Goal: Task Accomplishment & Management: Use online tool/utility

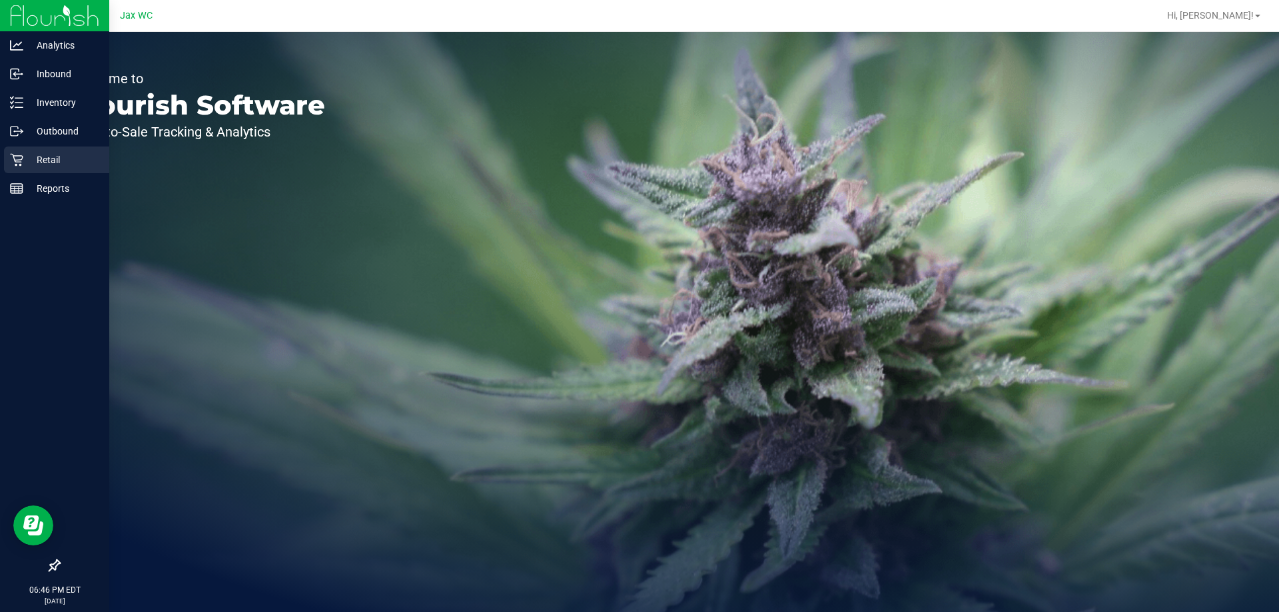
click at [37, 154] on p "Retail" at bounding box center [63, 160] width 80 height 16
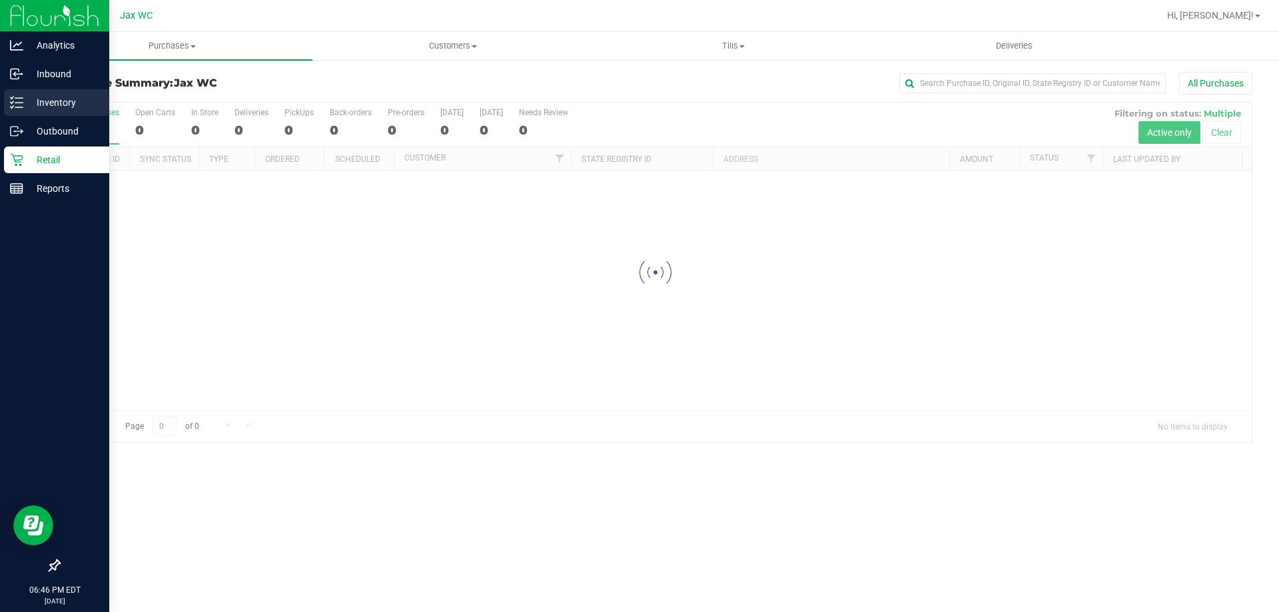
click at [13, 99] on icon at bounding box center [16, 102] width 13 height 13
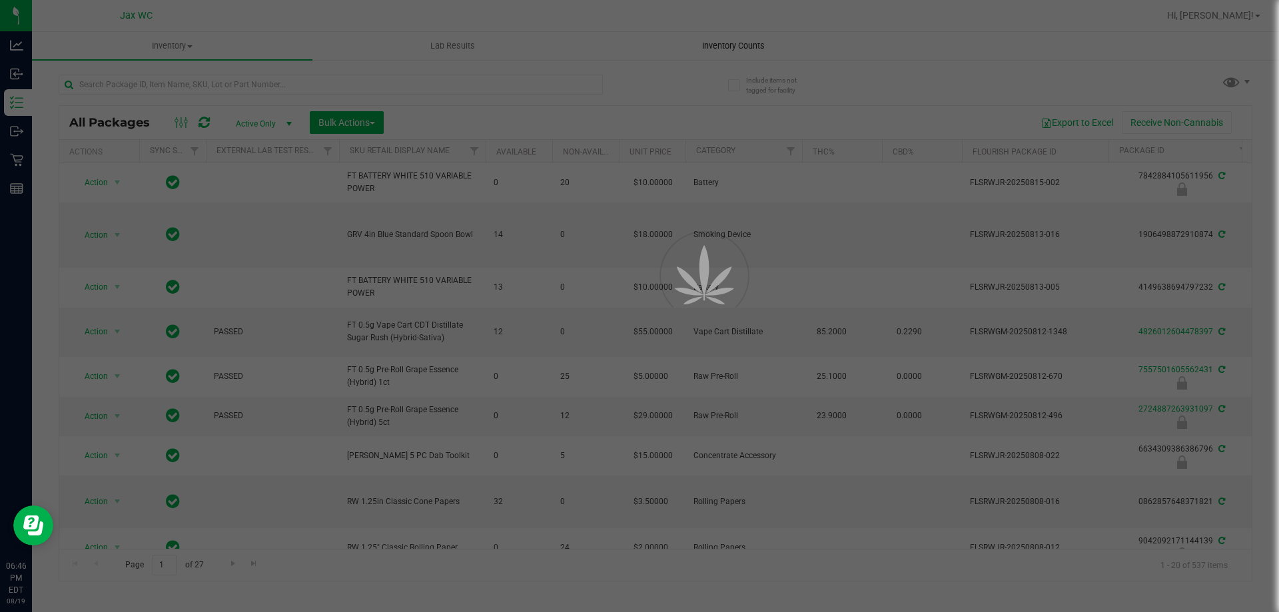
click at [737, 43] on div at bounding box center [639, 306] width 1279 height 612
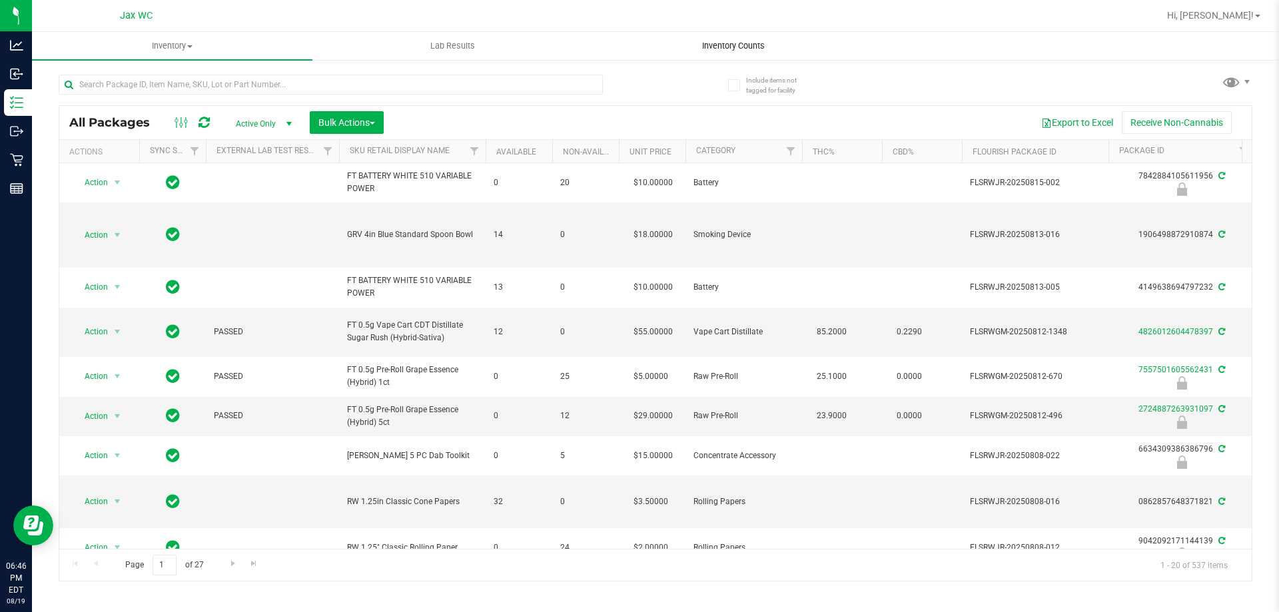
click at [726, 47] on span "Inventory Counts" at bounding box center [733, 46] width 99 height 12
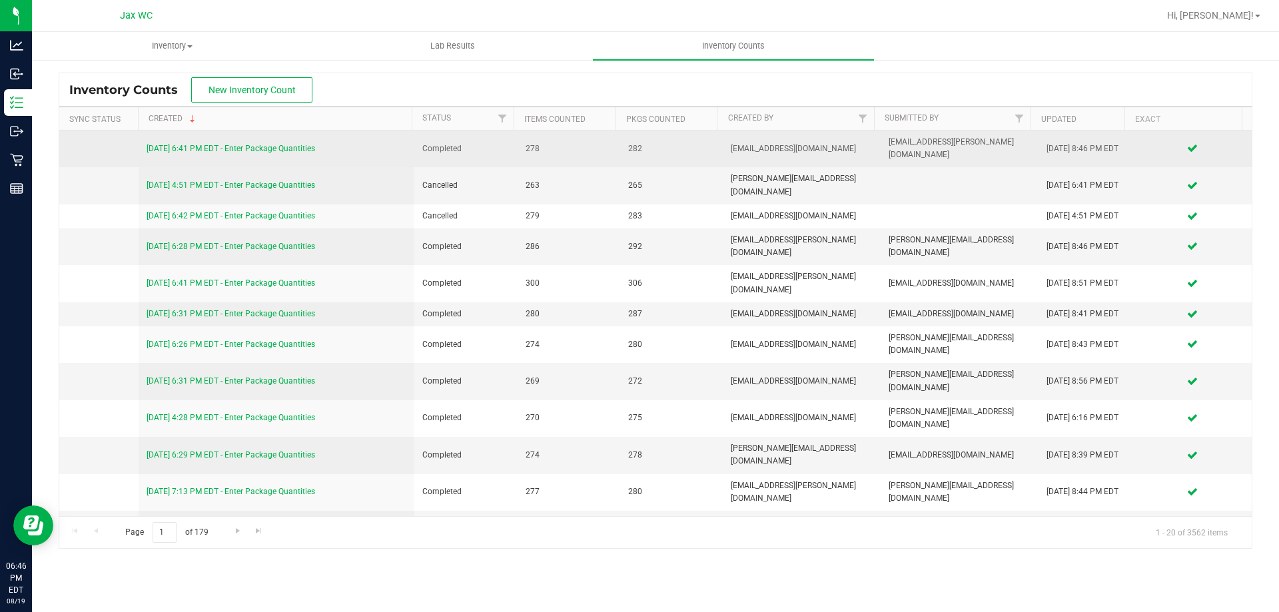
click at [284, 144] on link "8/18/25 6:41 PM EDT - Enter Package Quantities" at bounding box center [231, 148] width 169 height 9
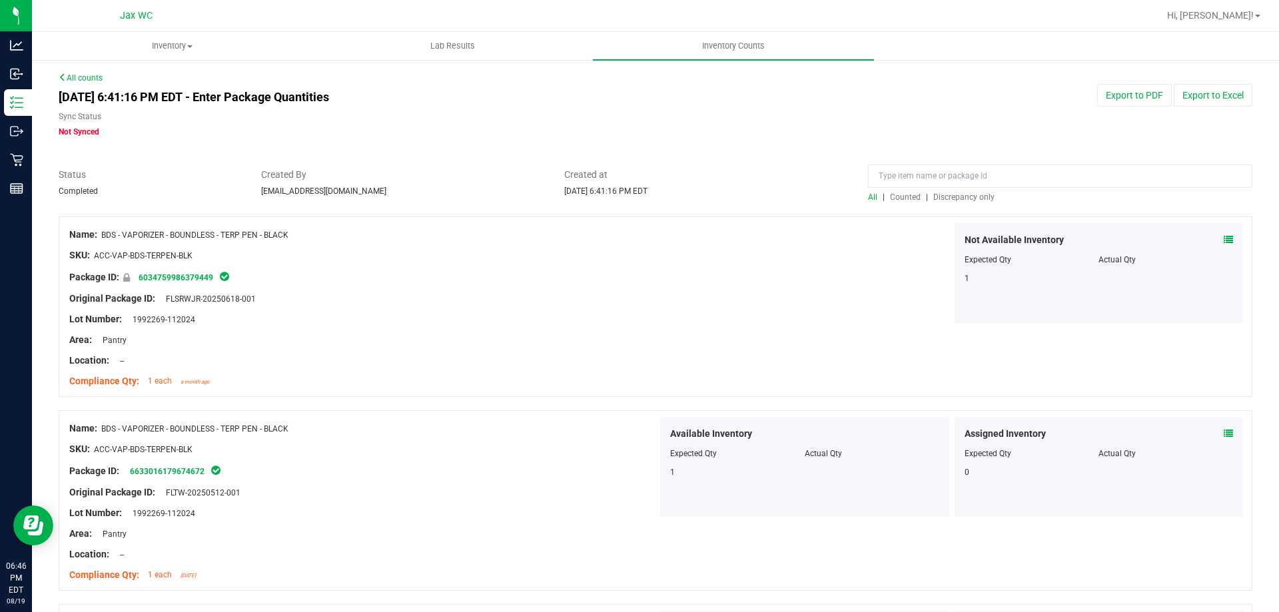
click at [77, 73] on link "All counts" at bounding box center [81, 77] width 44 height 9
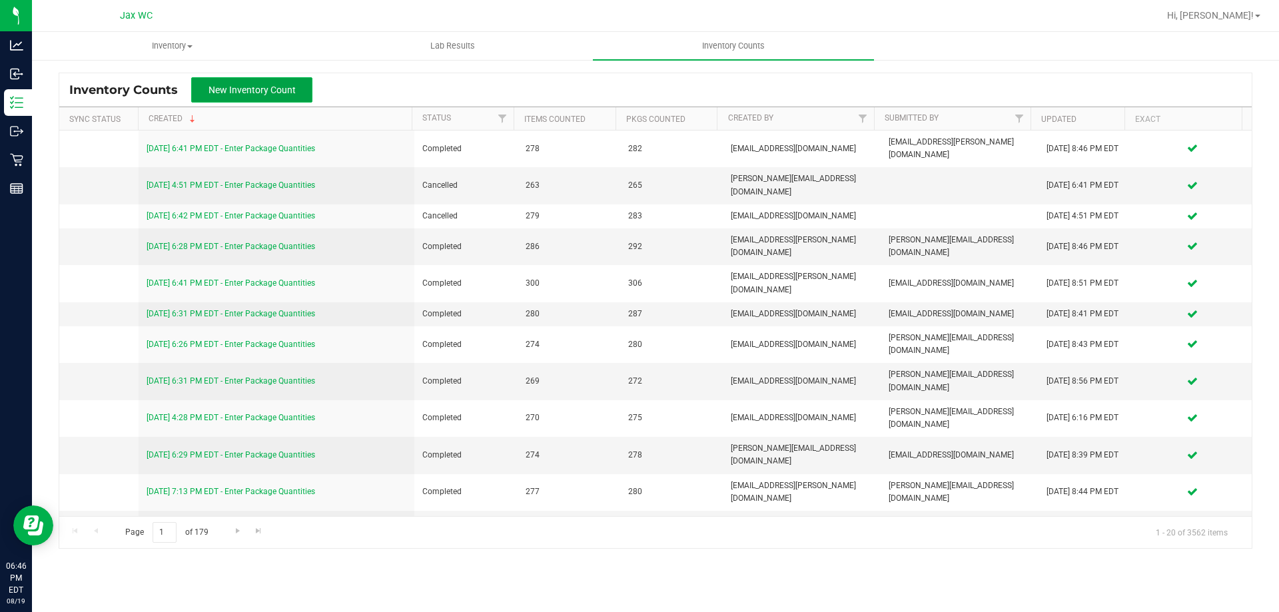
click at [284, 81] on button "New Inventory Count" at bounding box center [251, 89] width 121 height 25
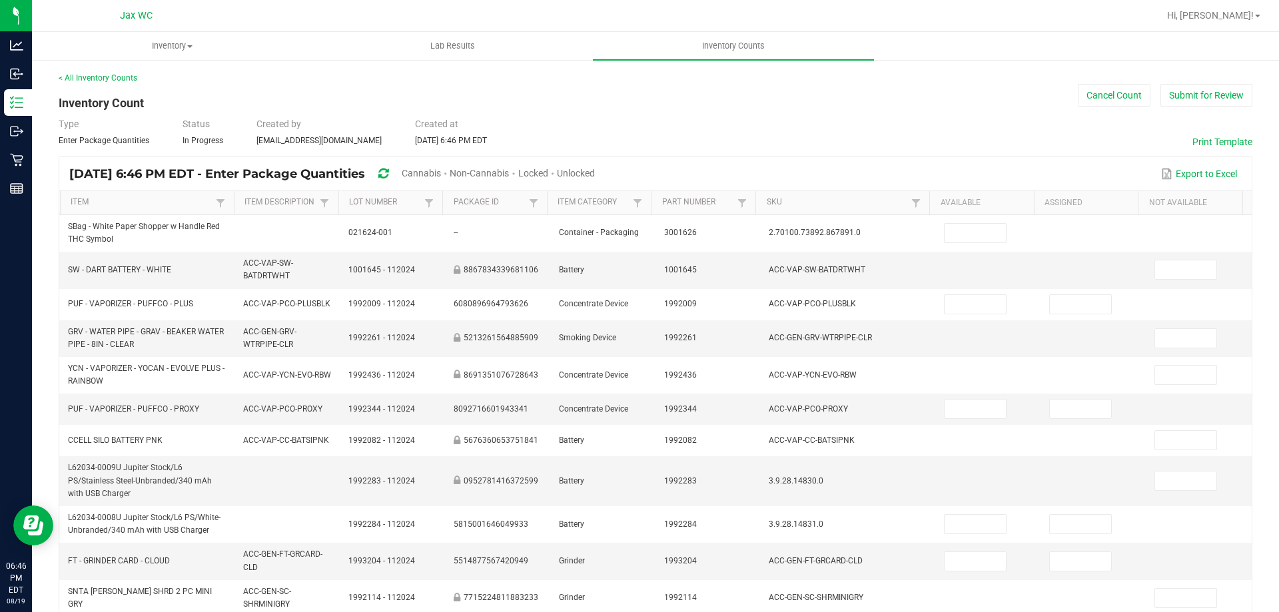
click at [595, 167] on div "Unlocked" at bounding box center [576, 174] width 38 height 25
click at [595, 172] on span "Unlocked" at bounding box center [576, 173] width 38 height 11
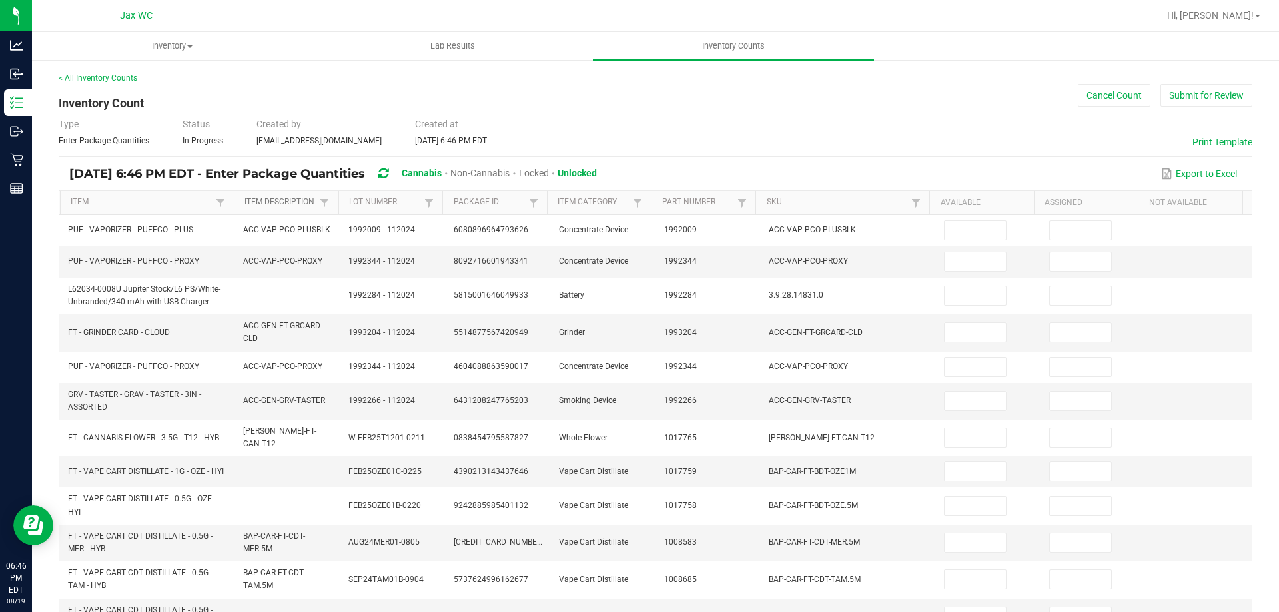
click at [271, 203] on link "Item Description" at bounding box center [281, 202] width 72 height 11
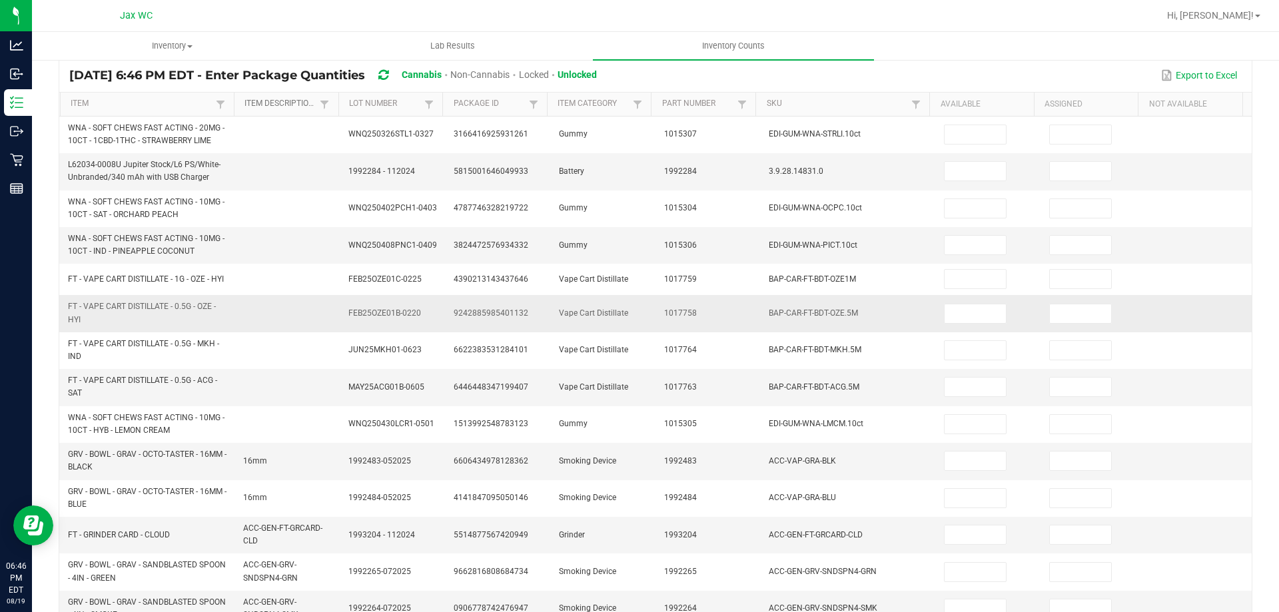
scroll to position [133, 0]
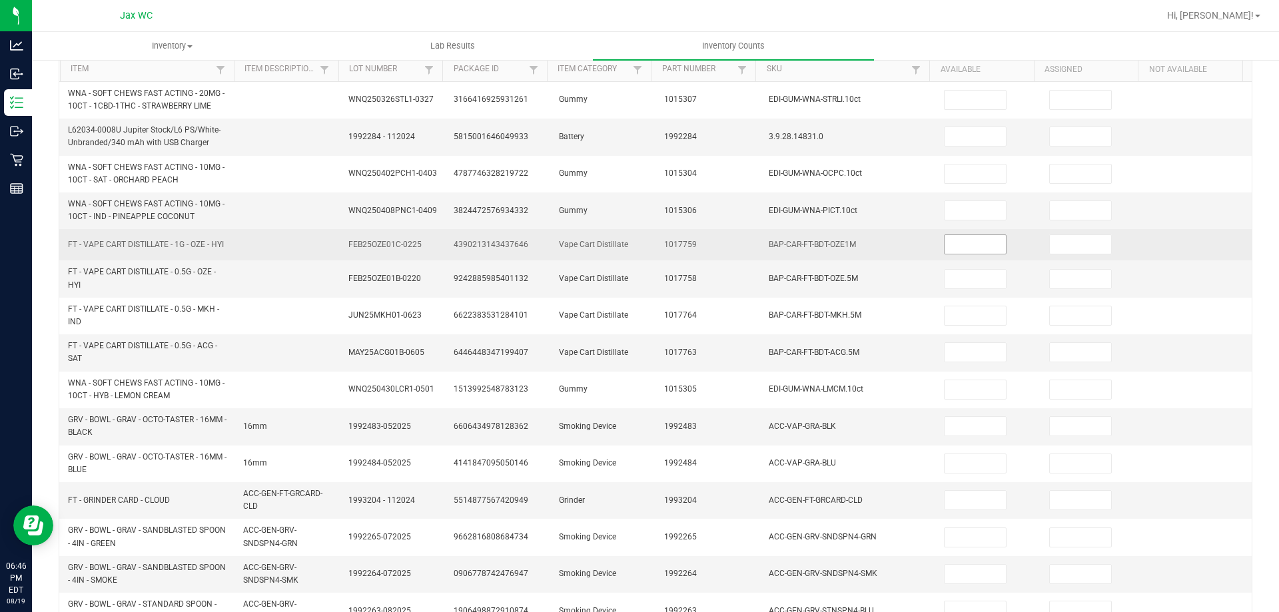
click at [964, 247] on input at bounding box center [975, 244] width 61 height 19
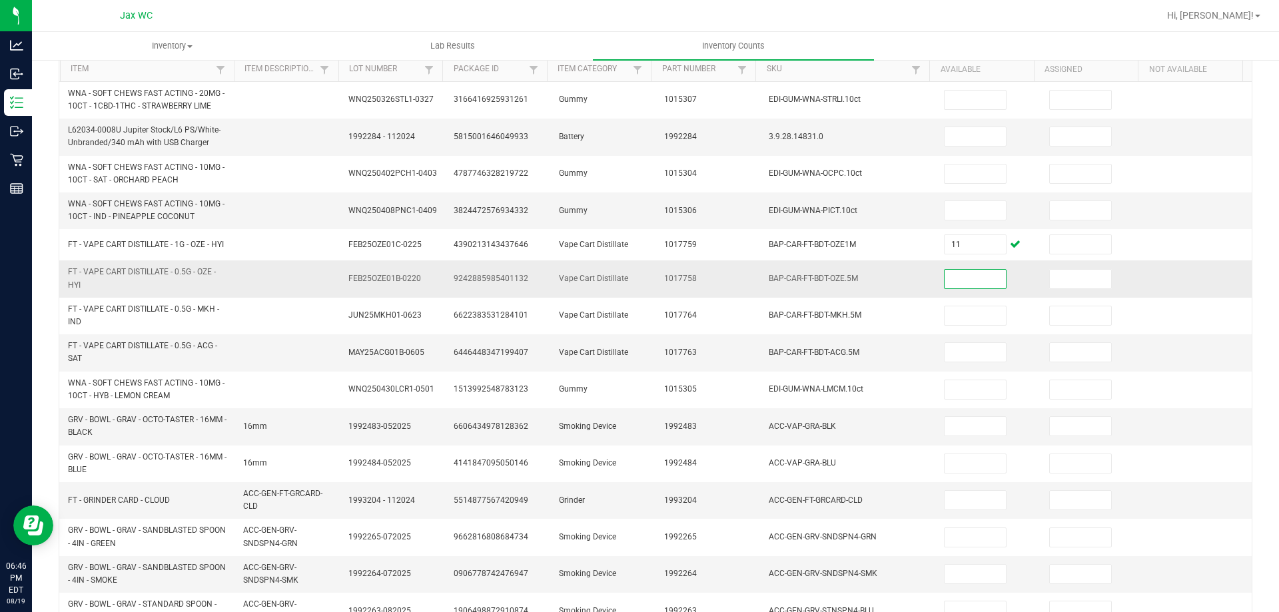
click at [968, 287] on input at bounding box center [975, 279] width 61 height 19
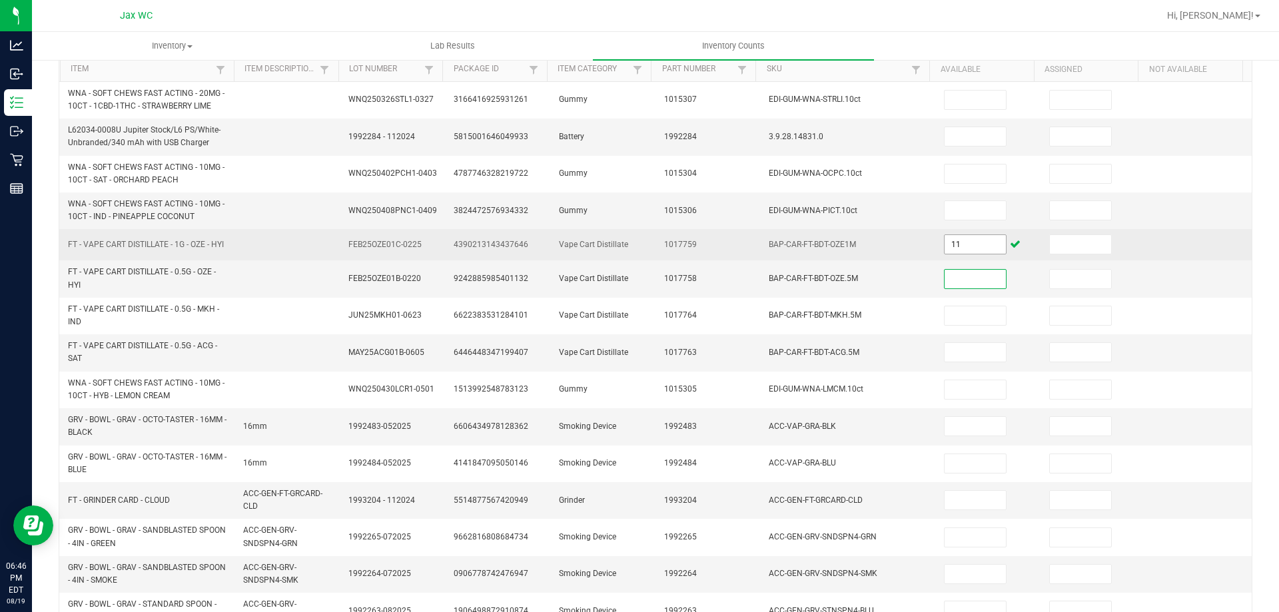
click at [966, 251] on input "11" at bounding box center [975, 244] width 61 height 19
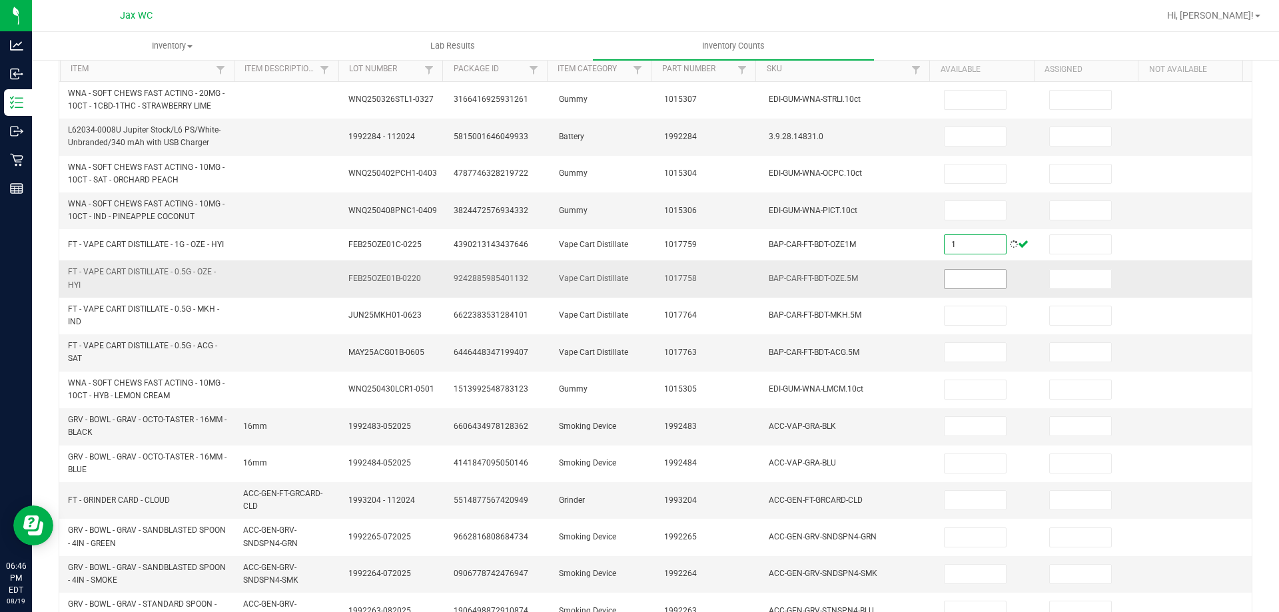
type input "1"
click at [985, 283] on input at bounding box center [975, 279] width 61 height 19
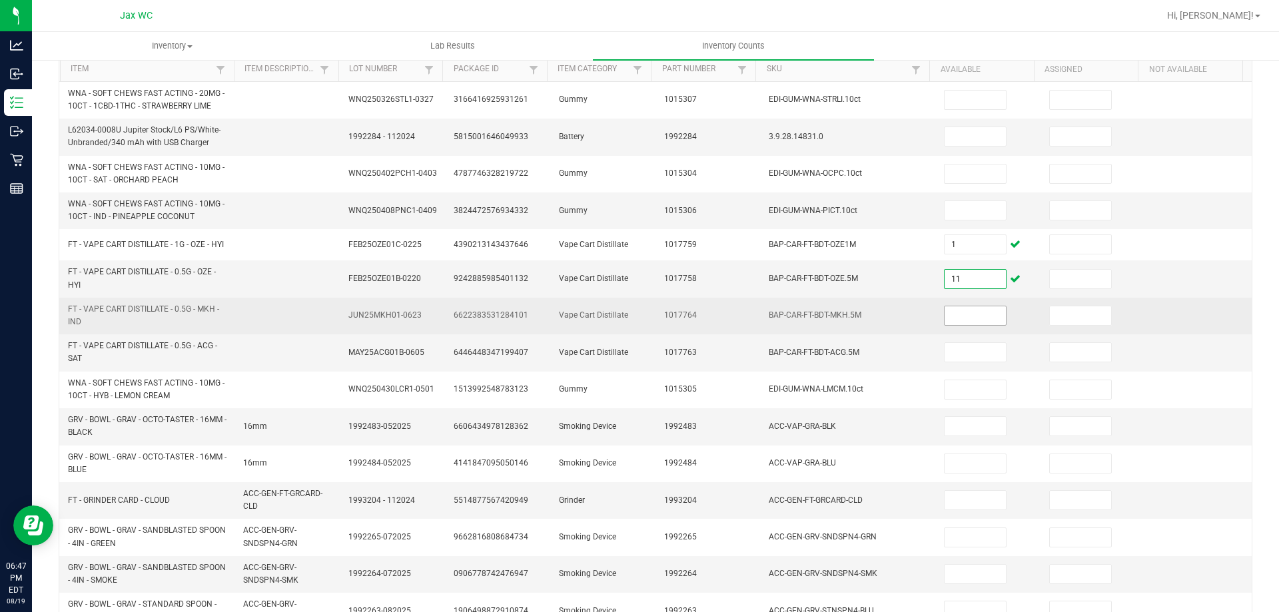
type input "11"
click at [956, 319] on input at bounding box center [975, 316] width 61 height 19
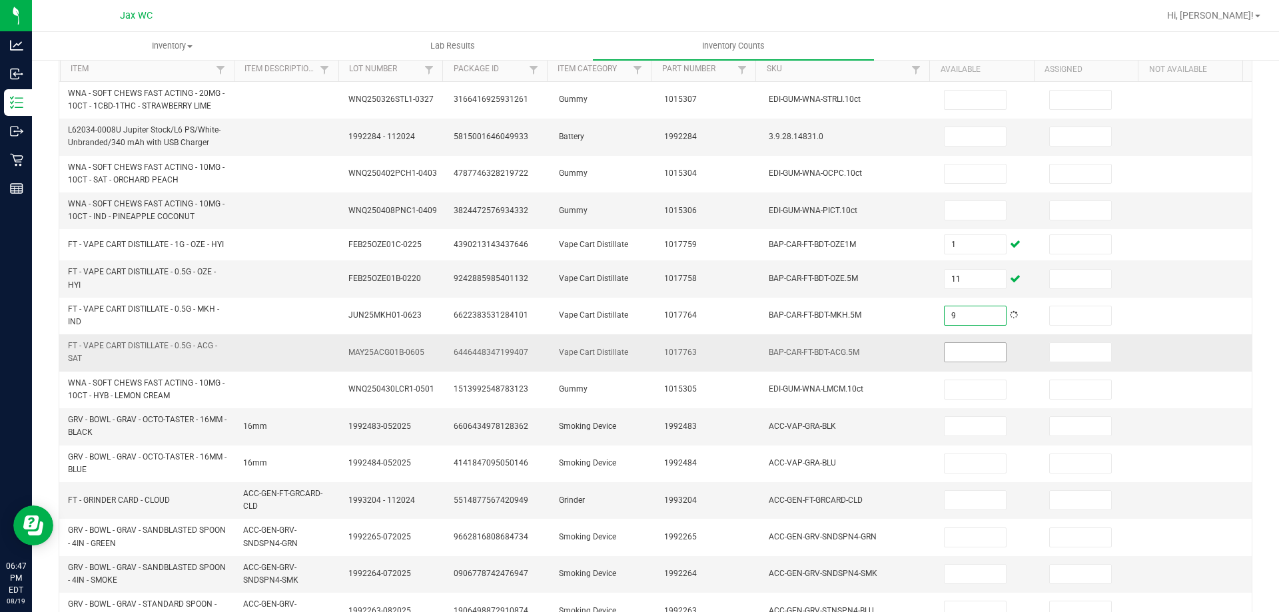
type input "9"
click at [965, 360] on input at bounding box center [975, 352] width 61 height 19
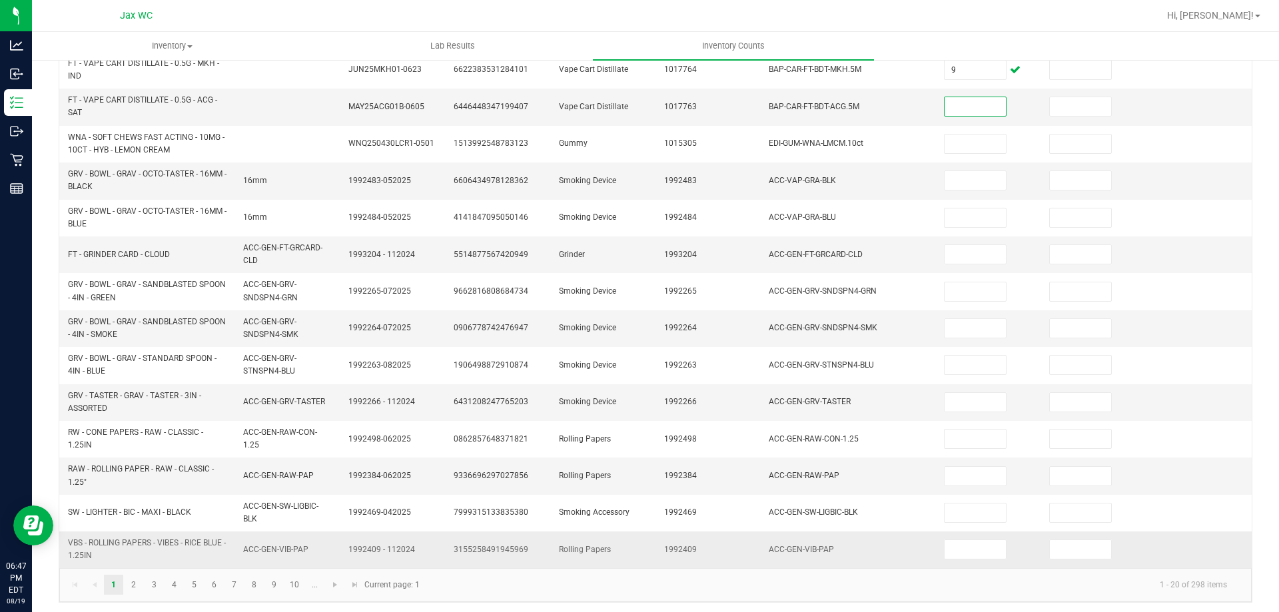
scroll to position [383, 0]
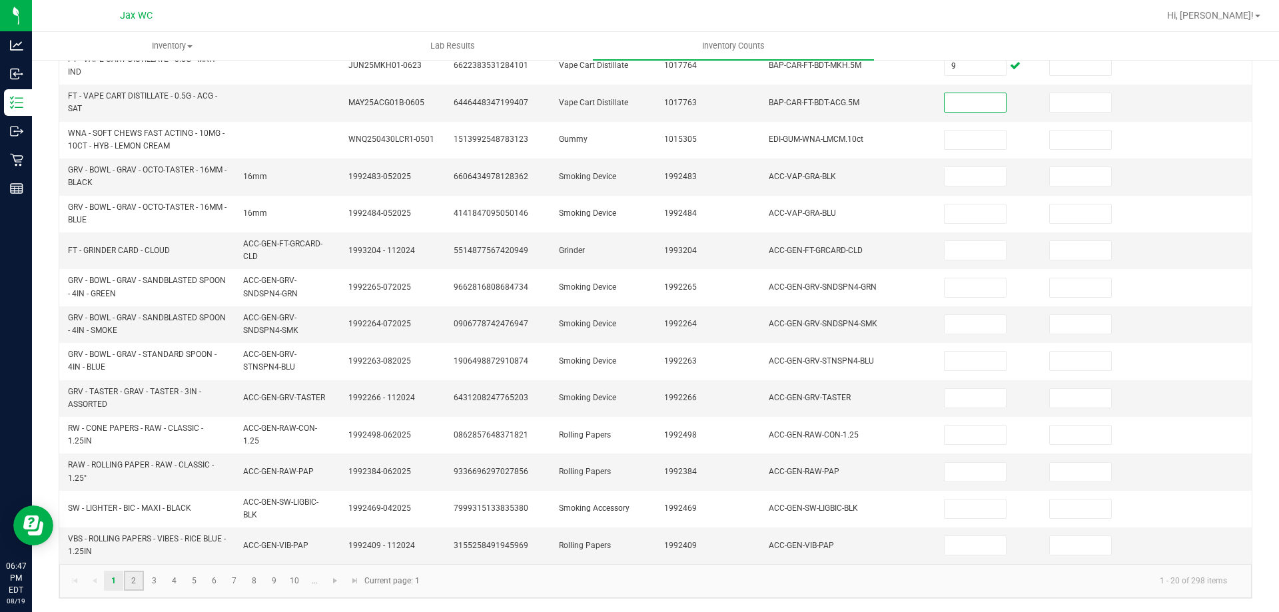
click at [133, 583] on link "2" at bounding box center [133, 581] width 19 height 20
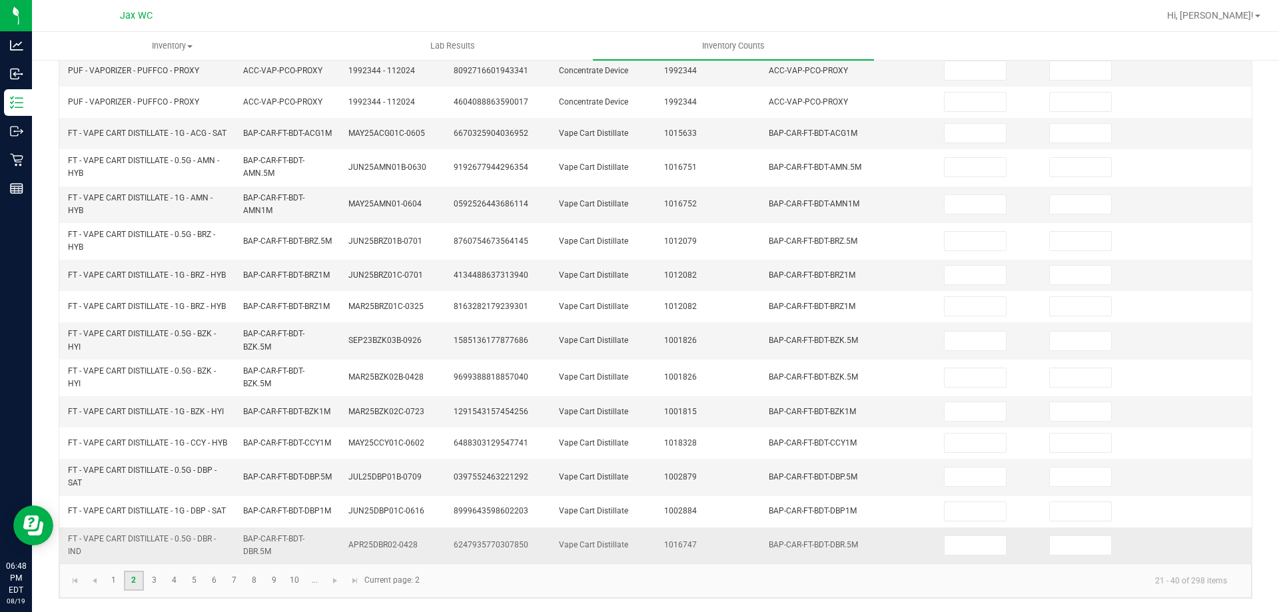
scroll to position [355, 0]
click at [115, 578] on link "1" at bounding box center [113, 581] width 19 height 20
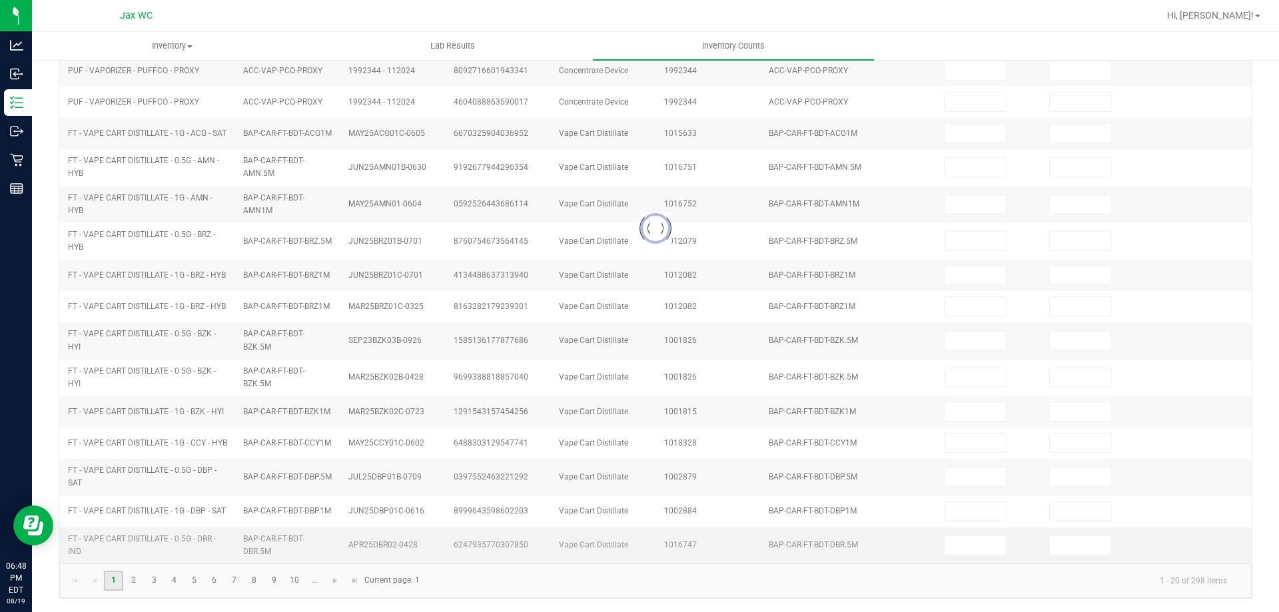
type input "11"
type input "1"
type input "9"
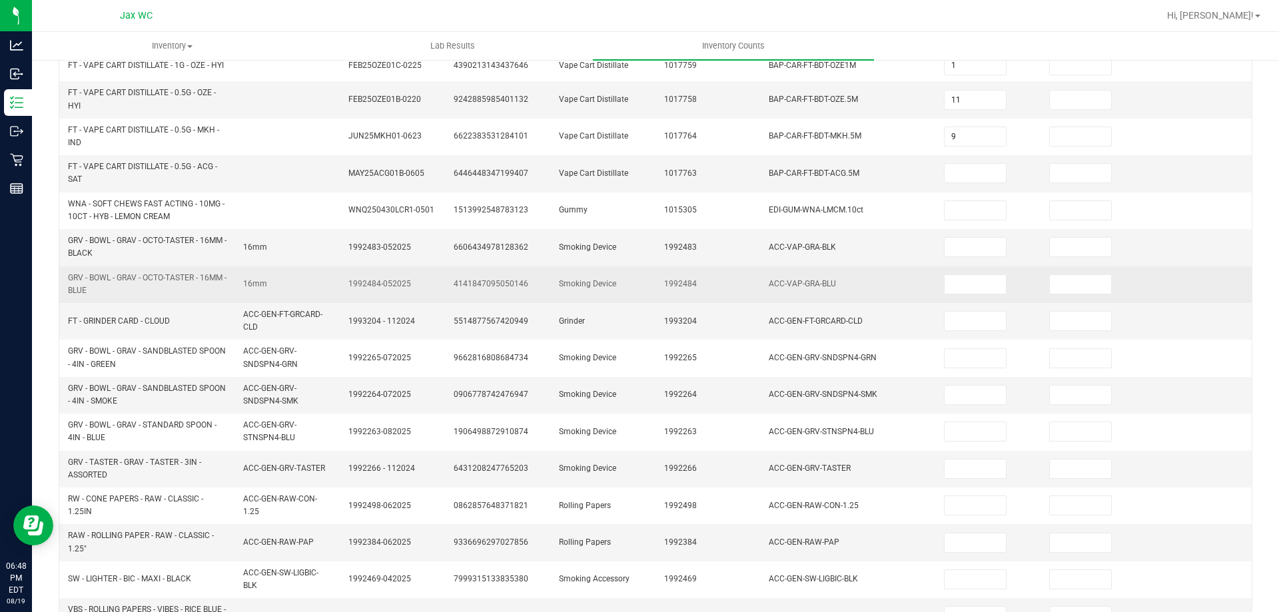
scroll to position [289, 0]
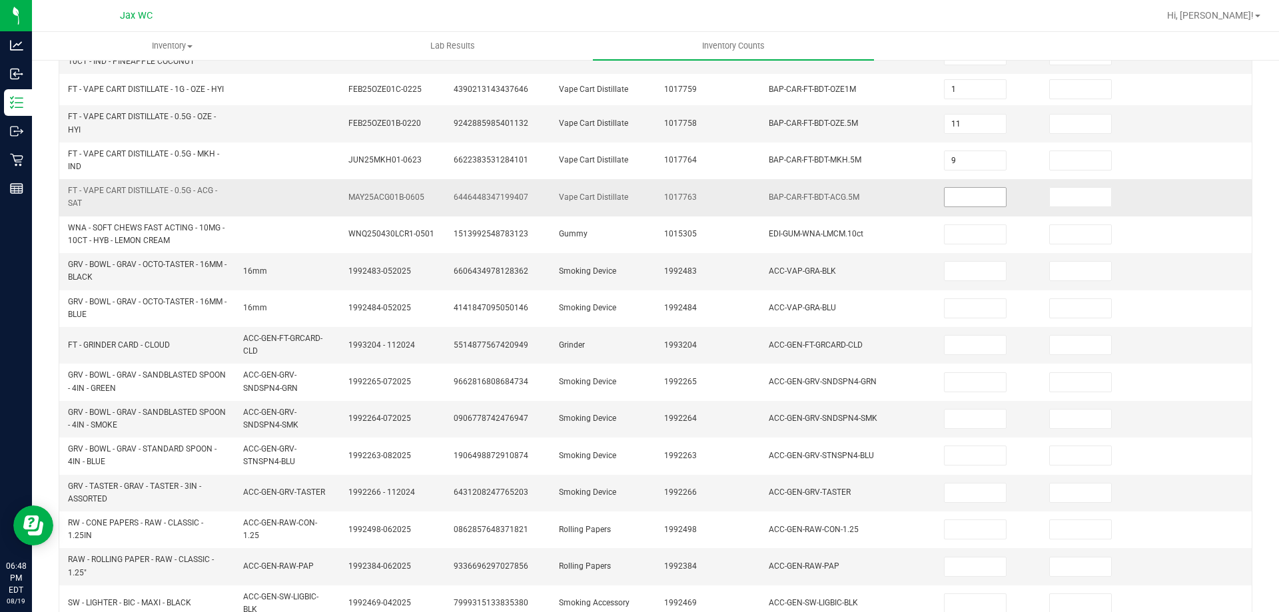
click at [945, 198] on input at bounding box center [975, 197] width 61 height 19
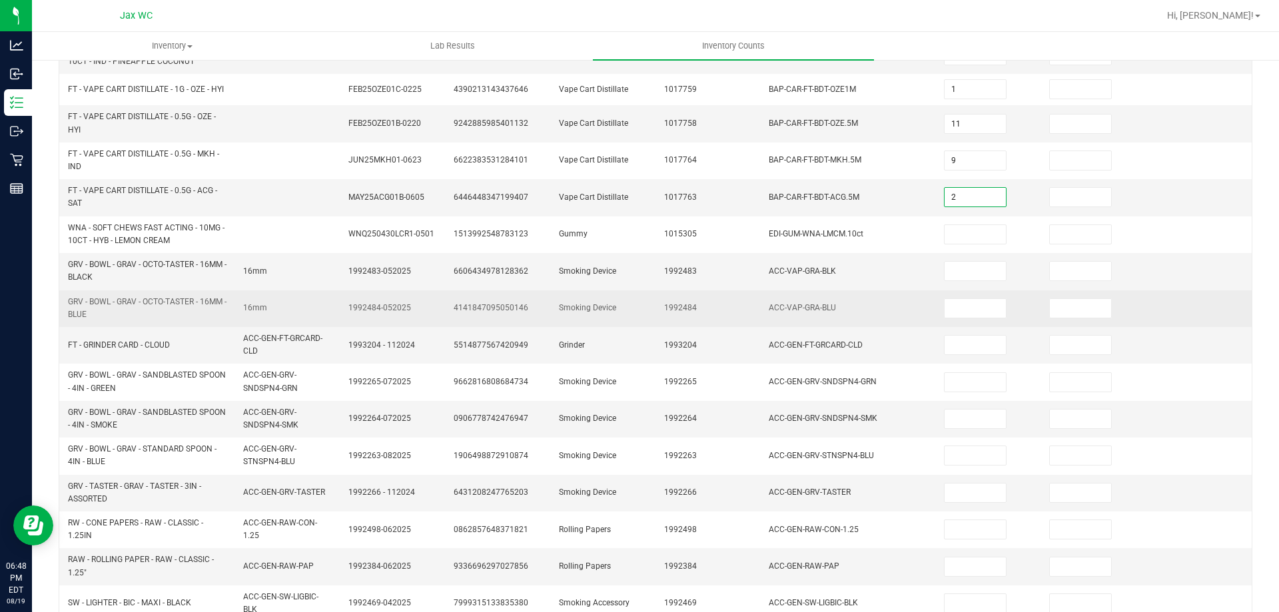
type input "2"
click at [656, 321] on td "1992484" at bounding box center [708, 309] width 105 height 37
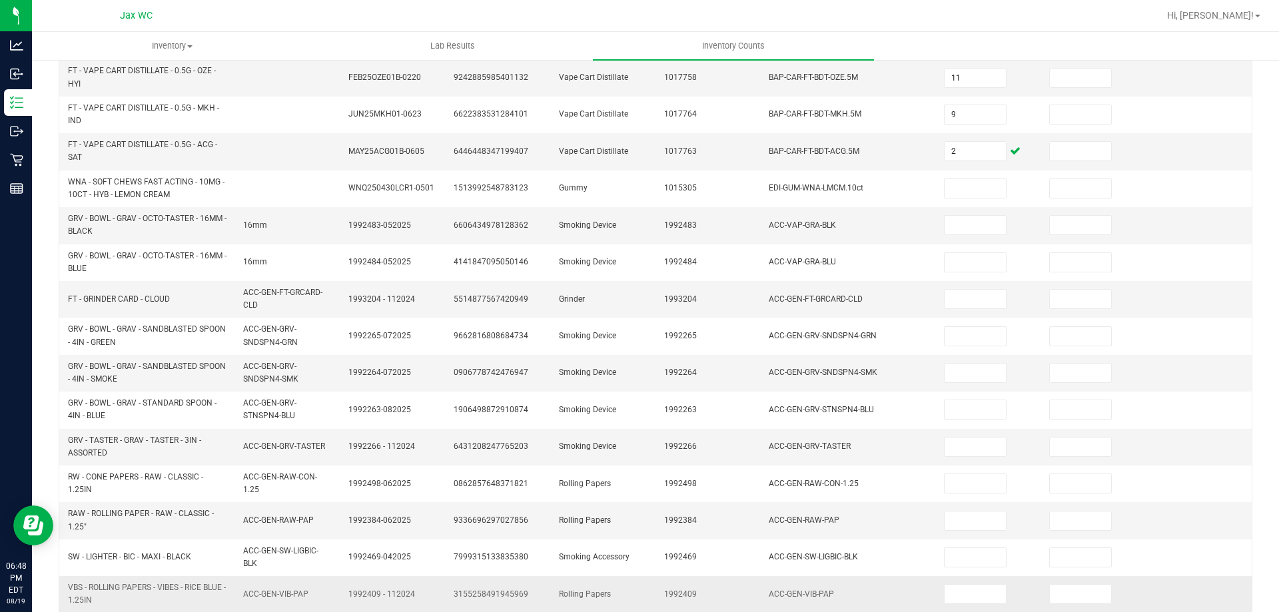
scroll to position [383, 0]
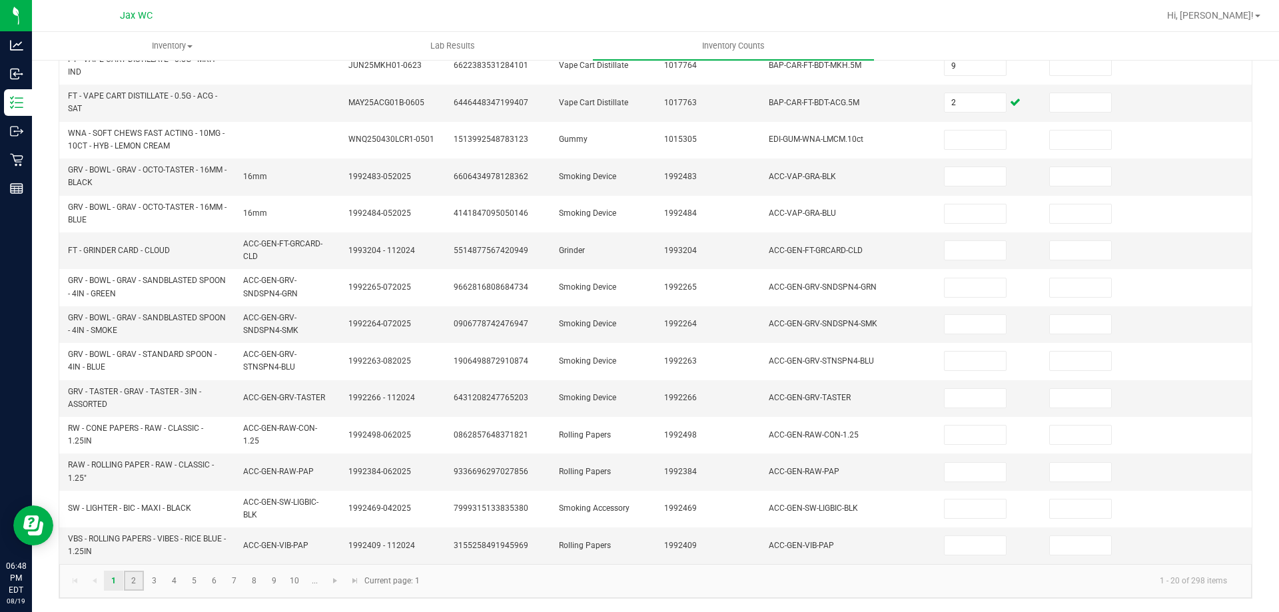
click at [137, 583] on link "2" at bounding box center [133, 581] width 19 height 20
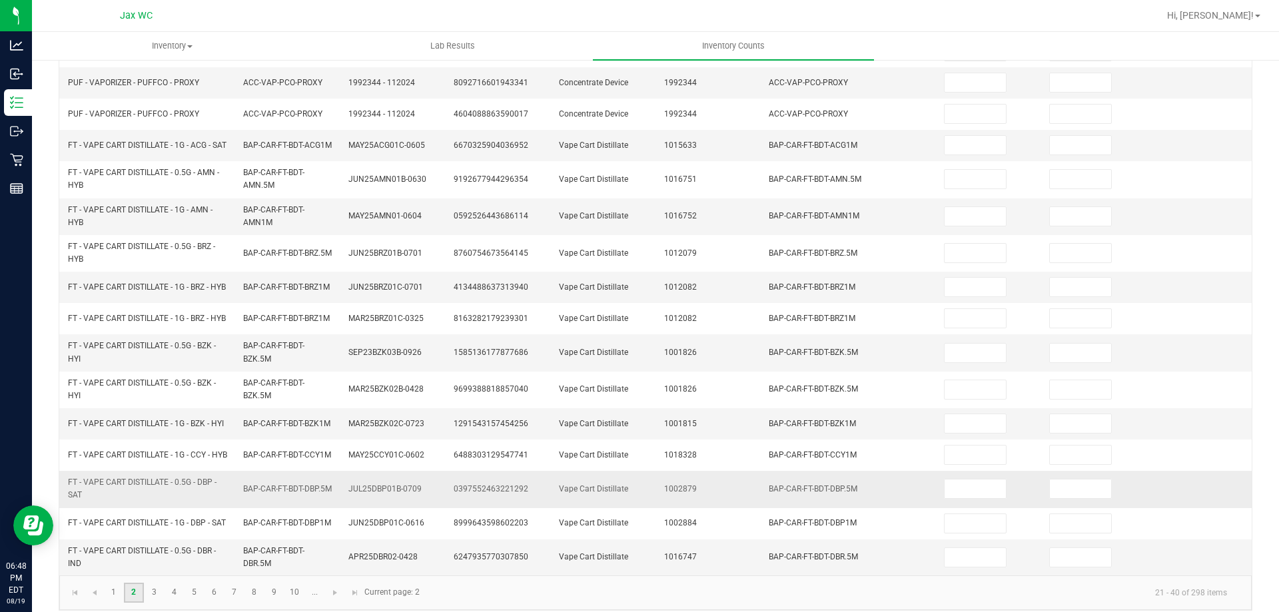
scroll to position [289, 0]
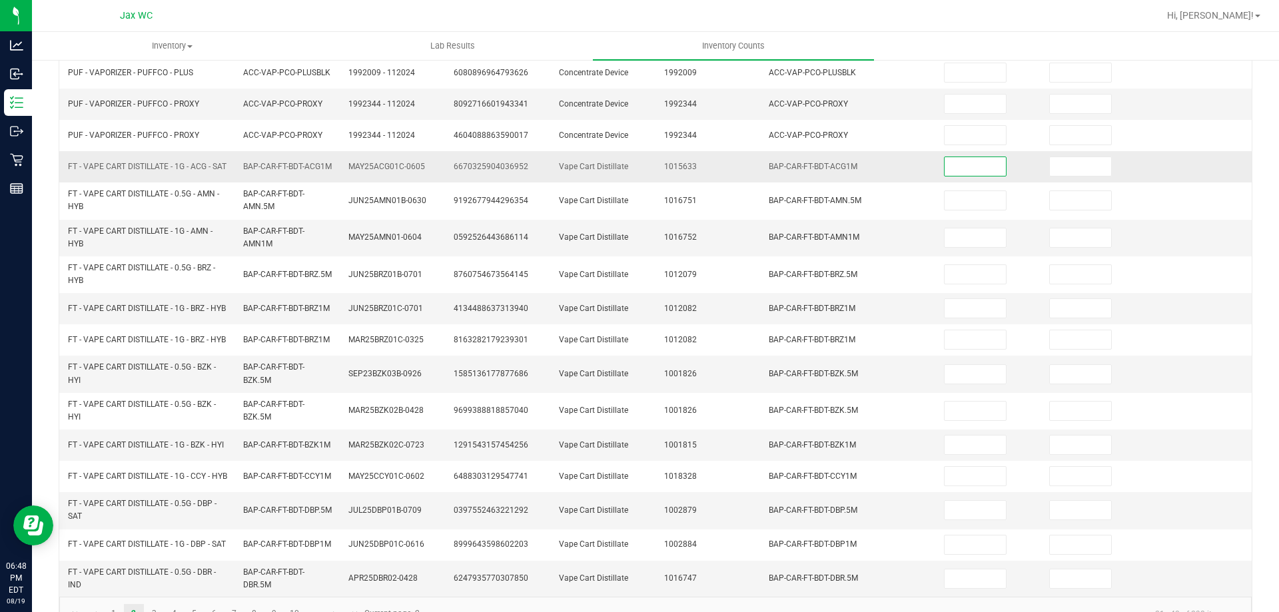
click at [951, 167] on input at bounding box center [975, 166] width 61 height 19
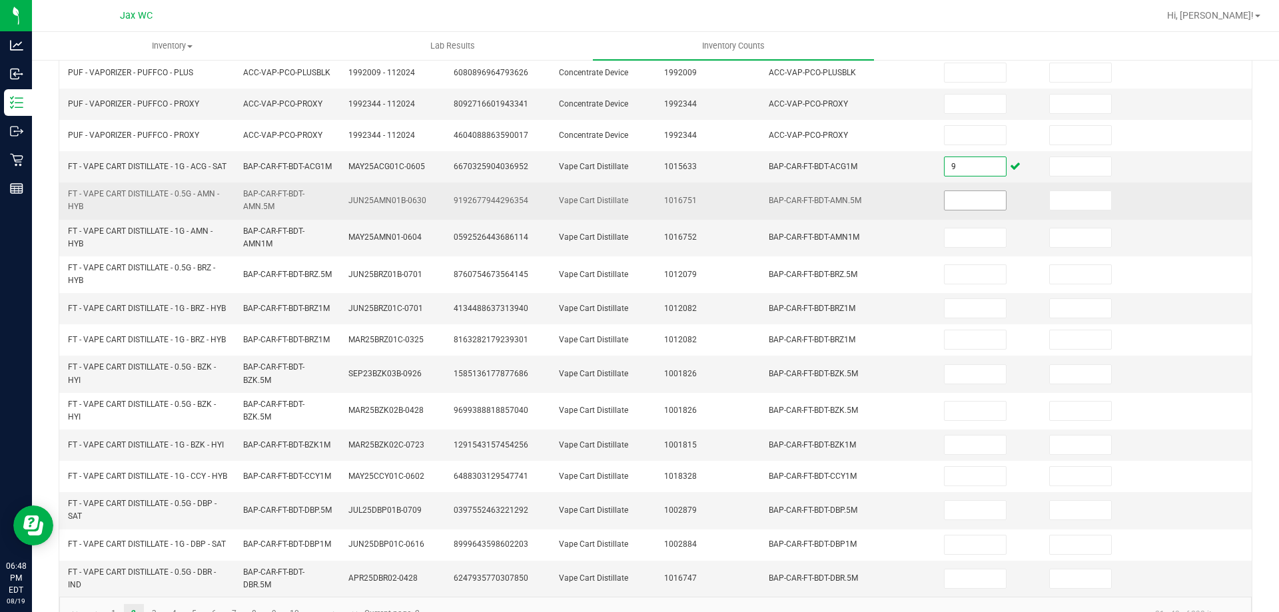
type input "9"
click at [957, 210] on input at bounding box center [975, 200] width 61 height 19
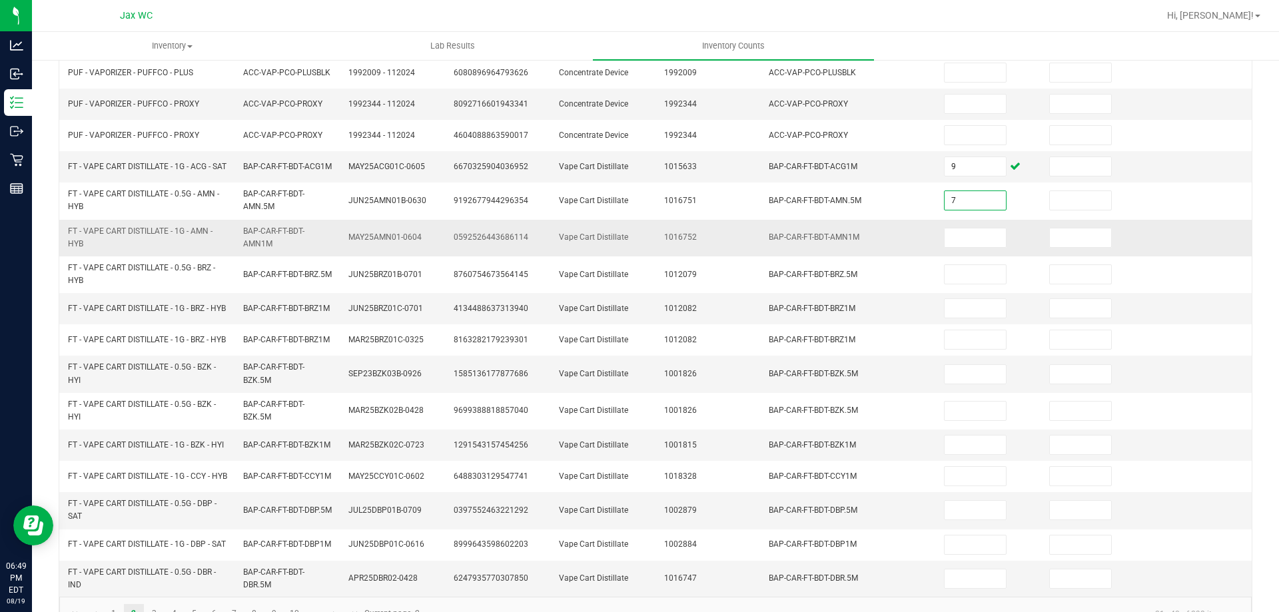
type input "7"
click at [960, 229] on td at bounding box center [988, 238] width 105 height 37
click at [960, 244] on input at bounding box center [975, 238] width 61 height 19
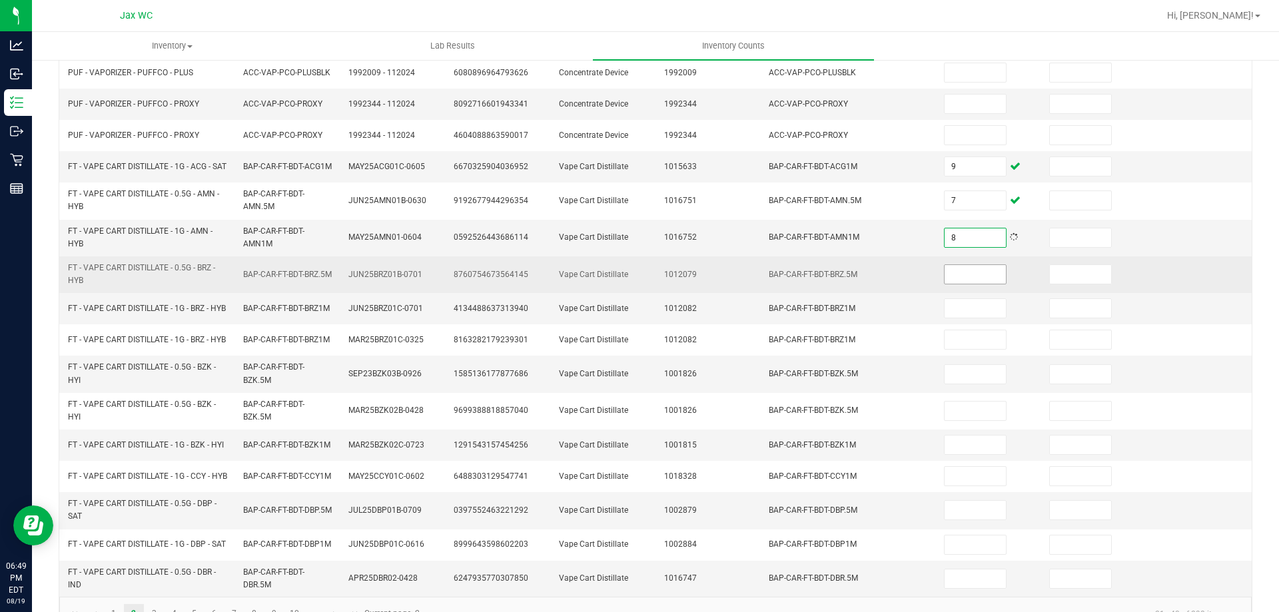
type input "8"
click at [981, 284] on input at bounding box center [975, 274] width 61 height 19
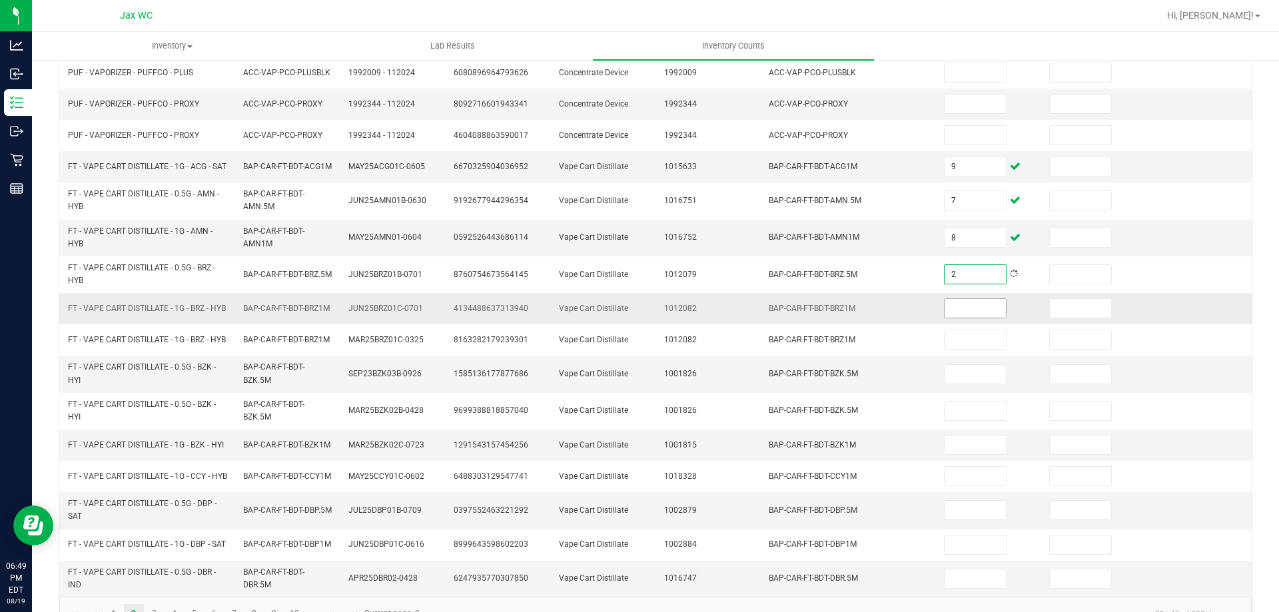
type input "2"
click at [957, 315] on input at bounding box center [975, 308] width 61 height 19
click at [958, 317] on input at bounding box center [975, 308] width 61 height 19
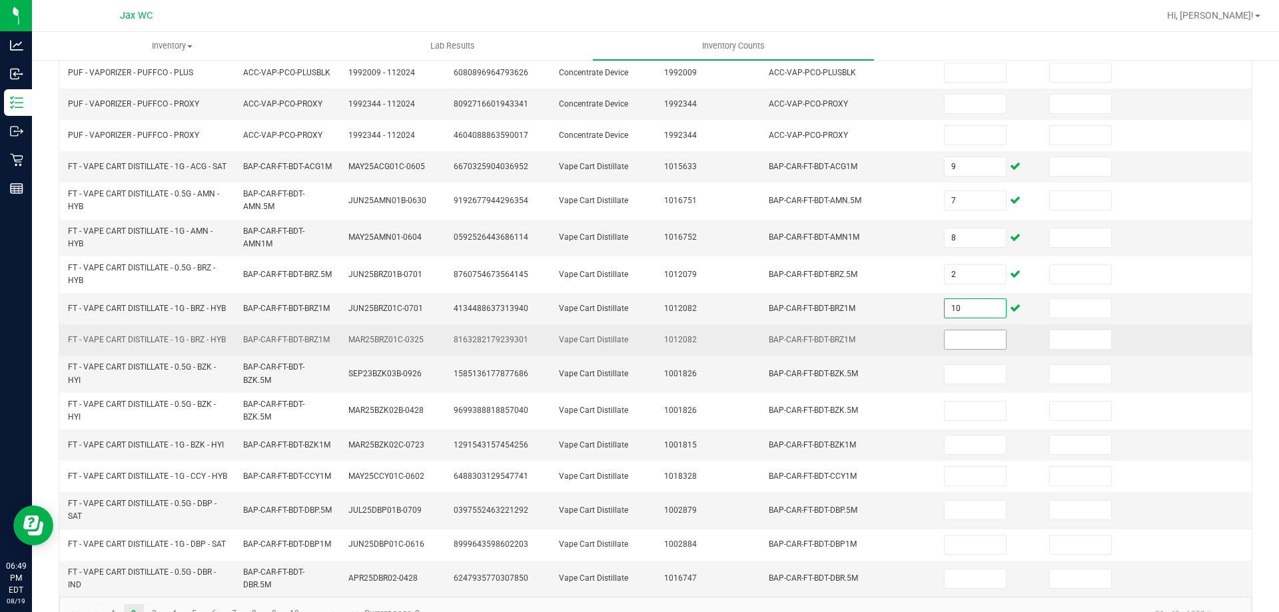
type input "10"
click at [971, 349] on input at bounding box center [975, 340] width 61 height 19
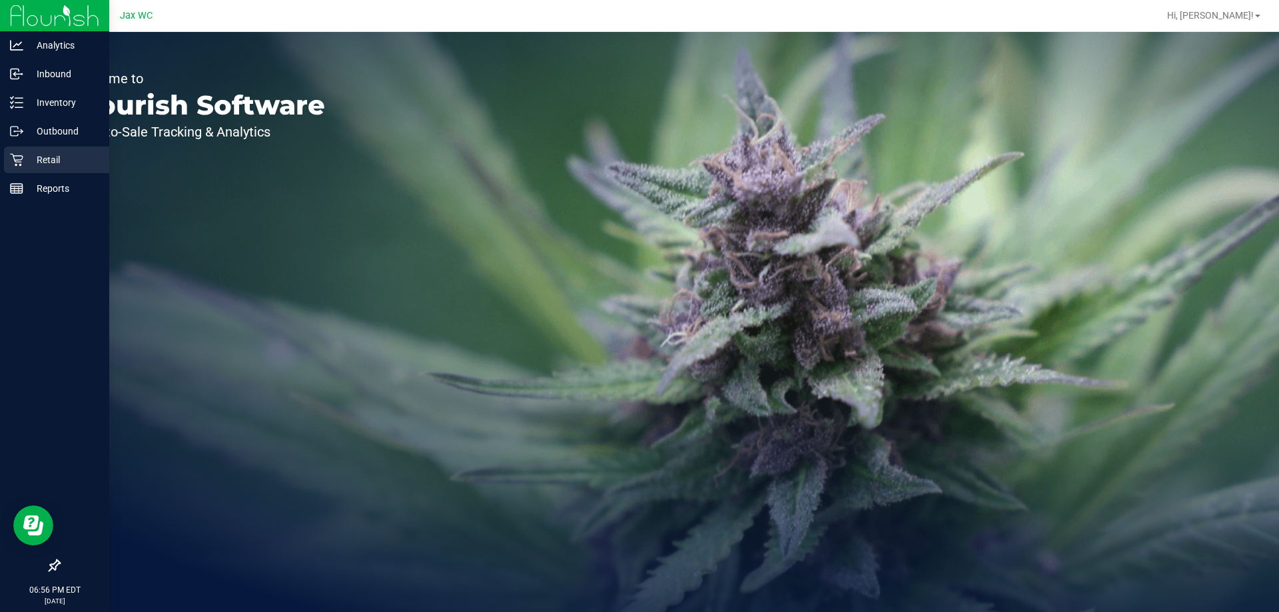
click at [39, 157] on p "Retail" at bounding box center [63, 160] width 80 height 16
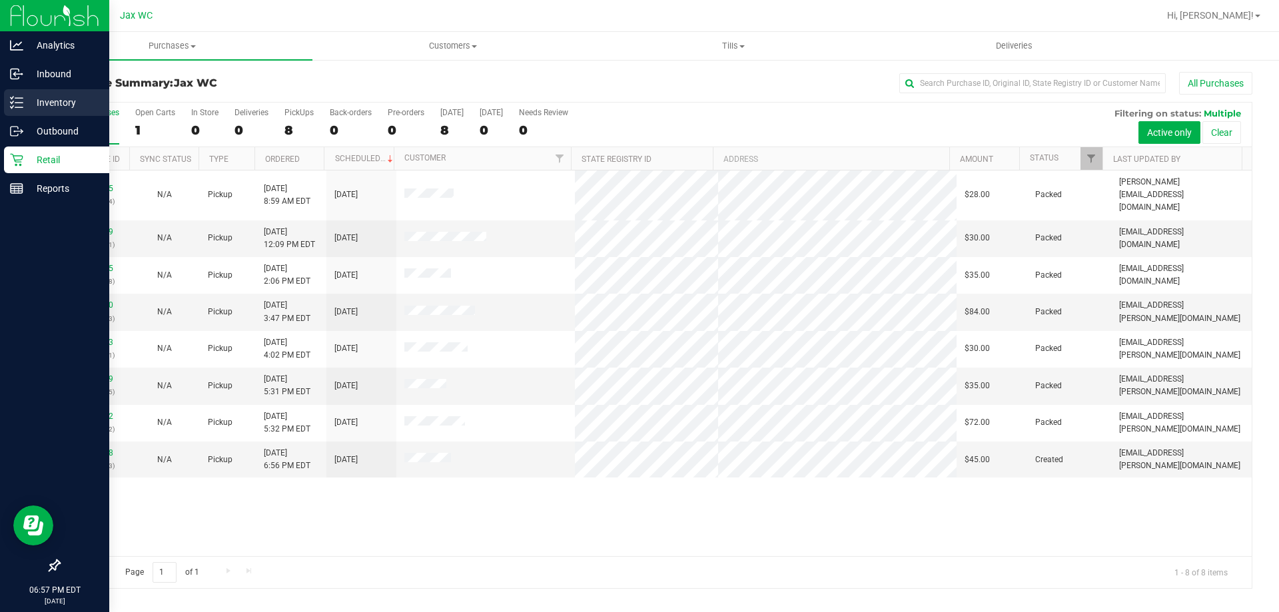
click at [39, 99] on p "Inventory" at bounding box center [63, 103] width 80 height 16
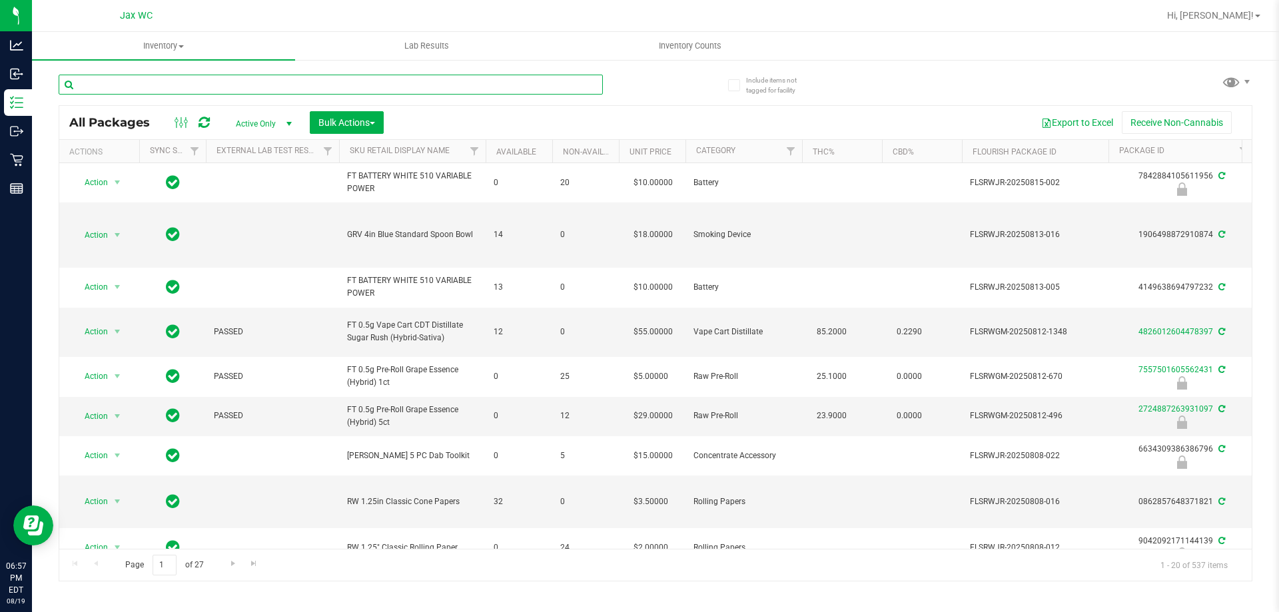
click at [279, 88] on input "text" at bounding box center [331, 85] width 544 height 20
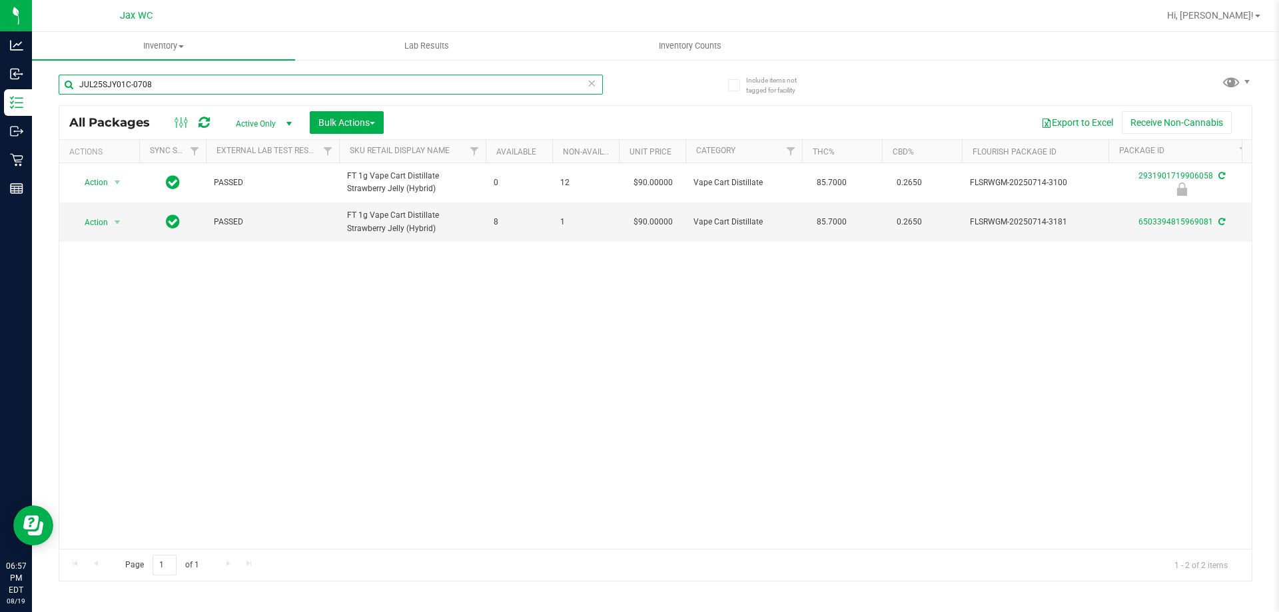
click at [183, 87] on input "JUL25SJY01C-0708" at bounding box center [331, 85] width 544 height 20
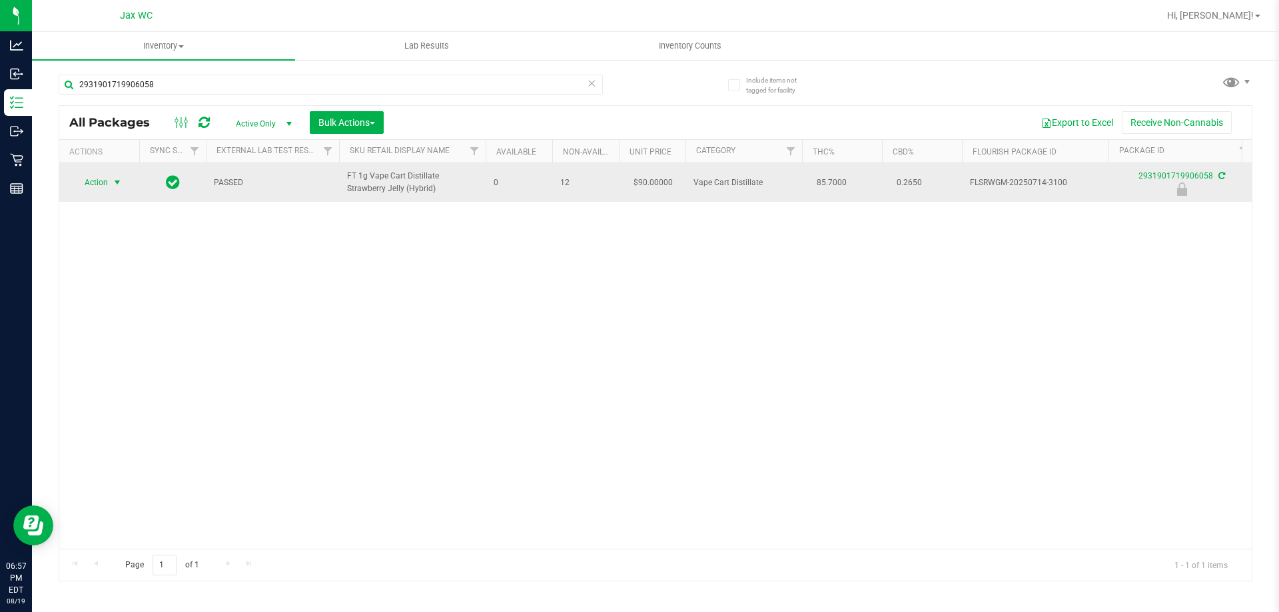
click at [109, 183] on span "select" at bounding box center [117, 182] width 17 height 19
click at [113, 183] on span "select" at bounding box center [117, 183] width 11 height 11
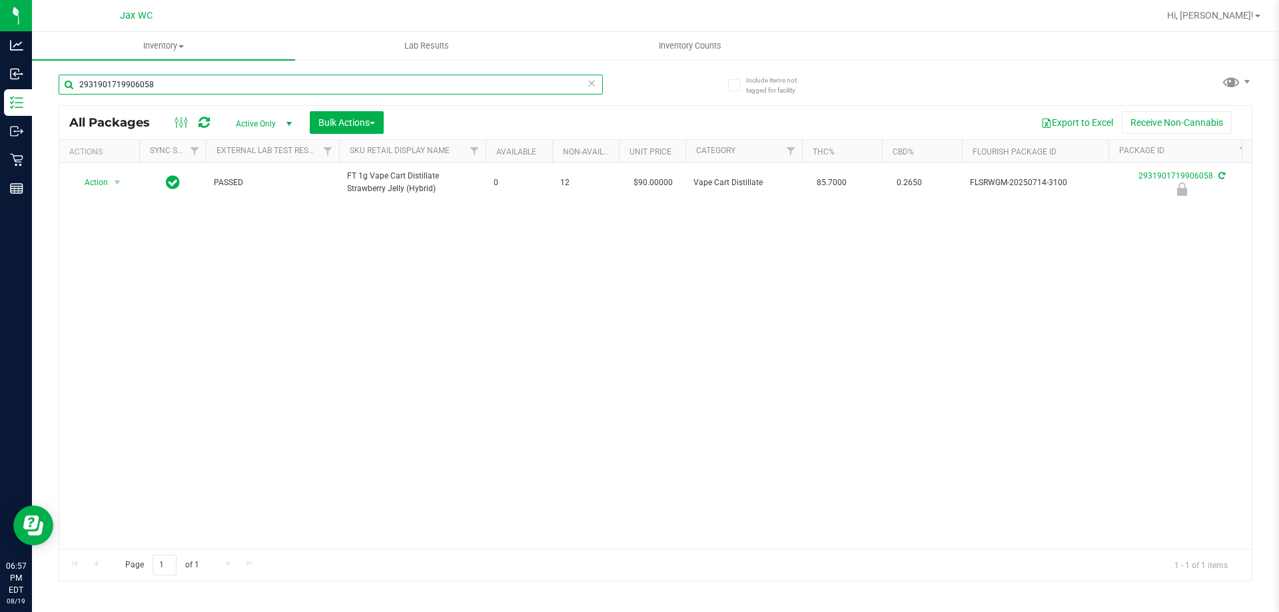
click at [192, 87] on input "2931901719906058" at bounding box center [331, 85] width 544 height 20
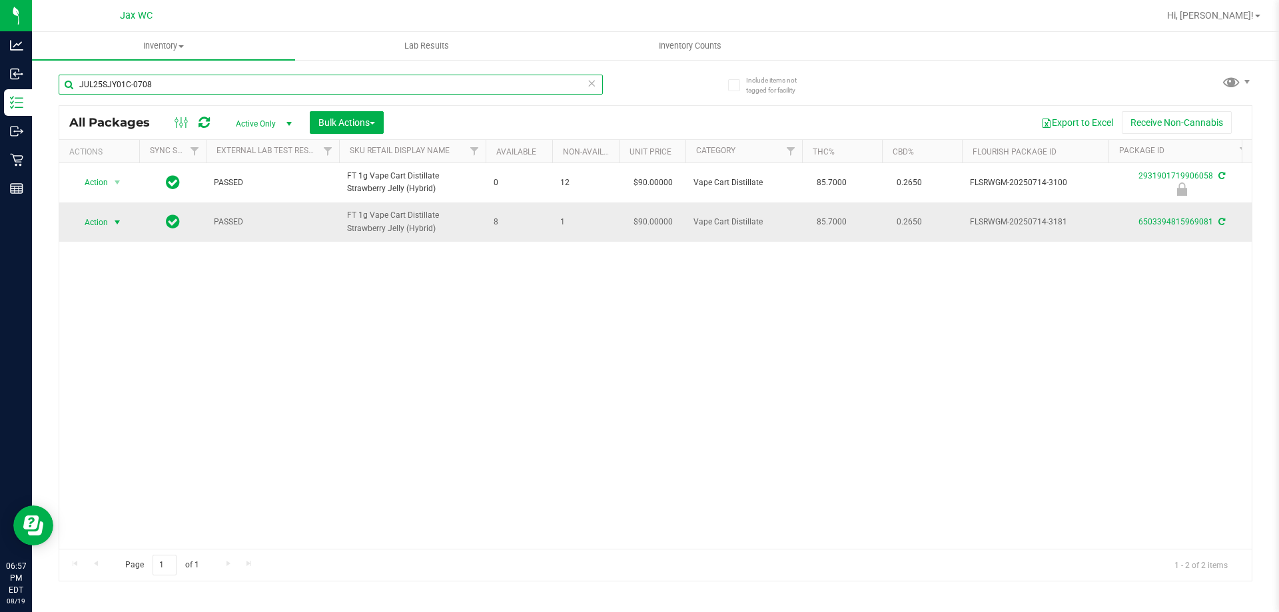
type input "JUL25SJY01C-0708"
click at [115, 222] on span "select" at bounding box center [117, 222] width 11 height 11
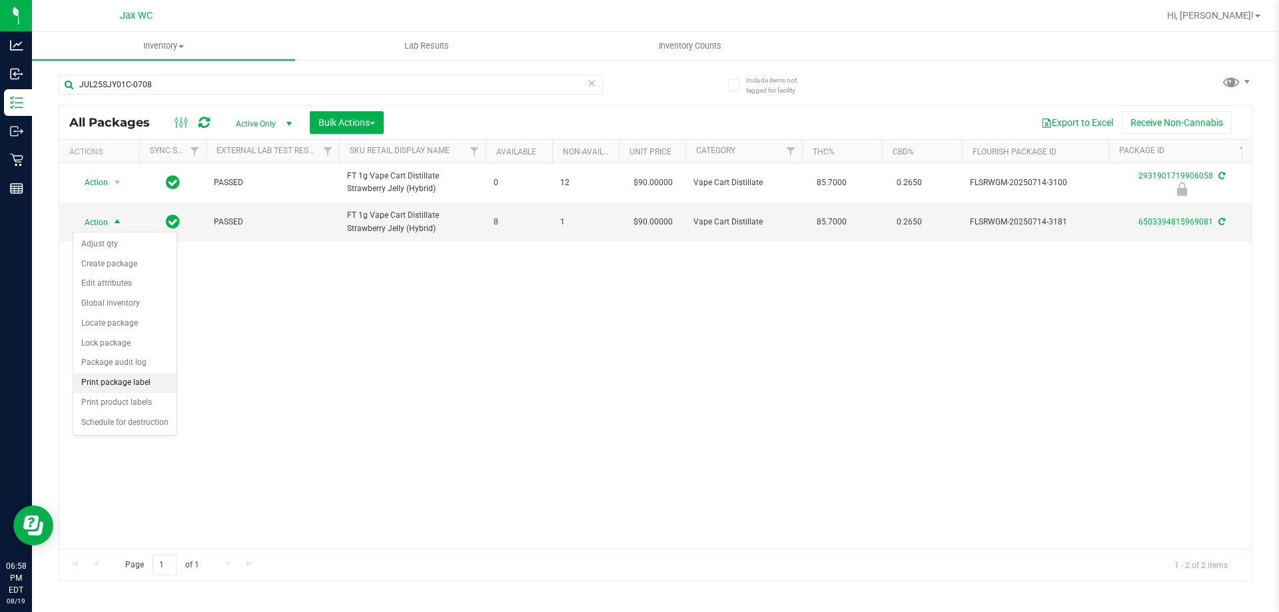
click at [160, 383] on li "Print package label" at bounding box center [124, 383] width 103 height 20
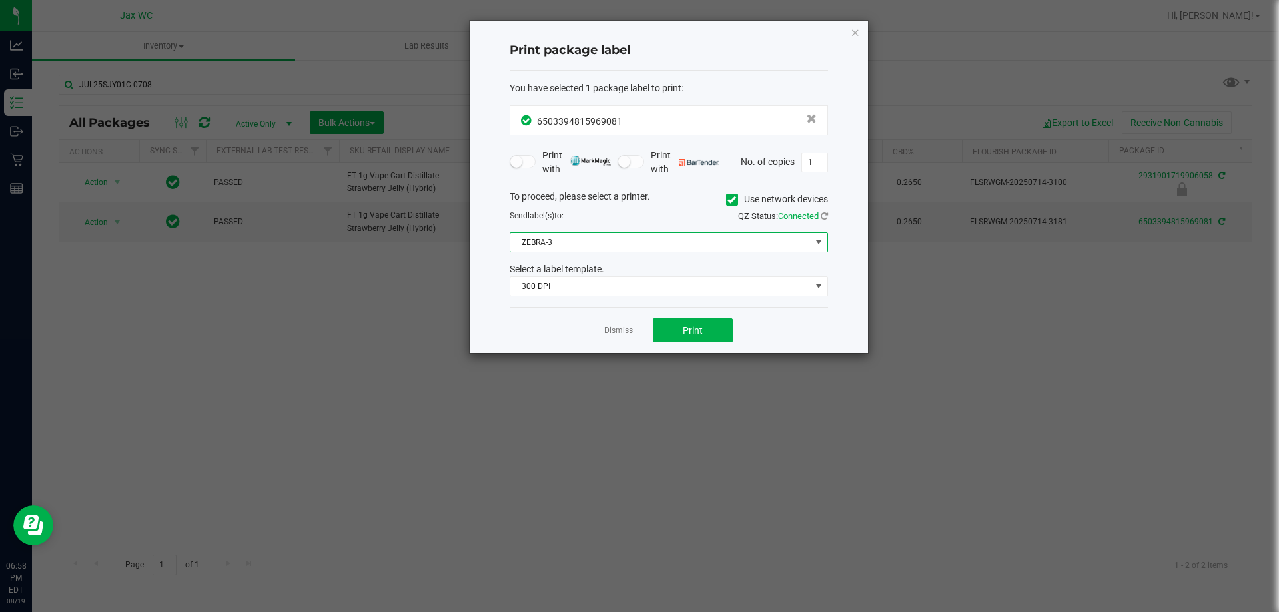
click at [631, 248] on span "ZEBRA-3" at bounding box center [660, 242] width 301 height 19
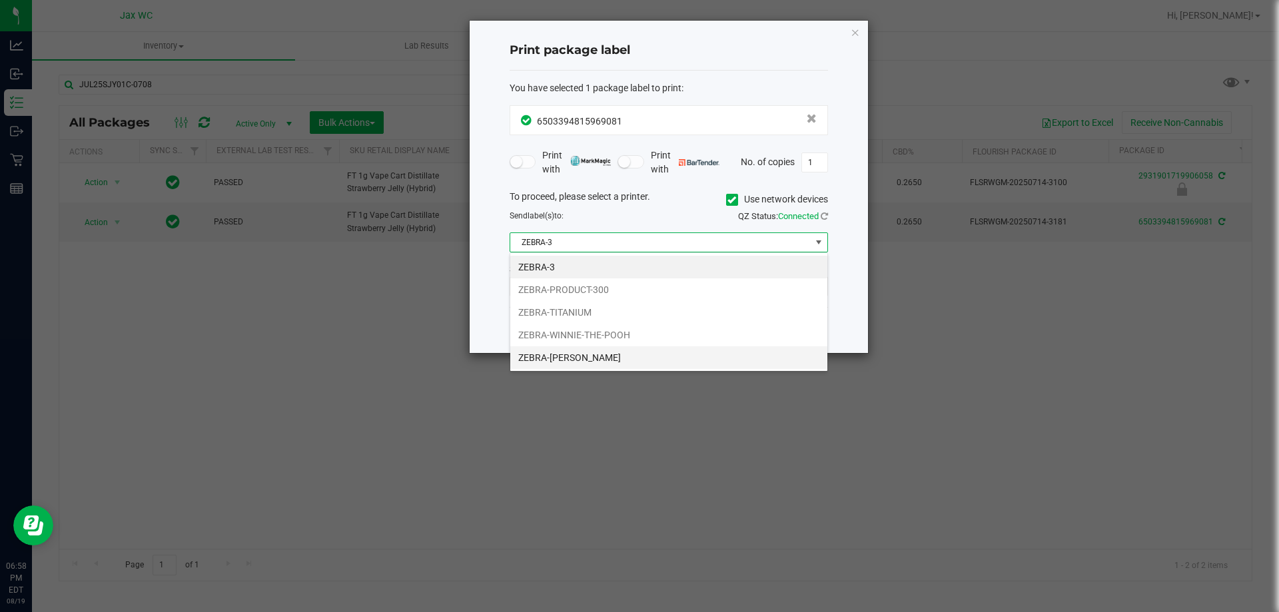
scroll to position [20, 319]
click at [572, 333] on li "ZEBRA-WINNIE-THE-POOH" at bounding box center [668, 335] width 317 height 23
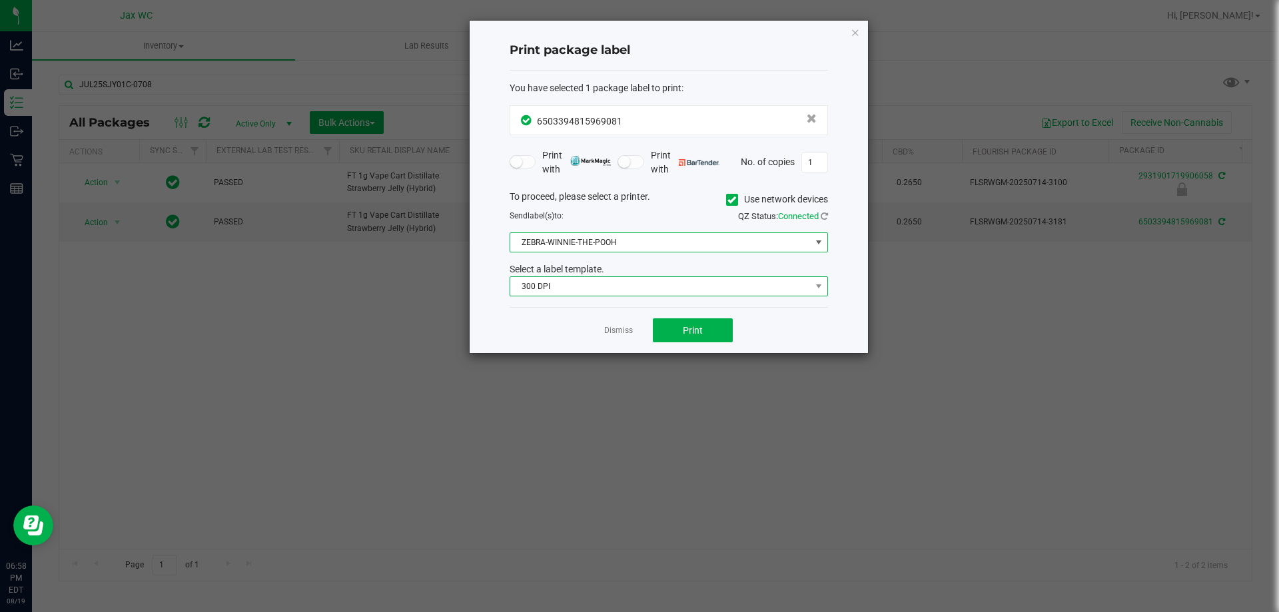
click at [618, 287] on span "300 DPI" at bounding box center [660, 286] width 301 height 19
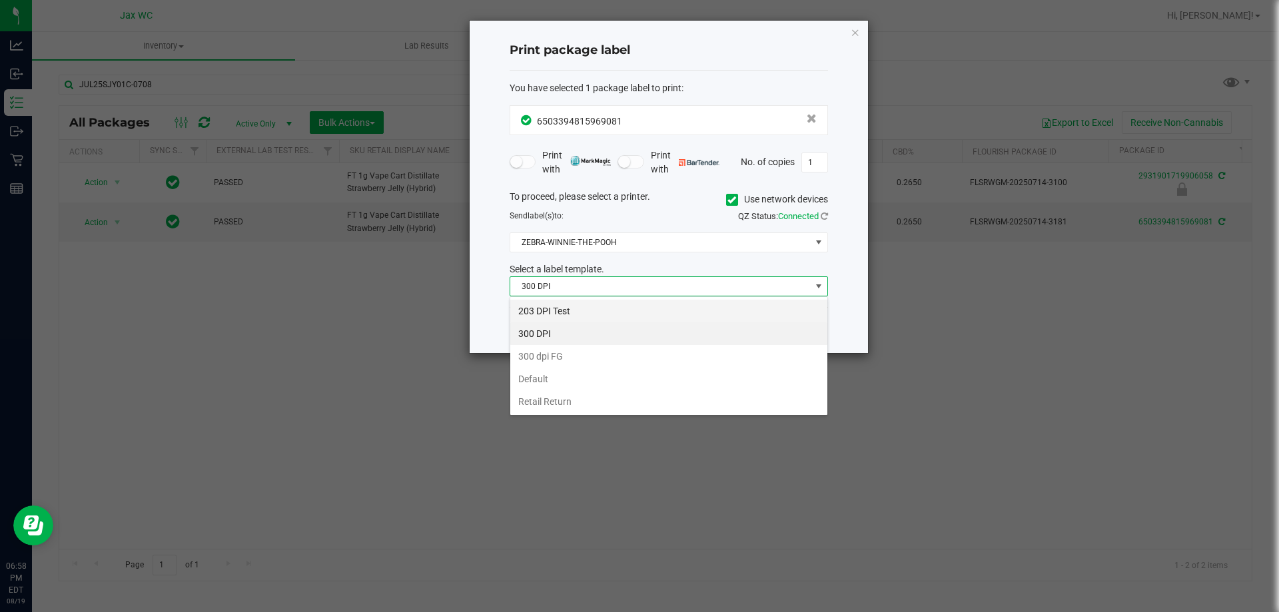
click at [606, 314] on li "203 DPI Test" at bounding box center [668, 311] width 317 height 23
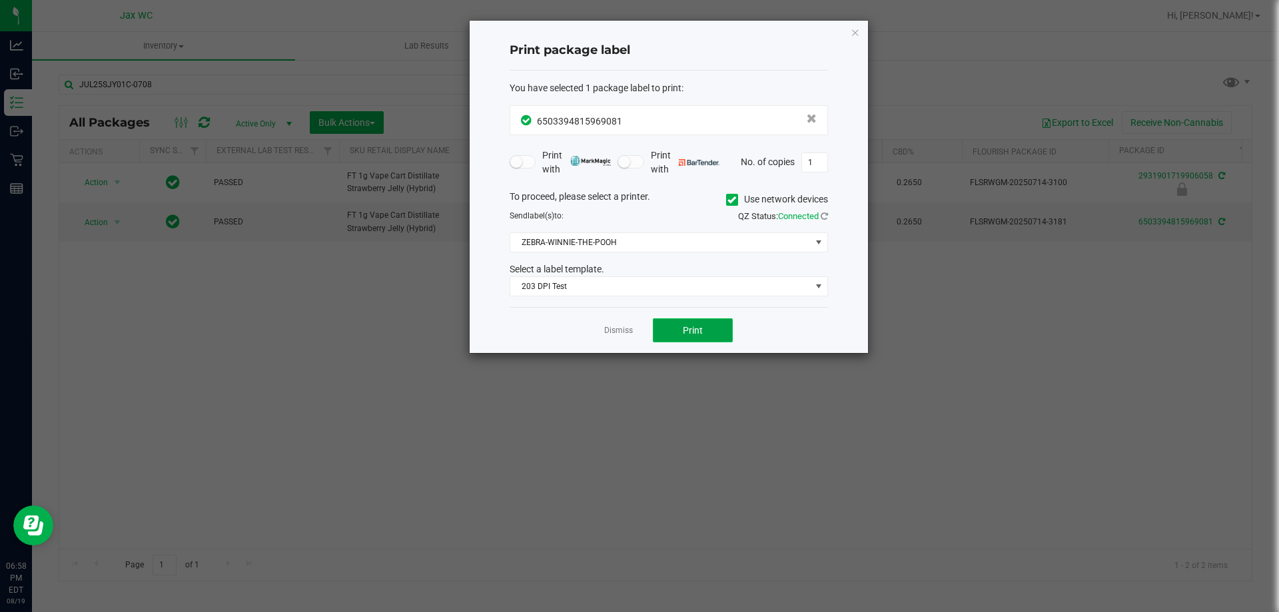
click at [678, 323] on button "Print" at bounding box center [693, 331] width 80 height 24
click at [619, 340] on div "Dismiss Print" at bounding box center [669, 330] width 319 height 46
click at [610, 325] on app-cancel-button "Dismiss" at bounding box center [618, 331] width 29 height 14
click at [614, 331] on link "Dismiss" at bounding box center [618, 330] width 29 height 11
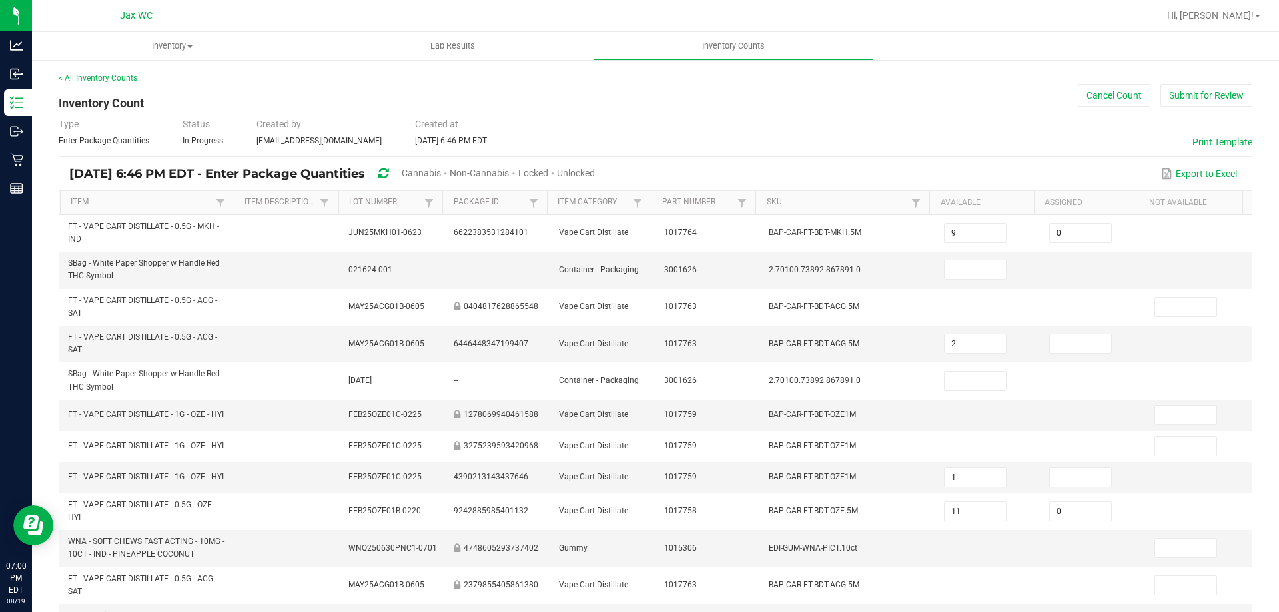
click at [595, 176] on span "Unlocked" at bounding box center [576, 173] width 38 height 11
type input "1"
type input "2"
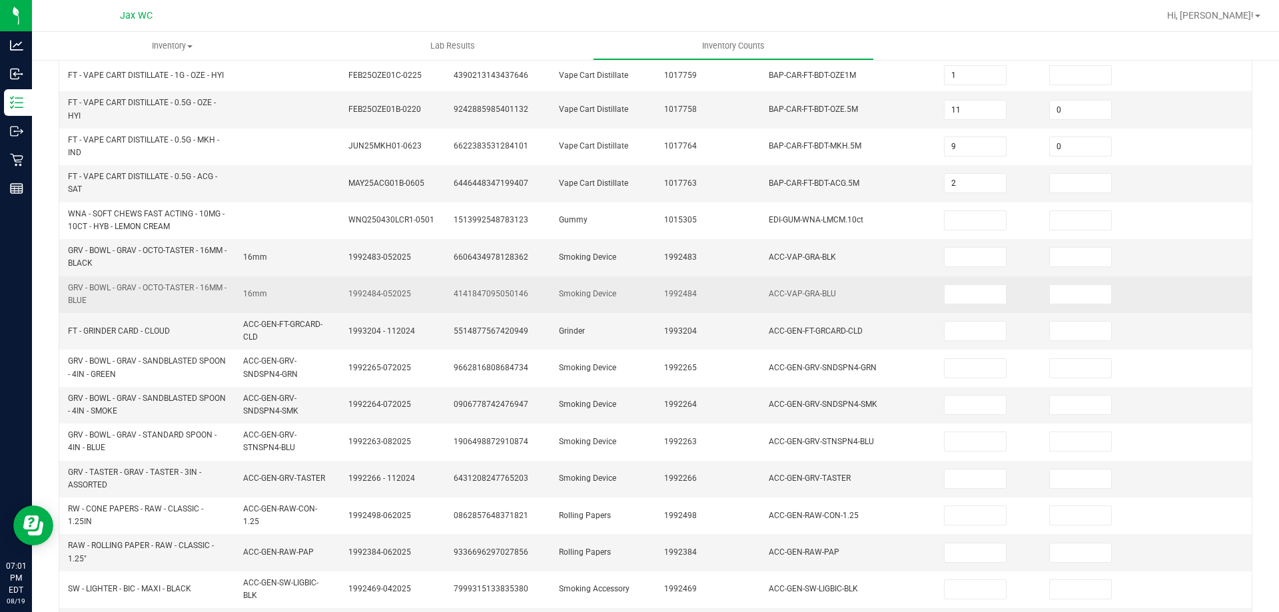
scroll to position [383, 0]
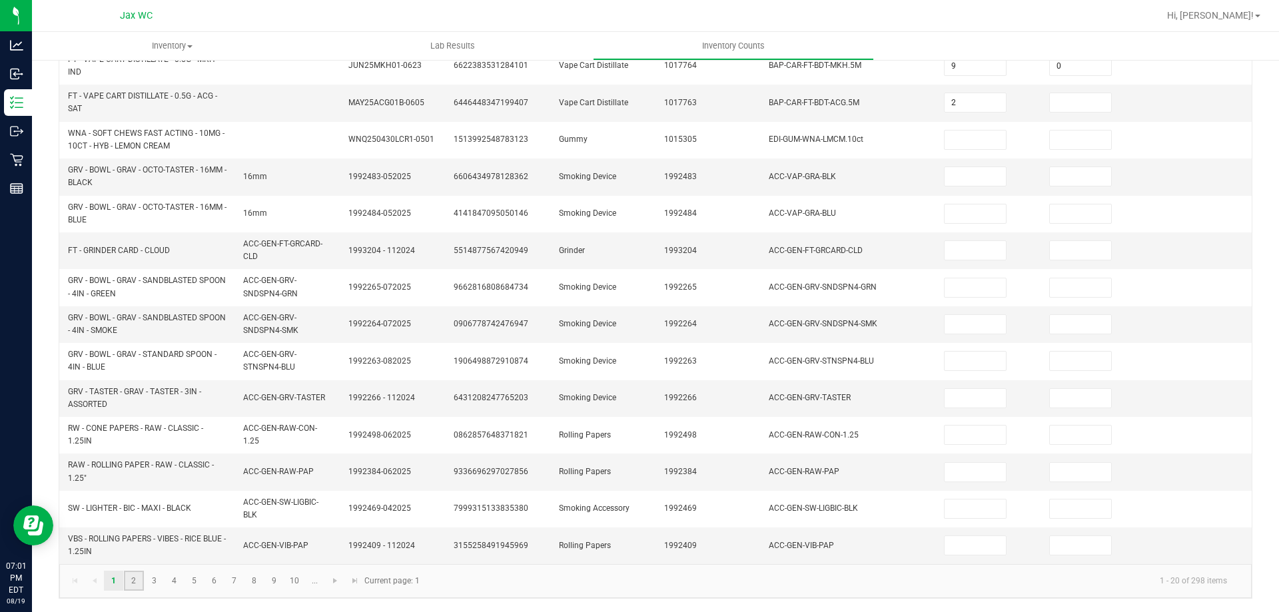
click at [139, 586] on link "2" at bounding box center [133, 581] width 19 height 20
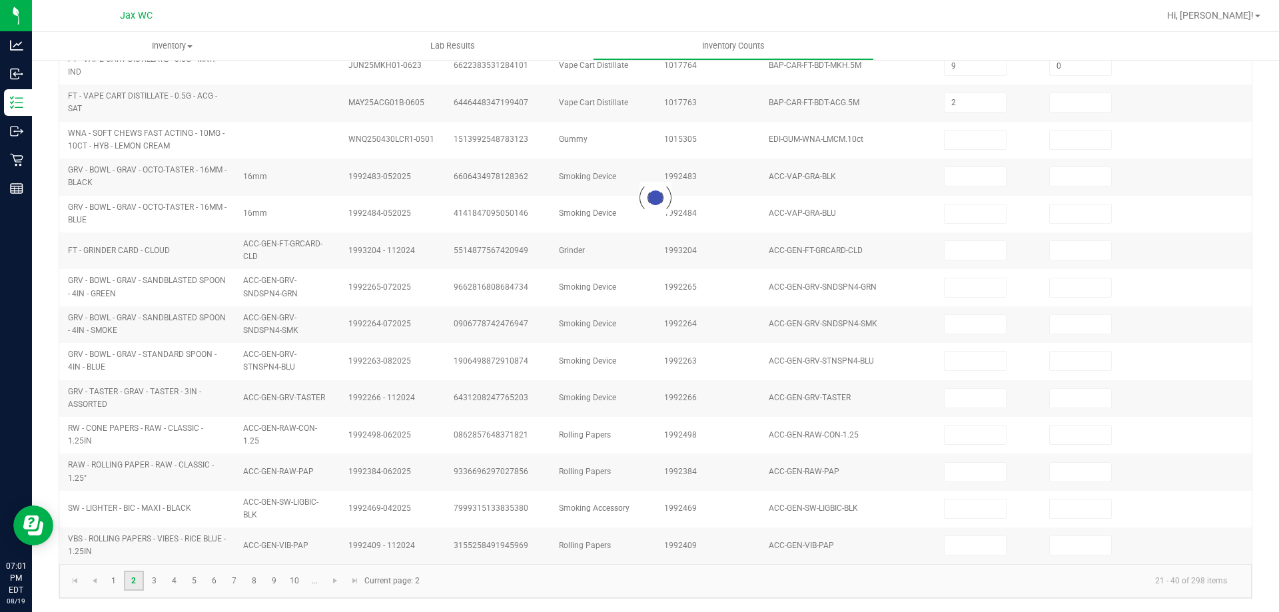
type input "9"
type input "7"
type input "10"
type input "11"
type input "7"
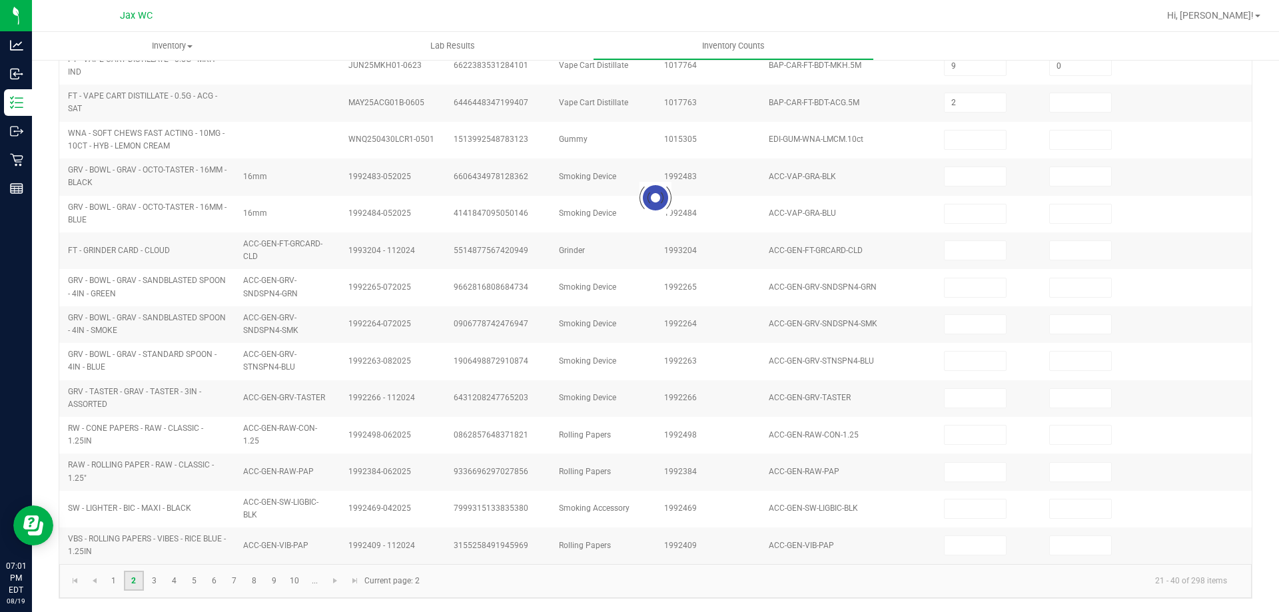
type input "0"
type input "3"
type input "0"
type input "2"
type input "0"
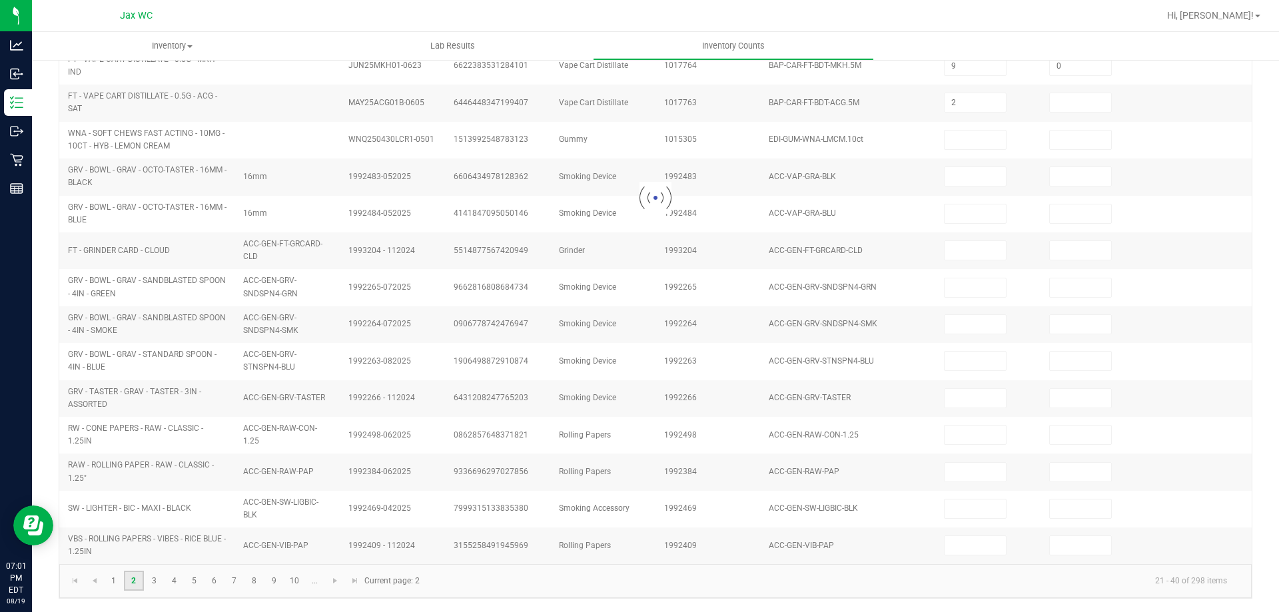
type input "8"
type input "2"
type input "12"
type input "0"
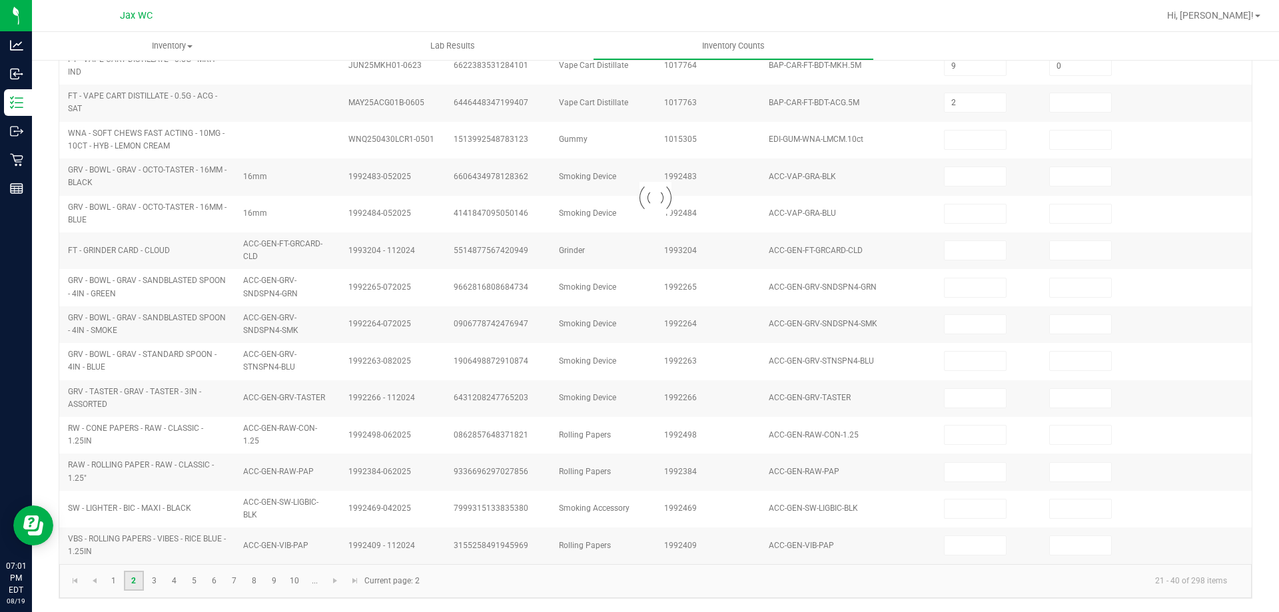
type input "9"
type input "0"
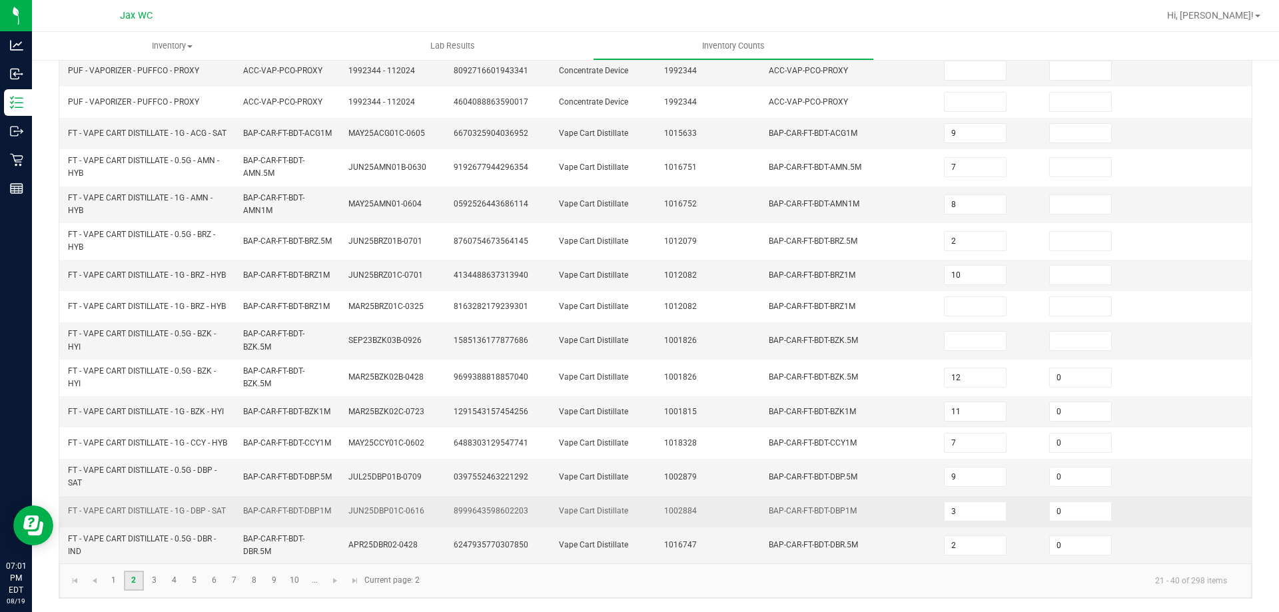
scroll to position [355, 0]
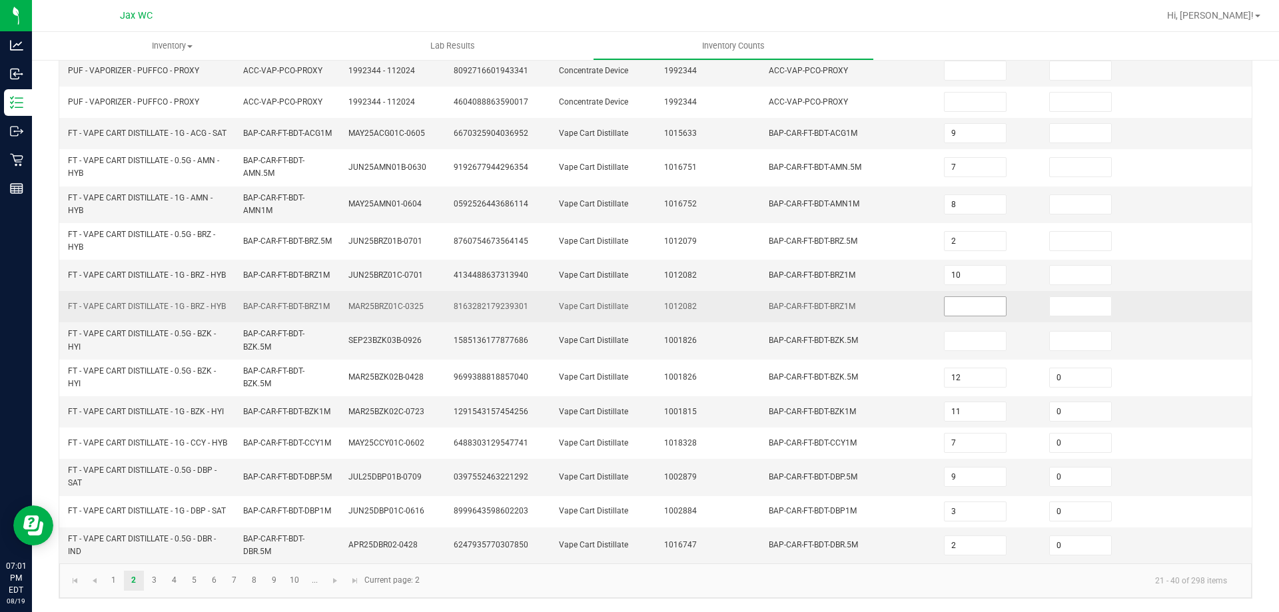
click at [968, 297] on input at bounding box center [975, 306] width 61 height 19
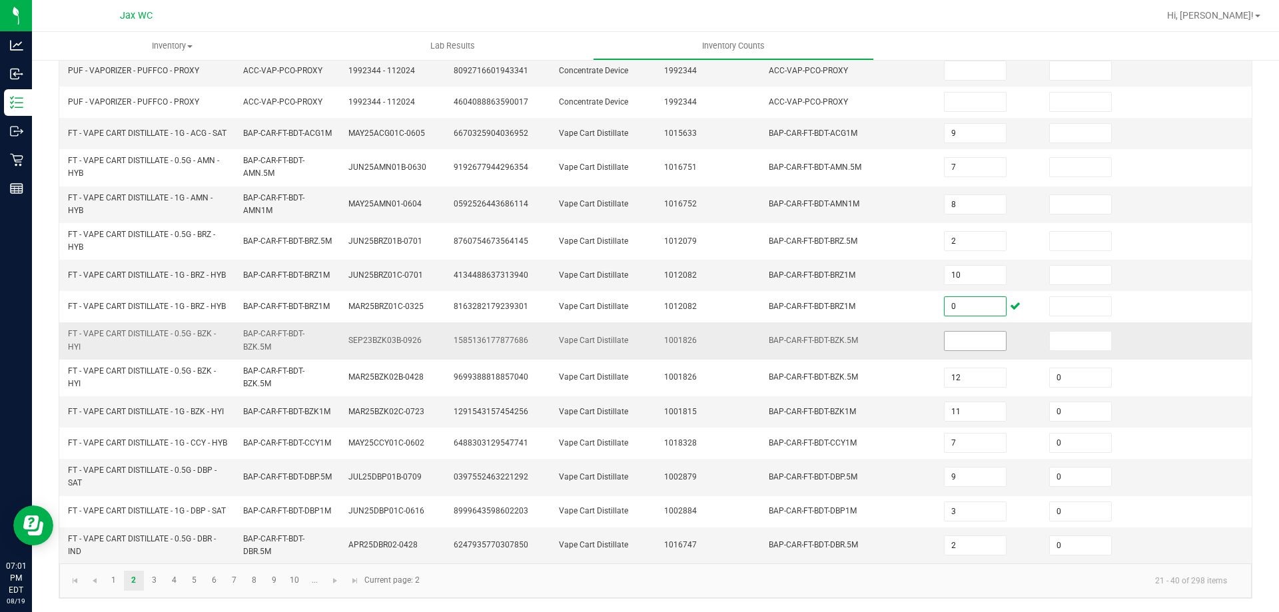
type input "0"
click at [965, 332] on input at bounding box center [975, 341] width 61 height 19
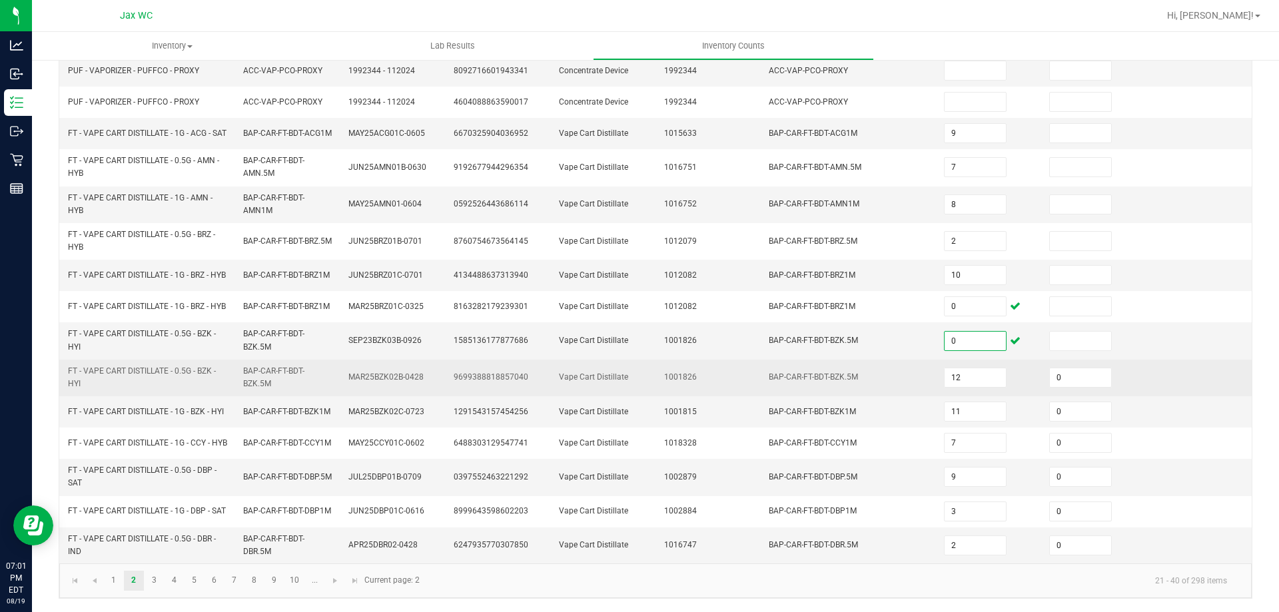
type input "0"
click at [808, 375] on td "BAP-CAR-FT-BDT-BZK.5M" at bounding box center [848, 378] width 175 height 37
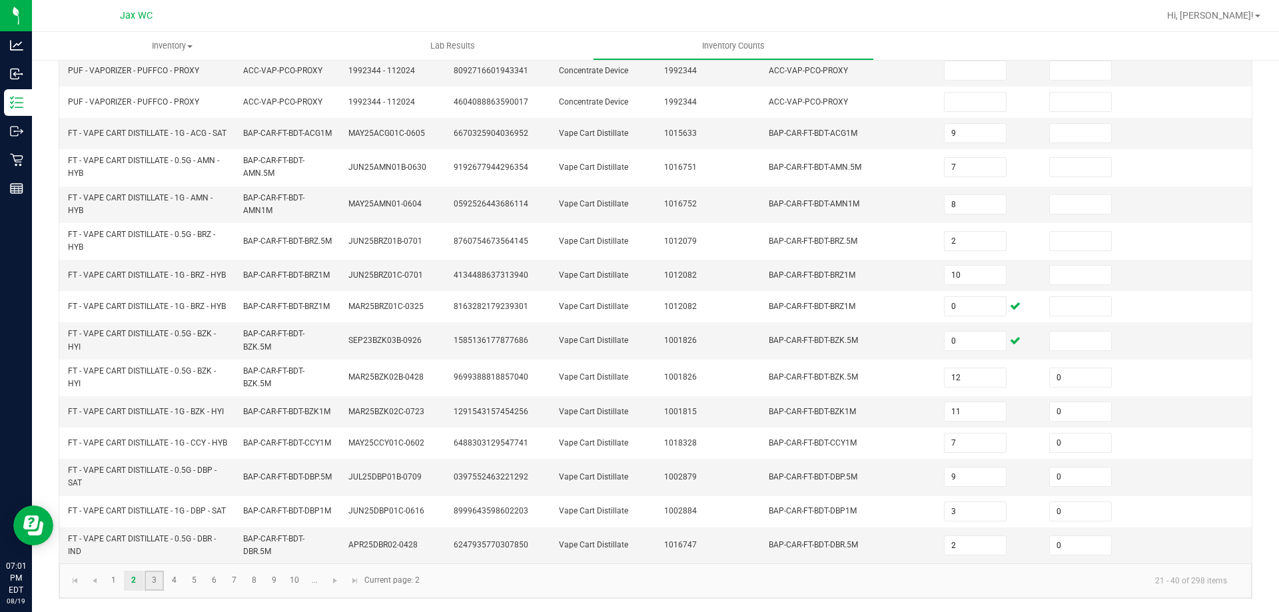
click at [153, 590] on link "3" at bounding box center [154, 581] width 19 height 20
type input "12"
type input "0"
type input "4"
type input "1"
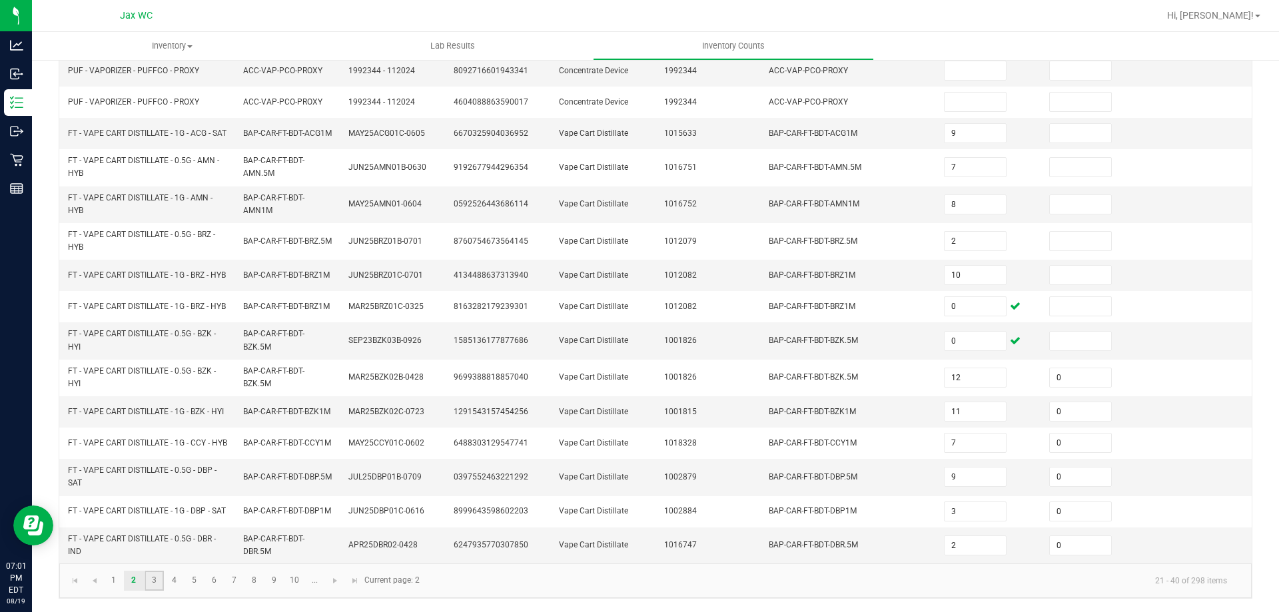
type input "0"
type input "11"
type input "5"
type input "0"
type input "9"
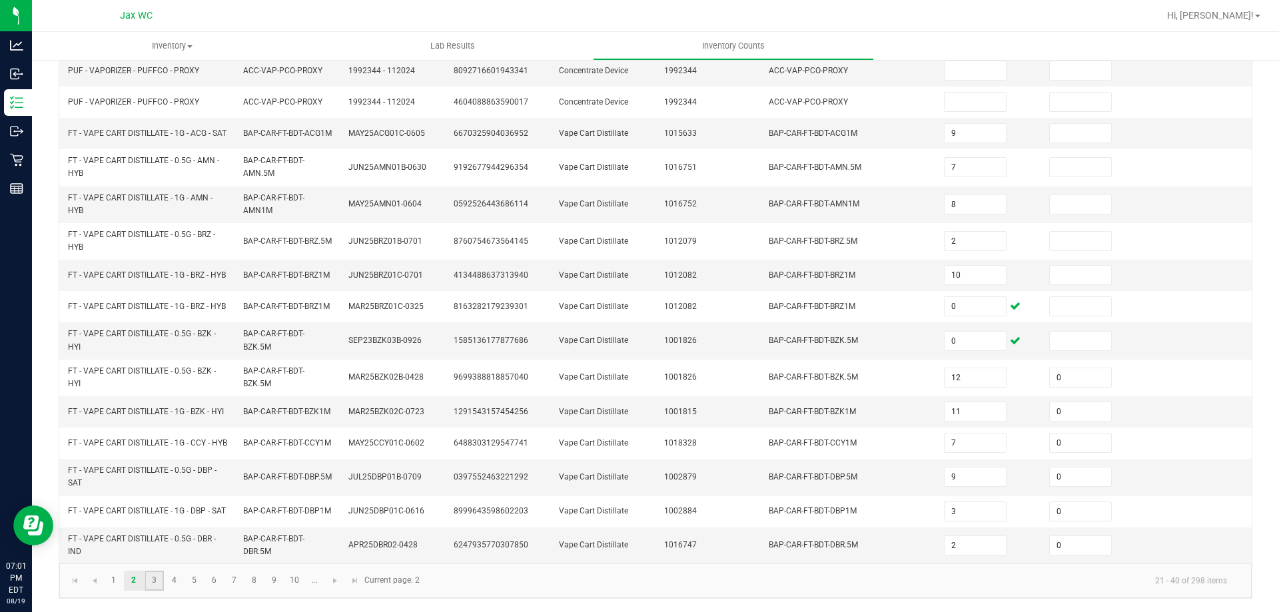
type input "0"
type input "8"
type input "0"
type input "7"
type input "4"
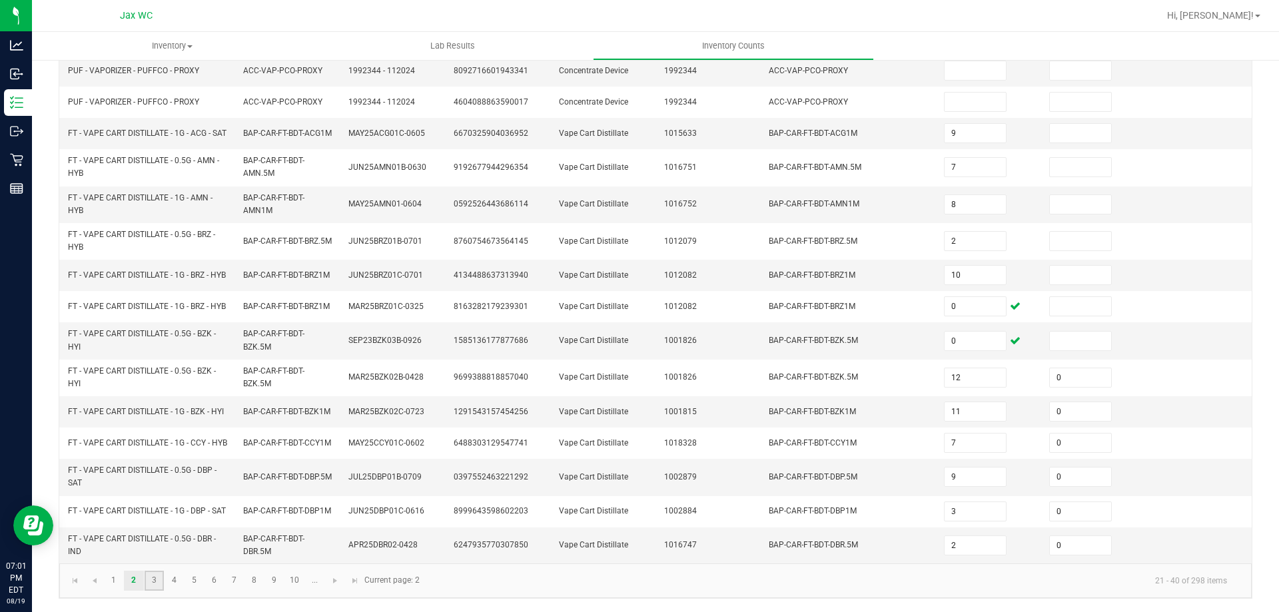
type input "10"
type input "12"
type input "0"
type input "2"
type input "0"
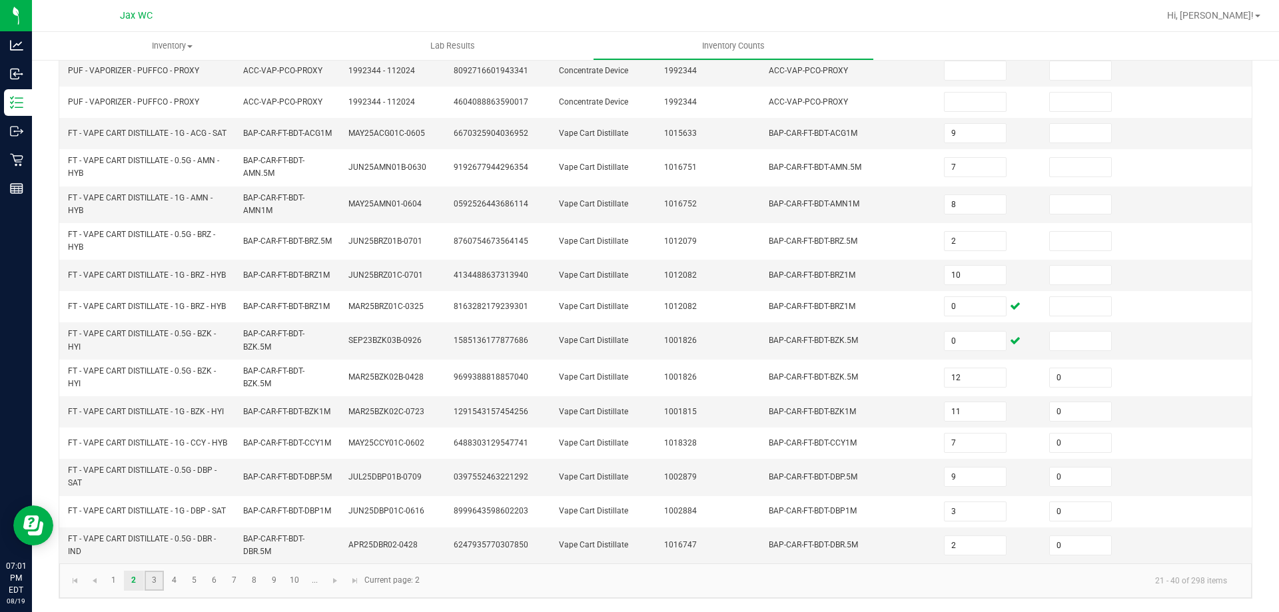
type input "0"
type input "7"
type input "0"
type input "11"
type input "0"
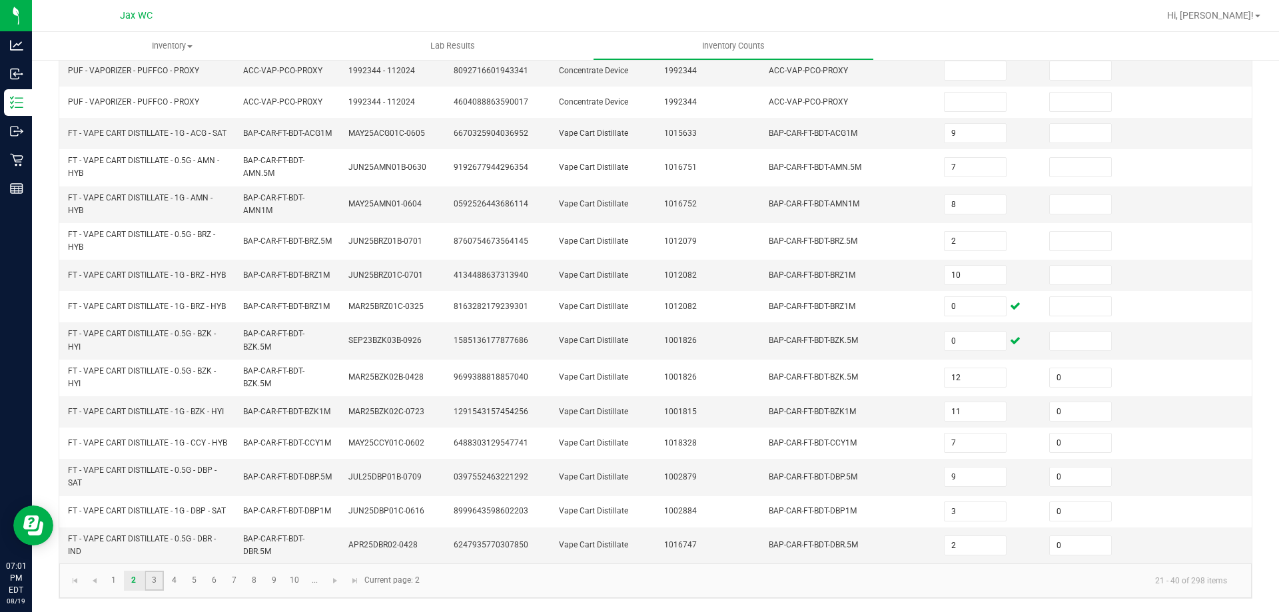
type input "7"
type input "0"
type input "12"
type input "0"
type input "11"
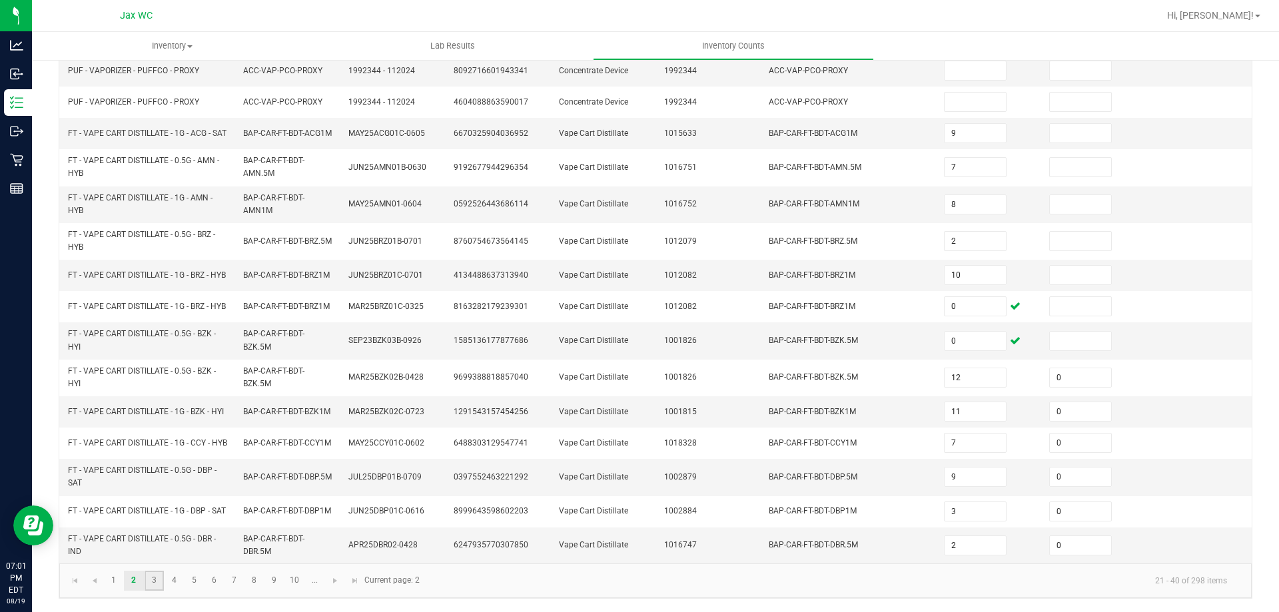
type input "0"
type input "9"
type input "12"
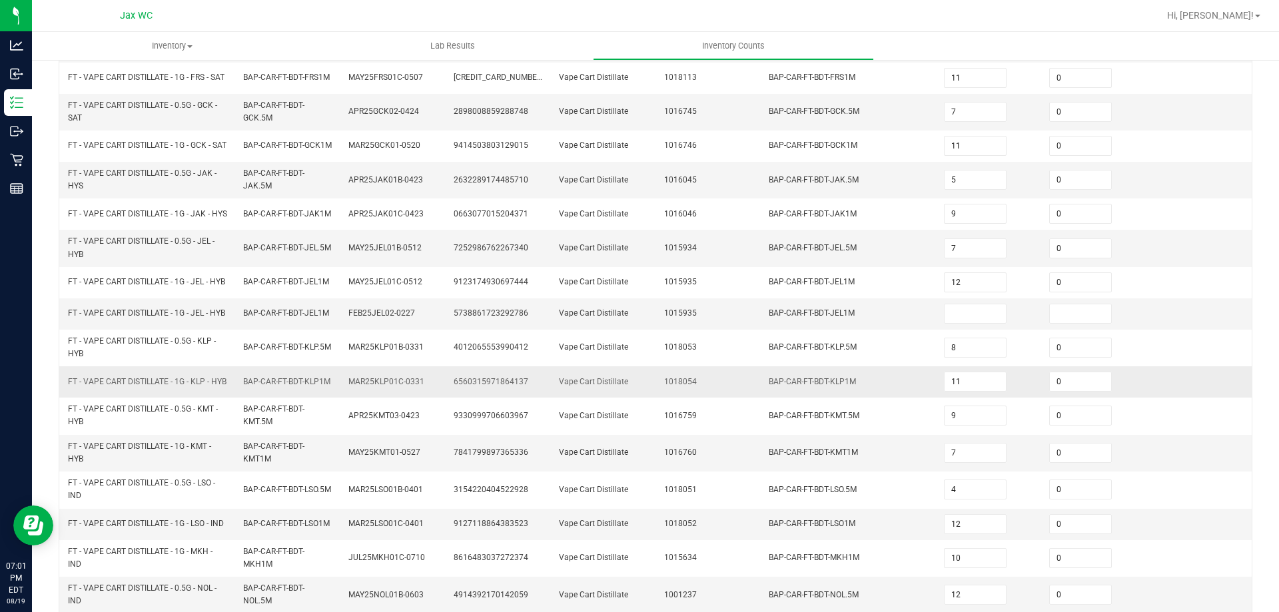
scroll to position [289, 0]
click at [986, 324] on input at bounding box center [975, 314] width 61 height 19
type input "7"
click at [516, 387] on span "6560315971864137" at bounding box center [491, 382] width 75 height 9
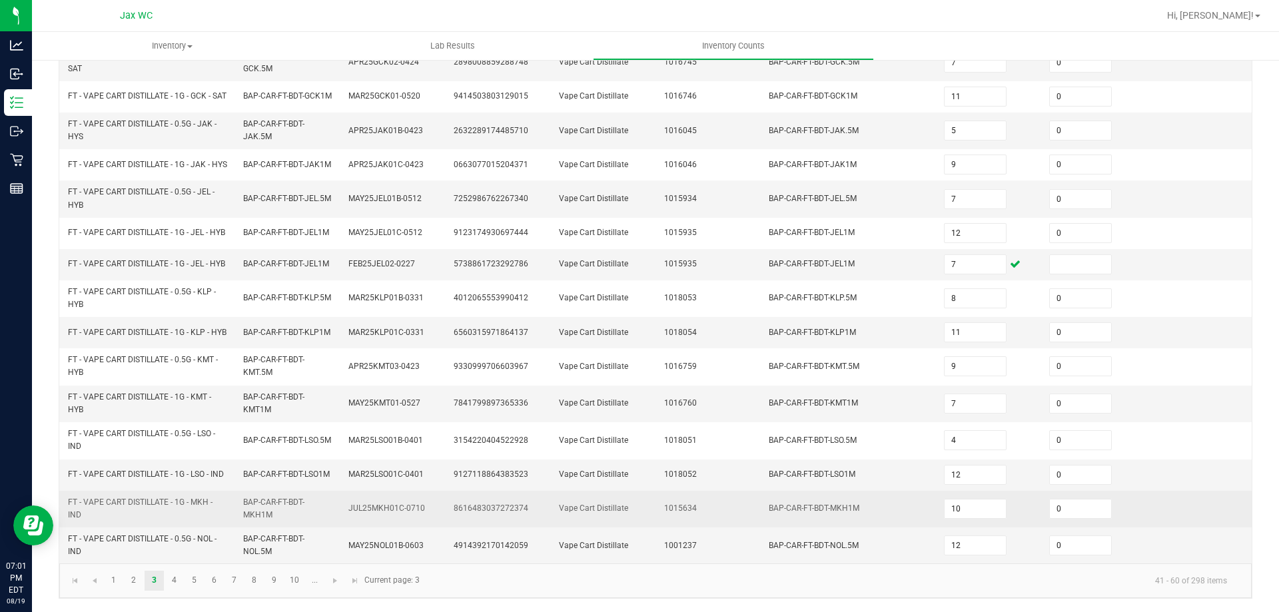
scroll to position [388, 0]
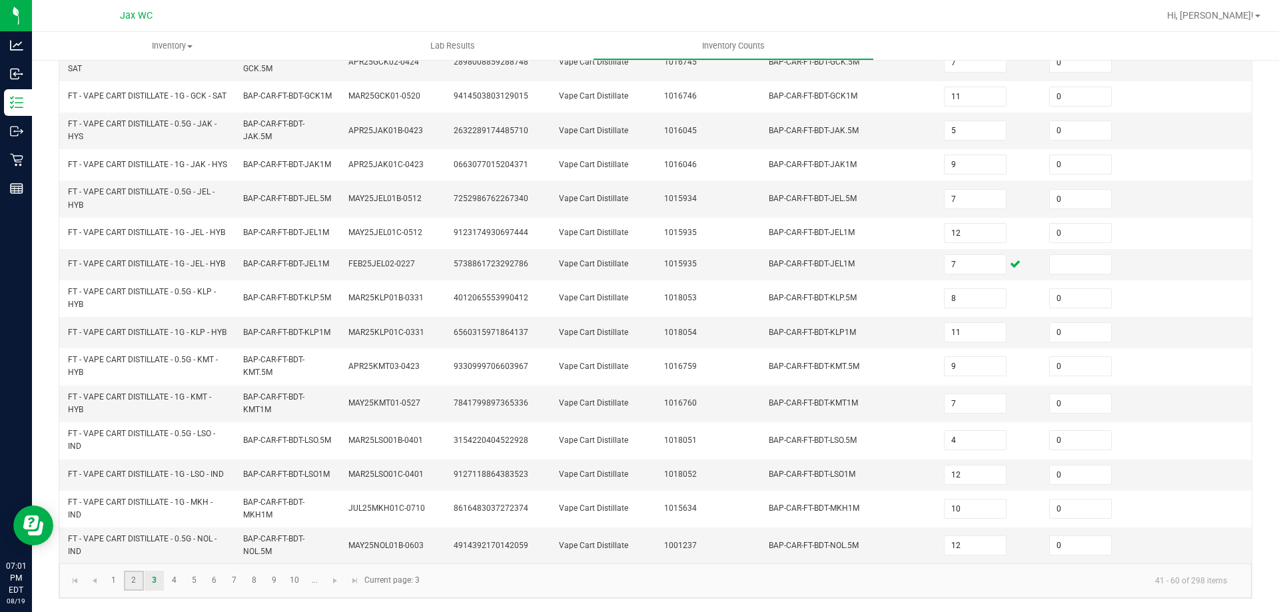
click at [141, 584] on link "2" at bounding box center [133, 581] width 19 height 20
type input "9"
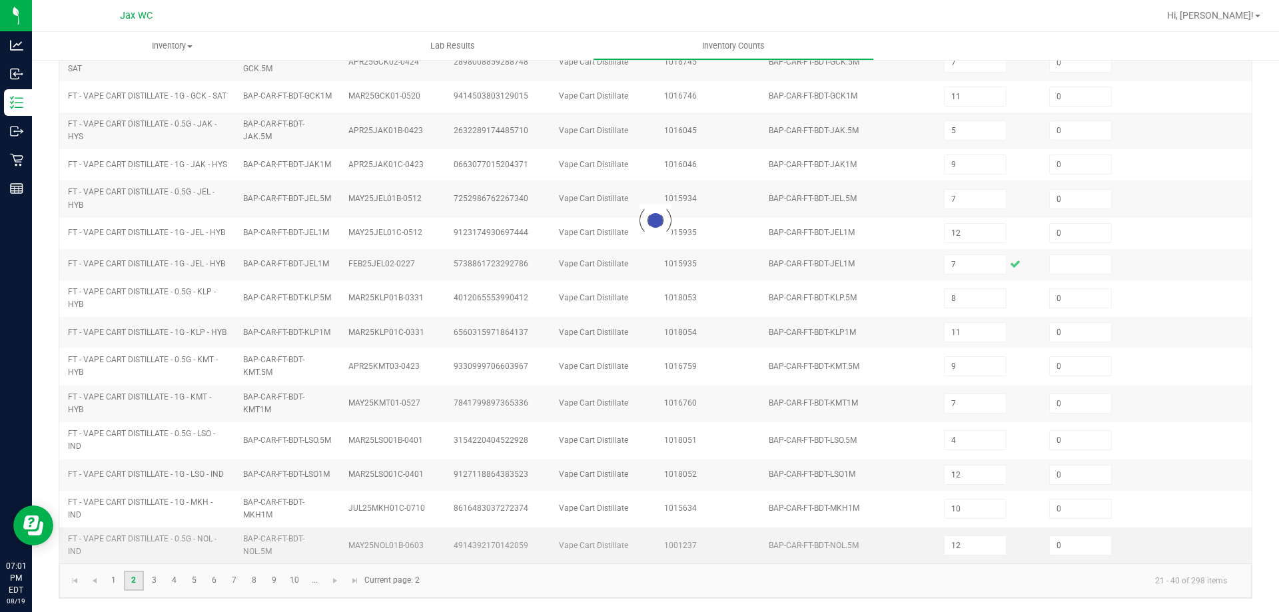
type input "7"
type input "10"
type input "0"
type input "11"
type input "7"
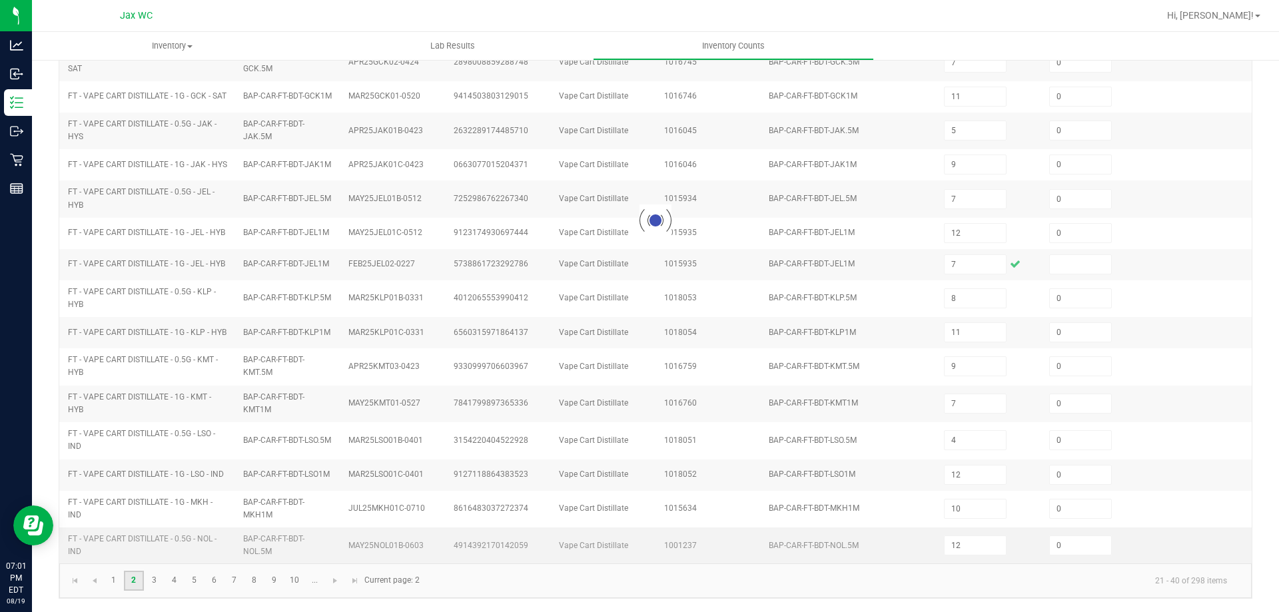
type input "3"
type input "2"
type input "8"
type input "2"
type input "0"
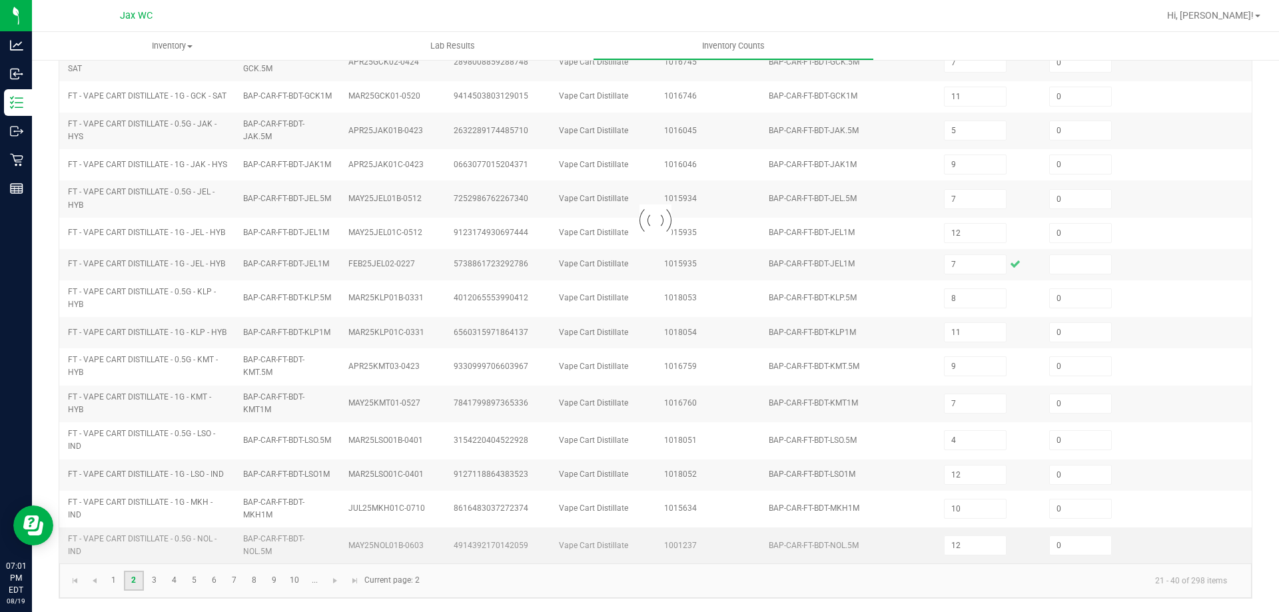
type input "12"
type input "9"
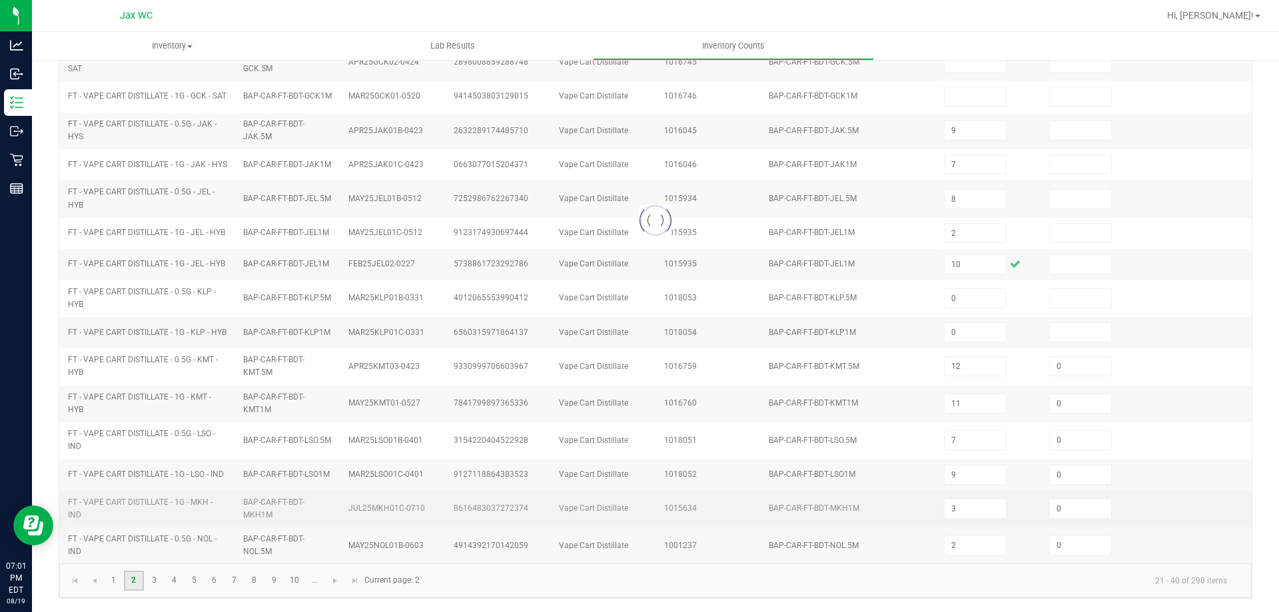
scroll to position [355, 0]
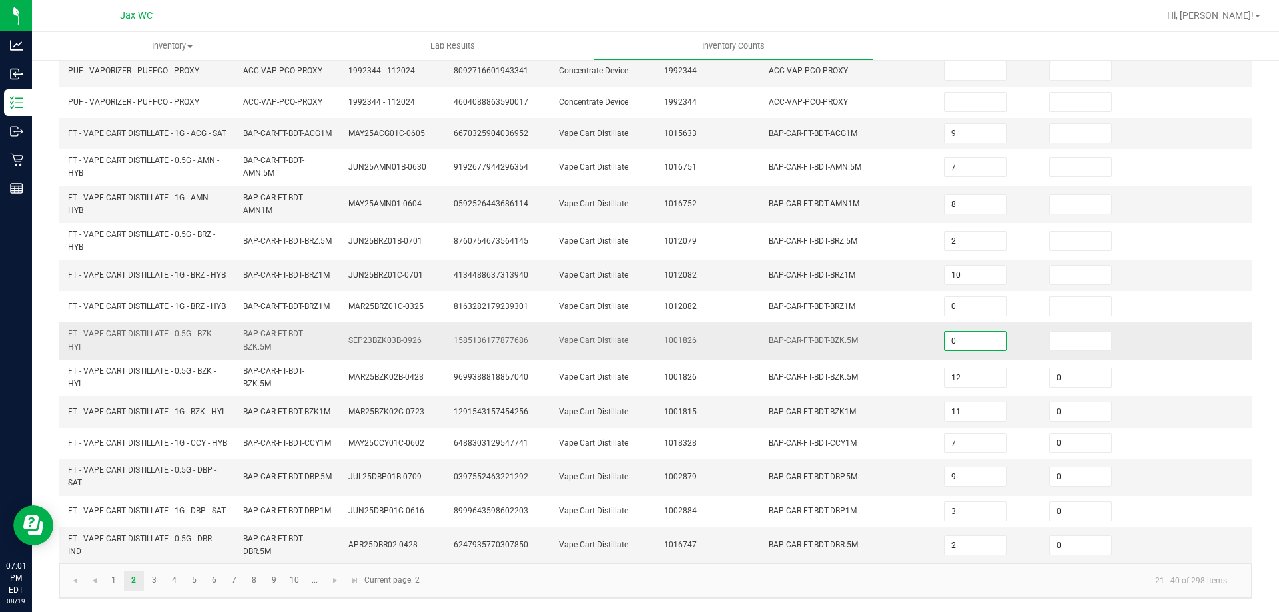
click at [963, 332] on input "0" at bounding box center [975, 341] width 61 height 19
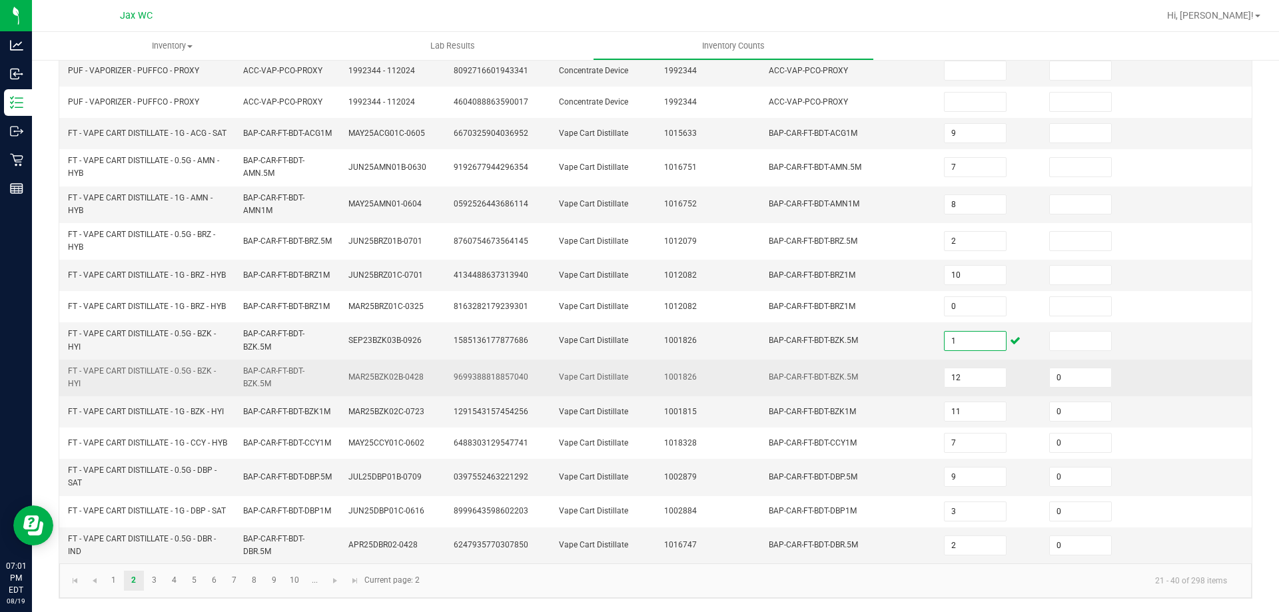
type input "1"
click at [822, 372] on td "BAP-CAR-FT-BDT-BZK.5M" at bounding box center [848, 378] width 175 height 37
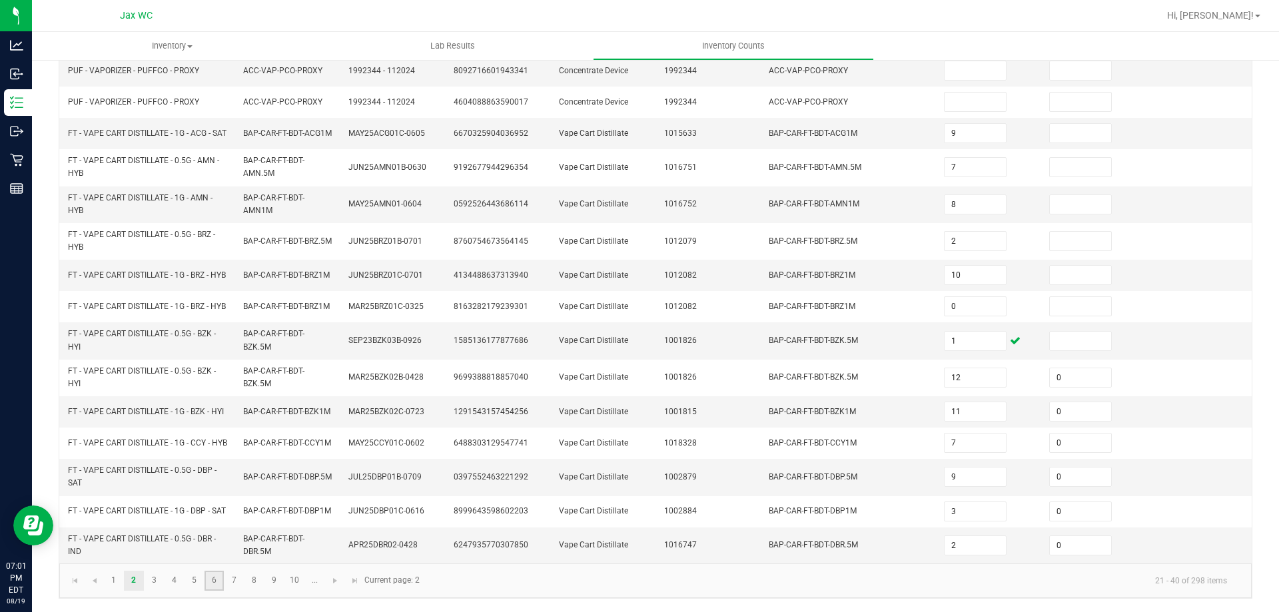
click at [205, 587] on link "6" at bounding box center [214, 581] width 19 height 20
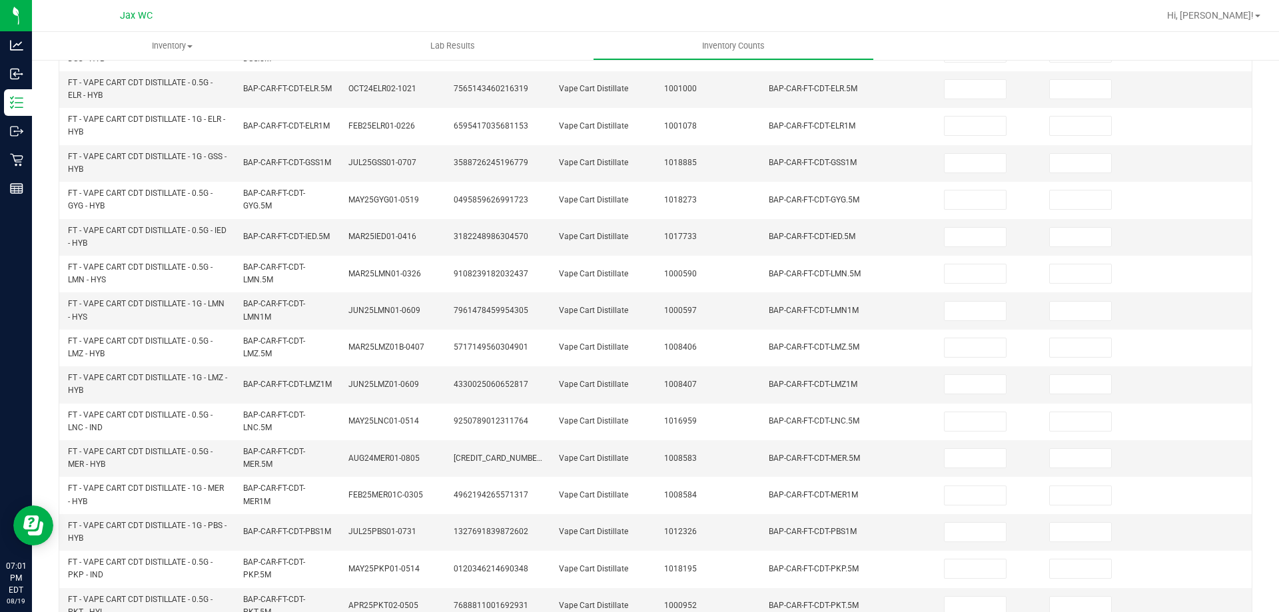
scroll to position [388, 0]
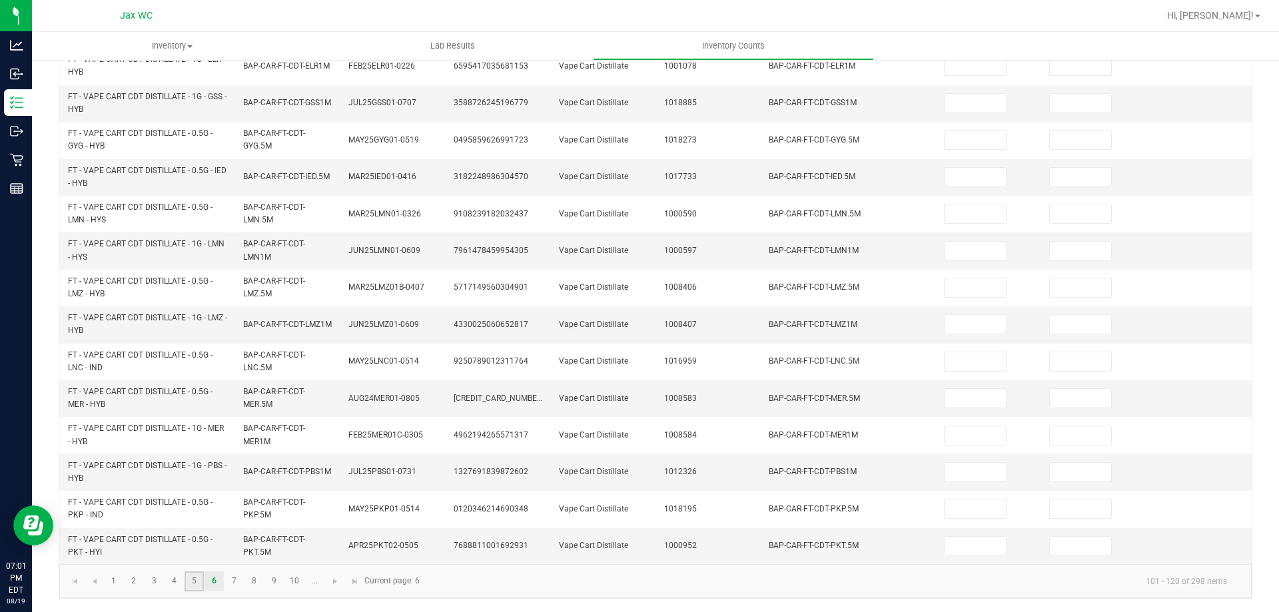
click at [201, 581] on link "5" at bounding box center [194, 582] width 19 height 20
click at [168, 587] on link "4" at bounding box center [174, 581] width 19 height 20
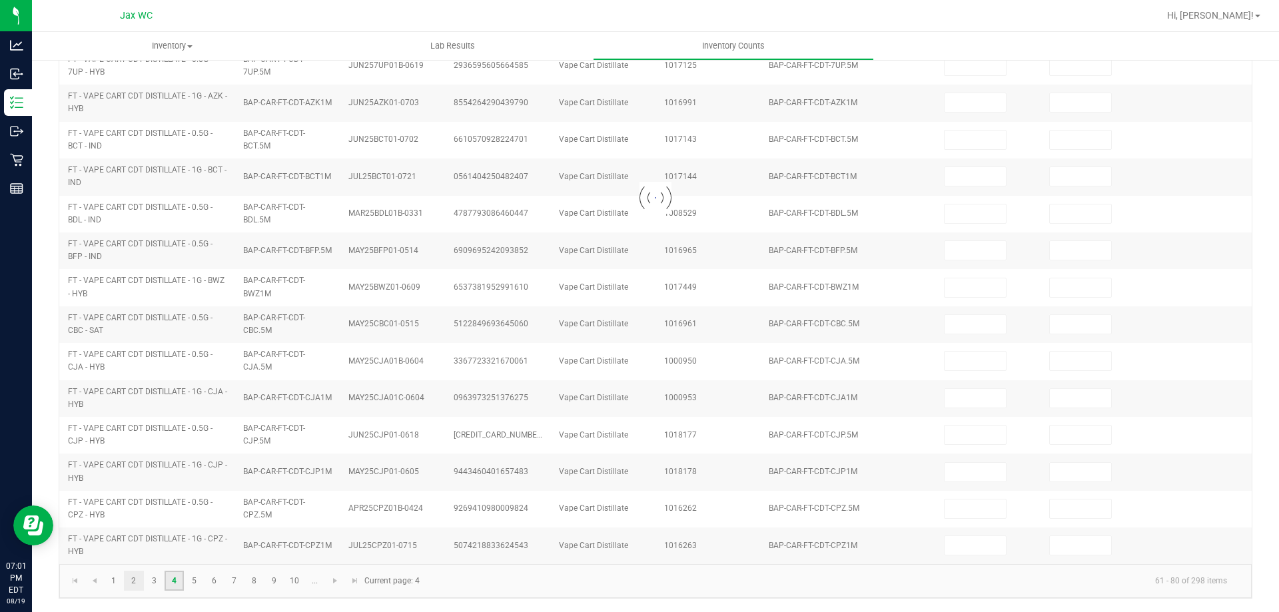
type input "9"
type input "0"
type input "2"
type input "3"
type input "0"
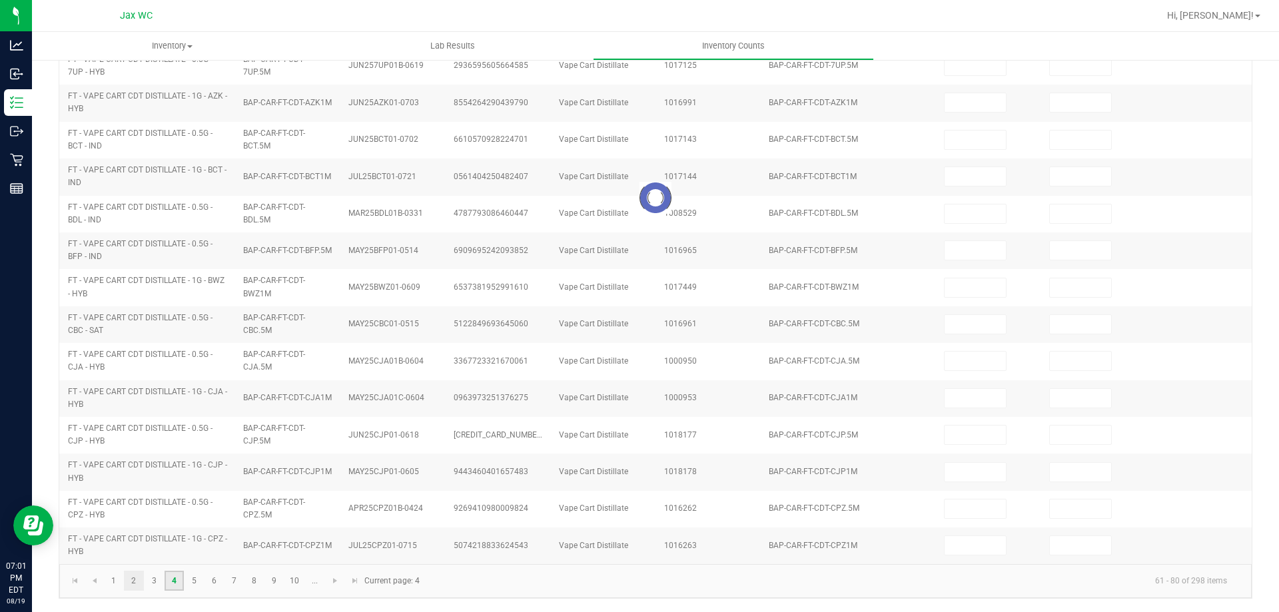
type input "5"
type input "8"
type input "0"
type input "11"
type input "0"
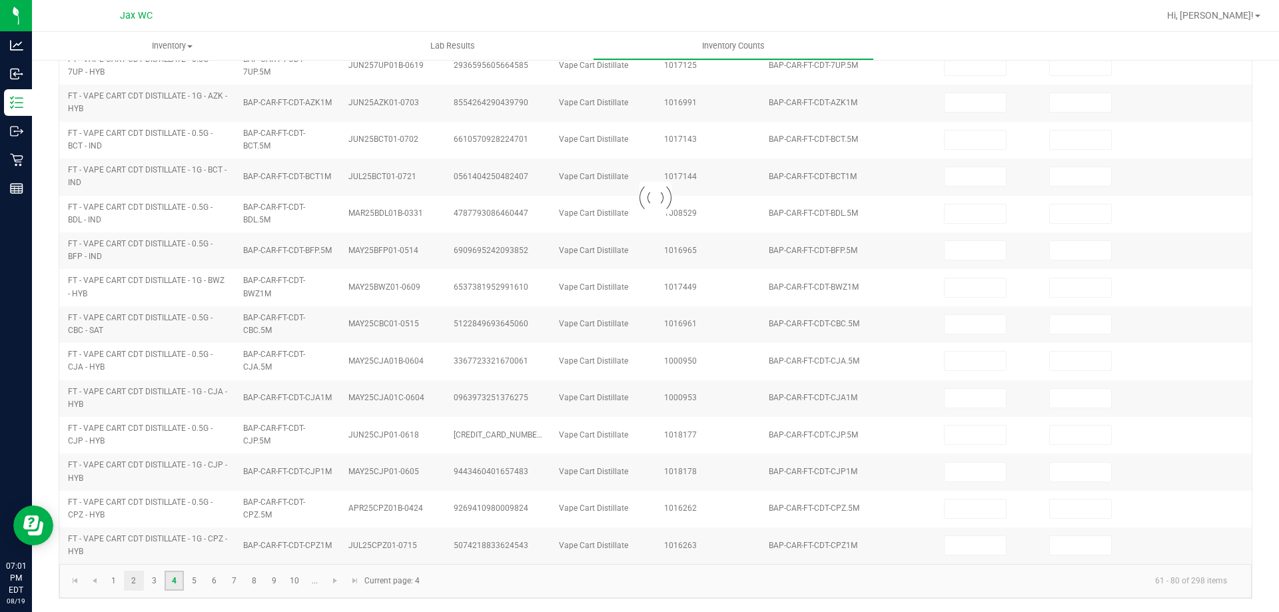
type input "2"
type input "0"
type input "9"
type input "0"
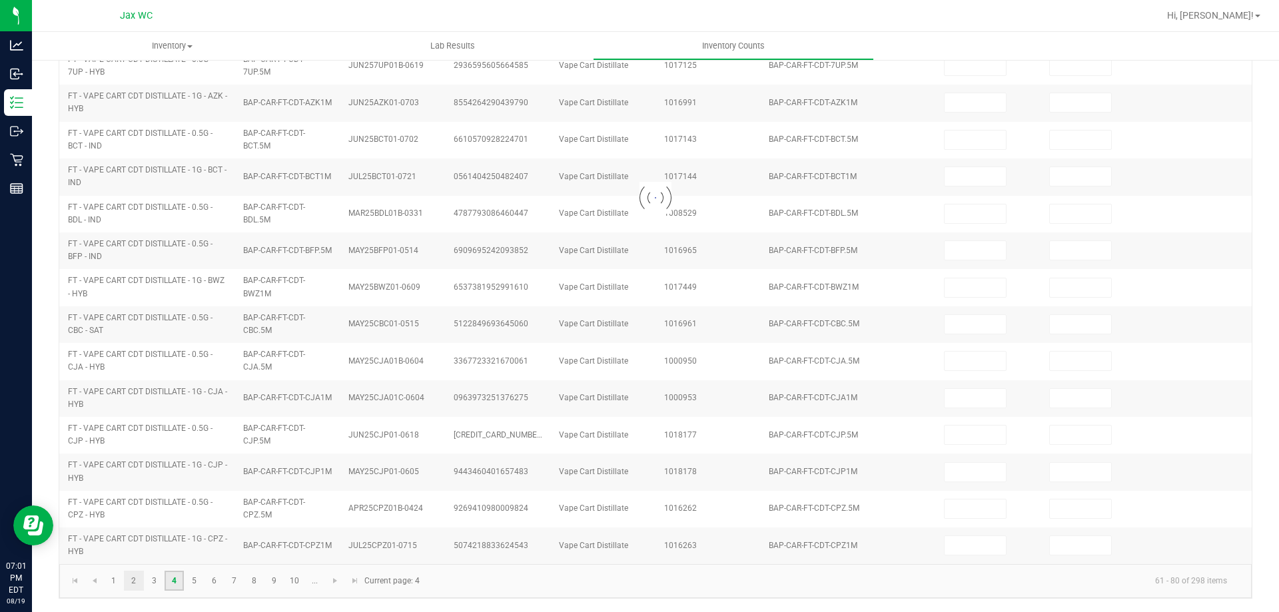
type input "0"
type input "1"
type input "0"
type input "2"
type input "0"
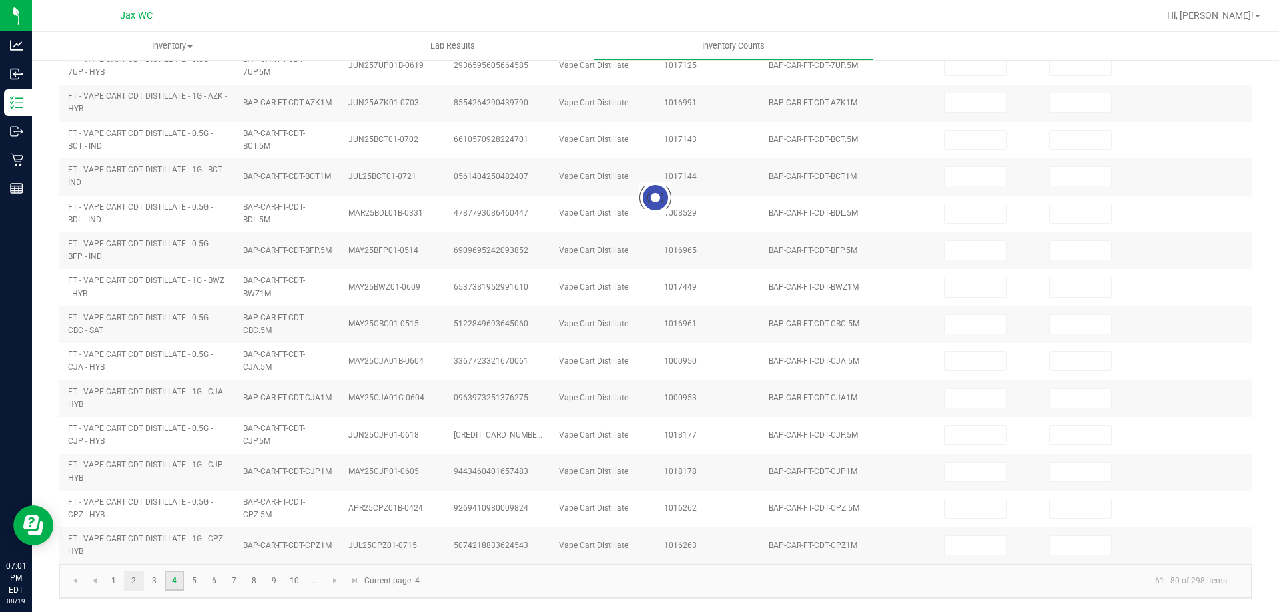
type input "2"
type input "0"
type input "9"
type input "0"
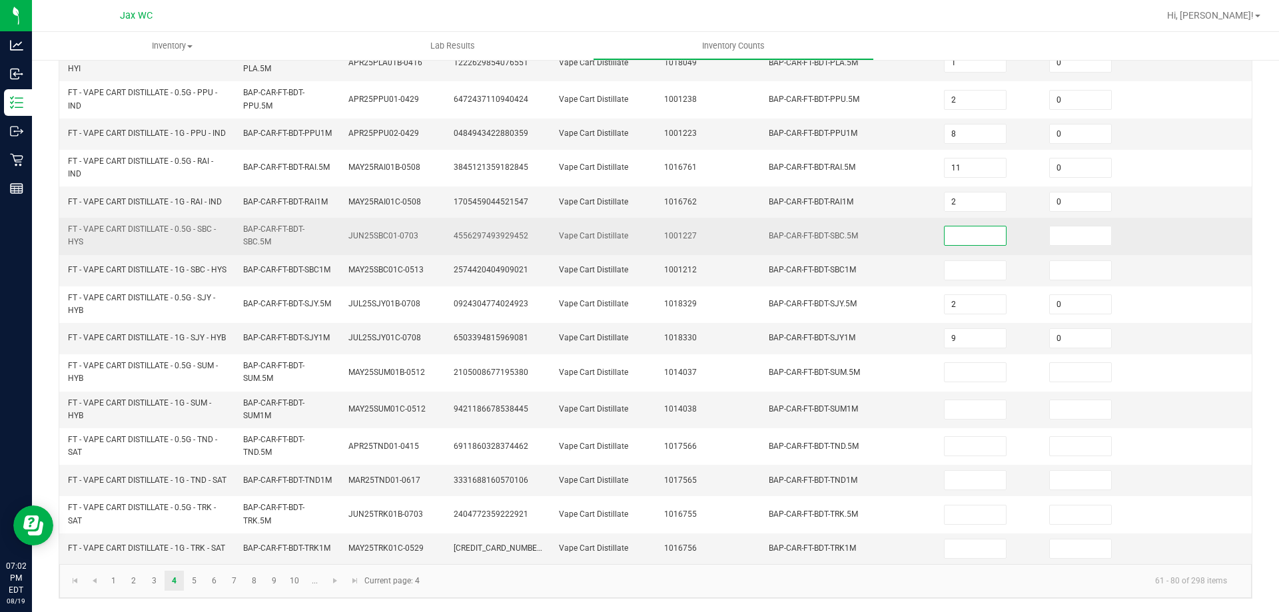
click at [966, 227] on input at bounding box center [975, 236] width 61 height 19
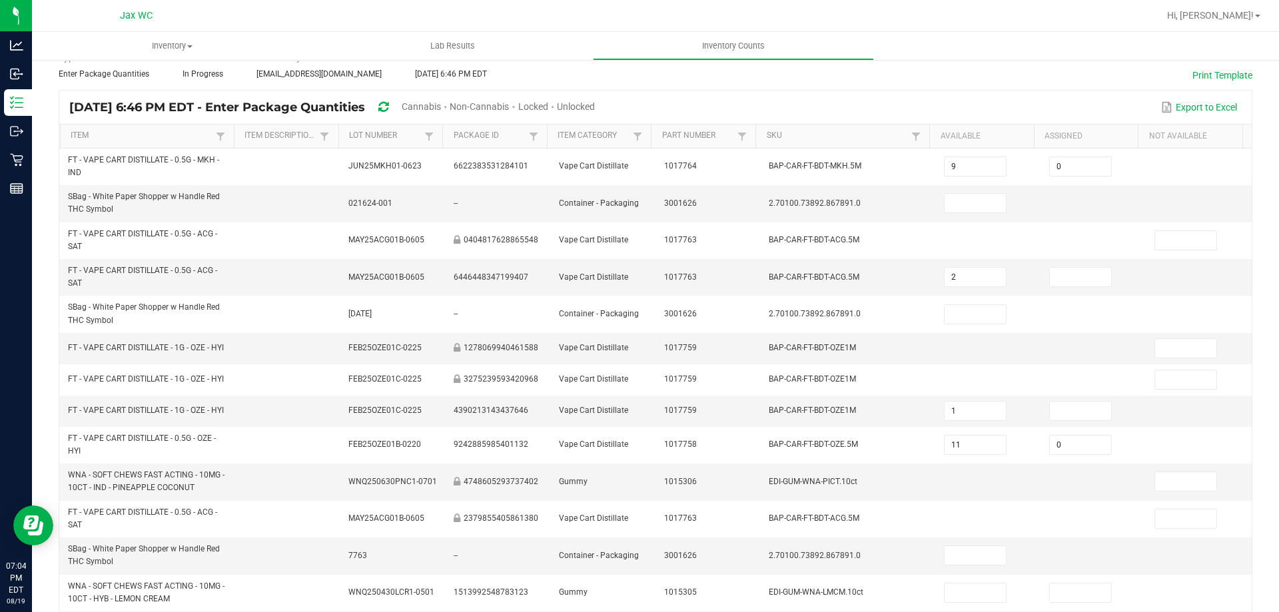
click at [595, 104] on span "Unlocked" at bounding box center [576, 106] width 38 height 11
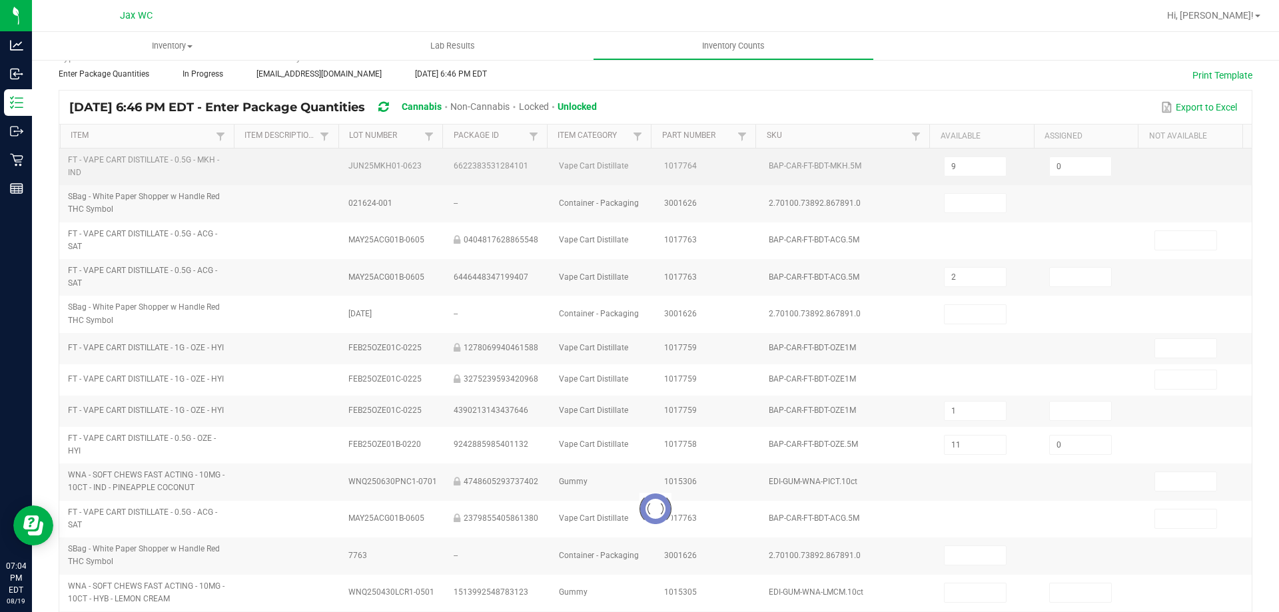
type input "1"
type input "2"
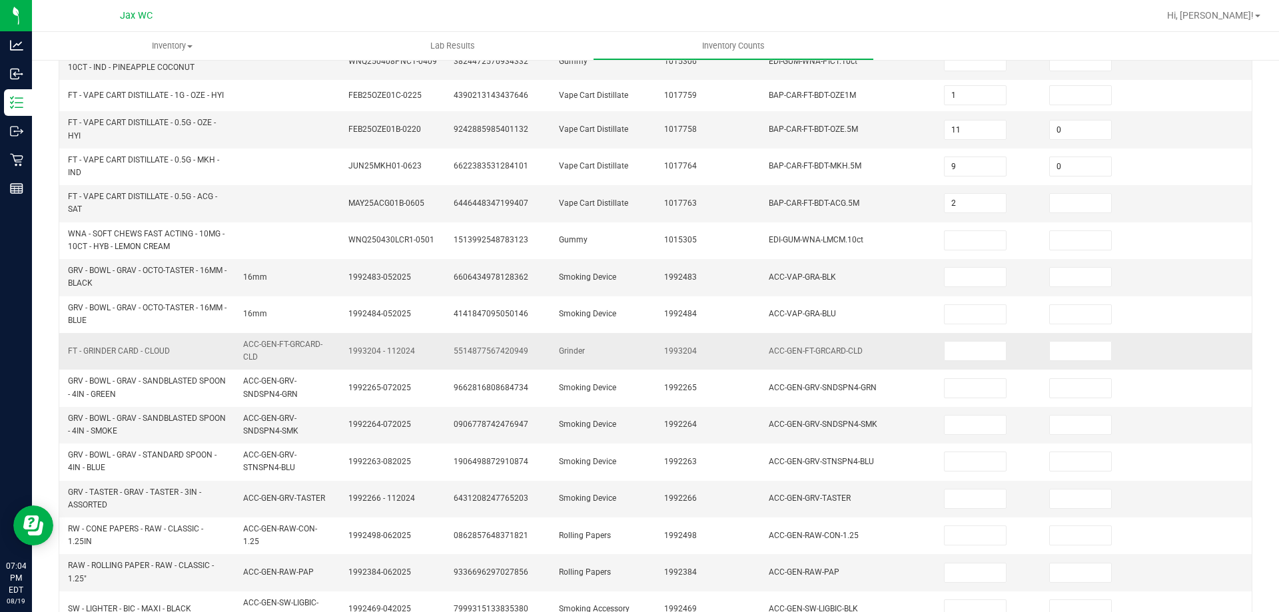
scroll to position [383, 0]
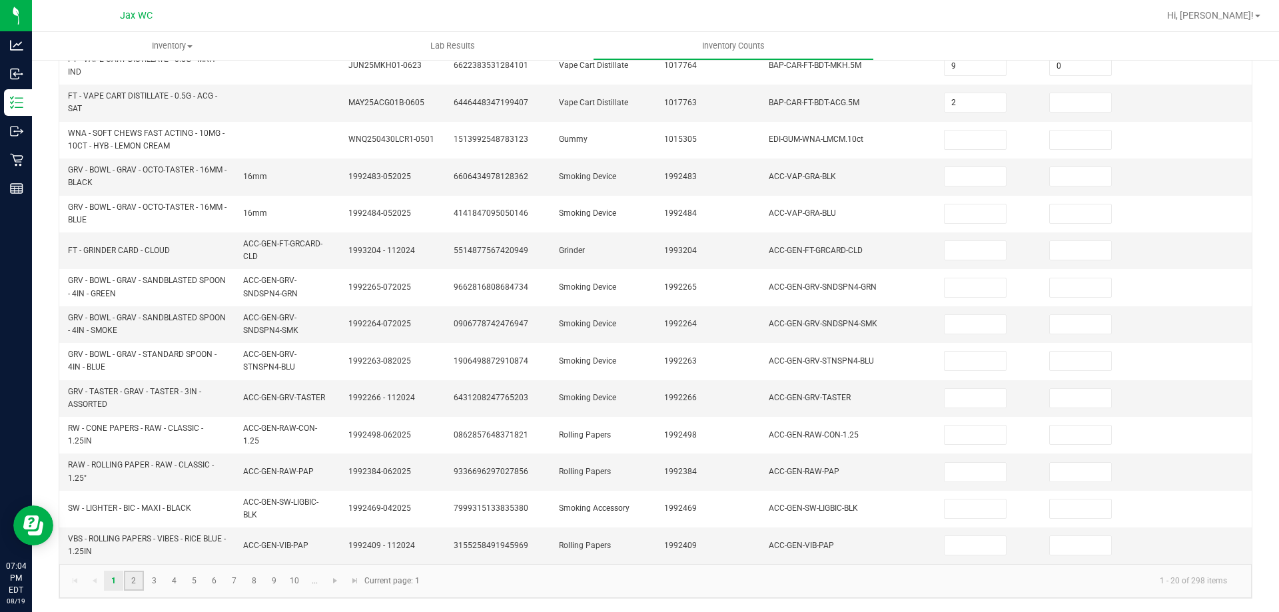
click at [138, 590] on link "2" at bounding box center [133, 581] width 19 height 20
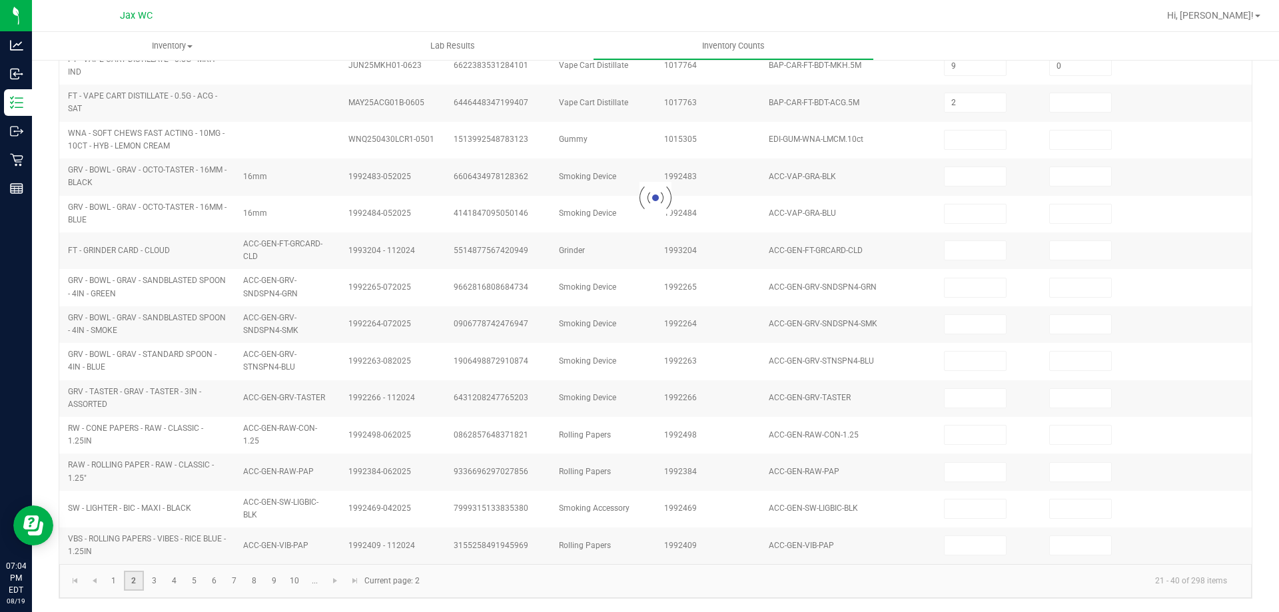
type input "9"
type input "7"
type input "10"
type input "0"
type input "11"
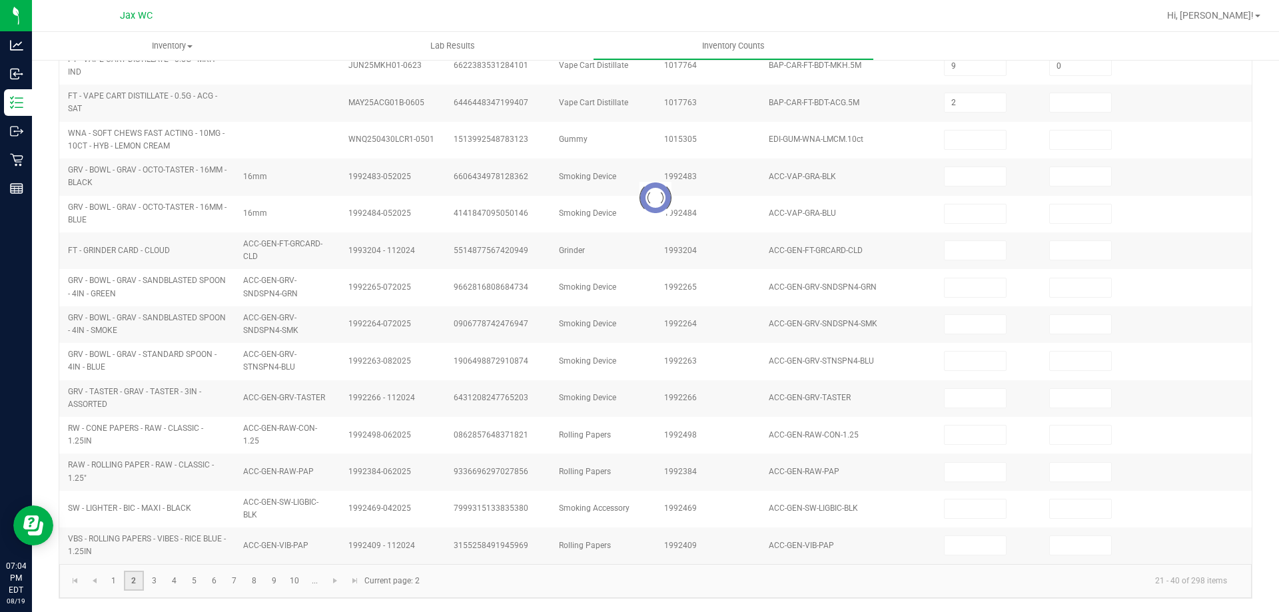
type input "7"
type input "0"
type input "3"
type input "0"
type input "2"
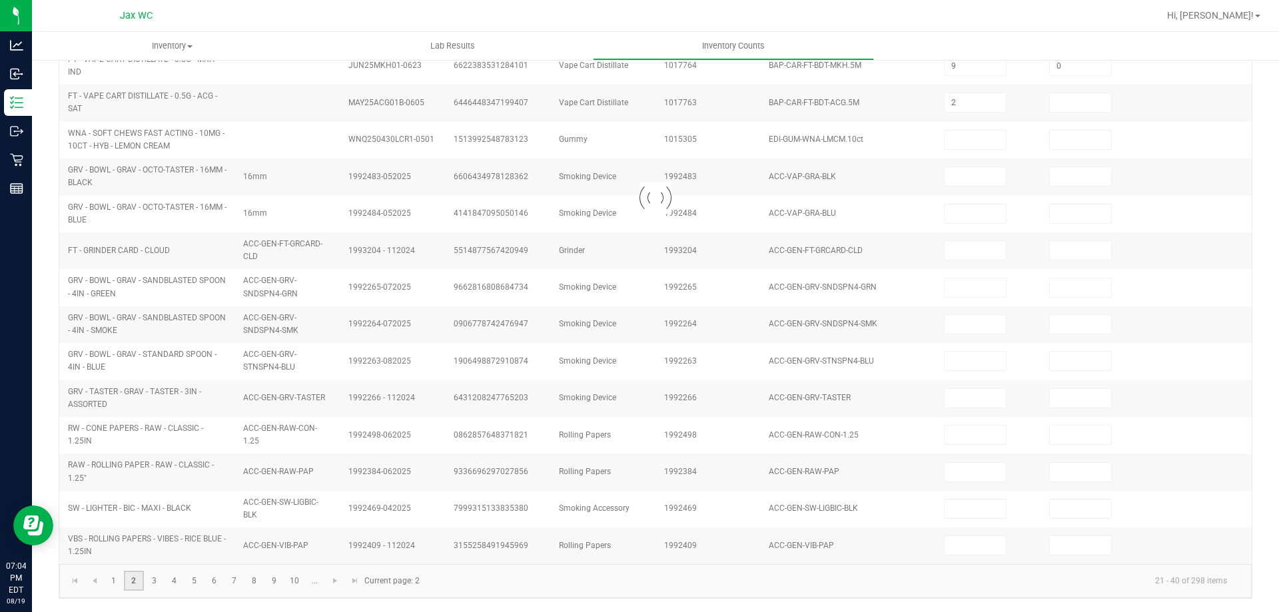
type input "0"
type input "8"
type input "2"
type input "1"
type input "12"
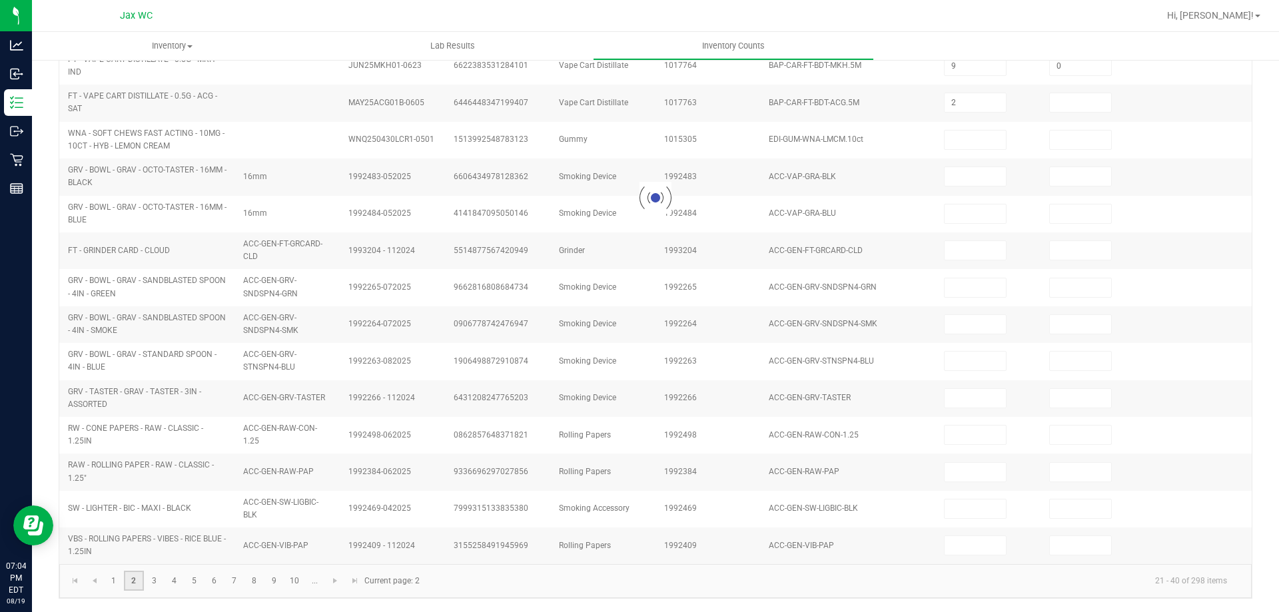
type input "0"
type input "9"
type input "0"
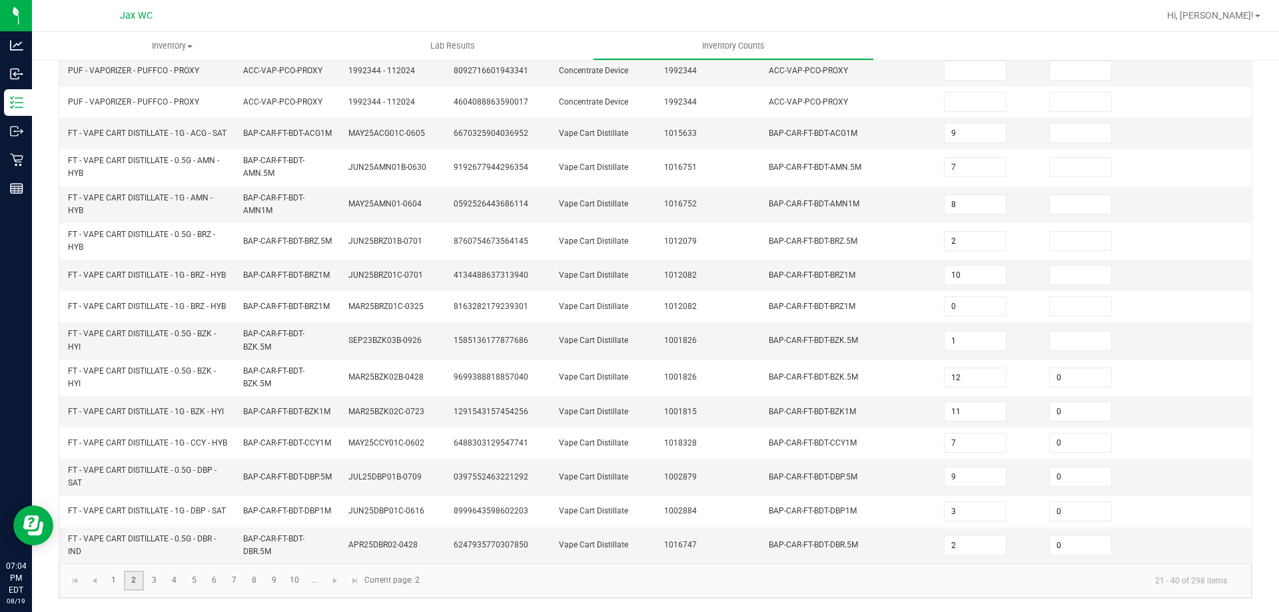
scroll to position [355, 0]
click at [160, 581] on link "3" at bounding box center [154, 581] width 19 height 20
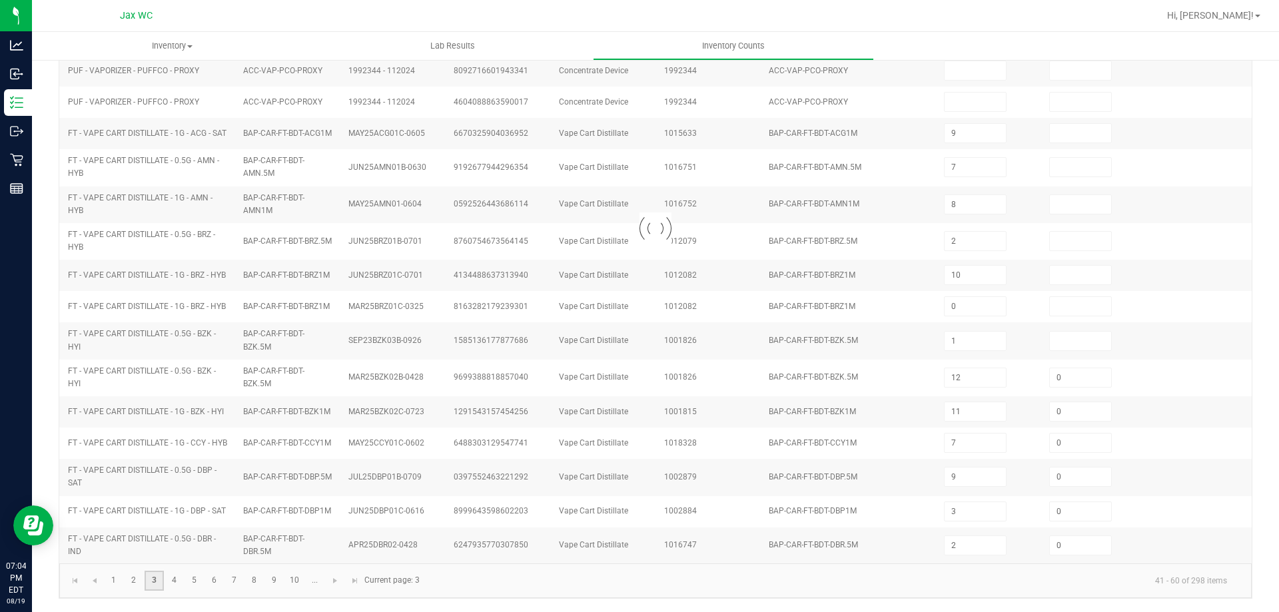
type input "12"
type input "0"
type input "4"
type input "1"
type input "0"
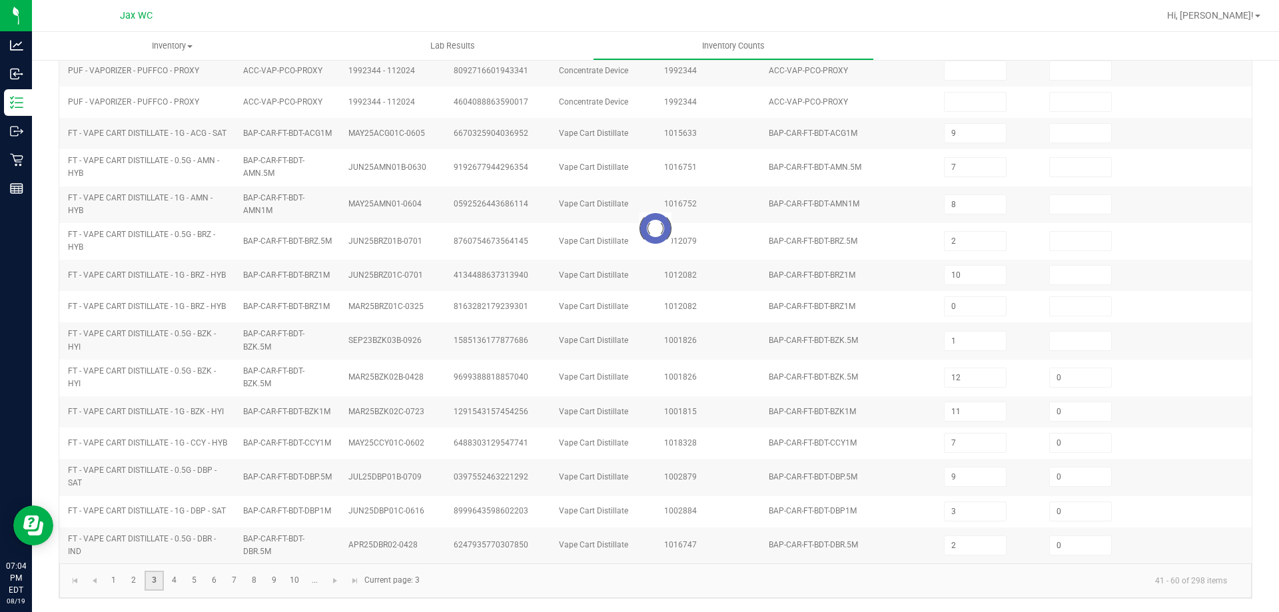
type input "11"
type input "5"
type input "0"
type input "9"
type input "0"
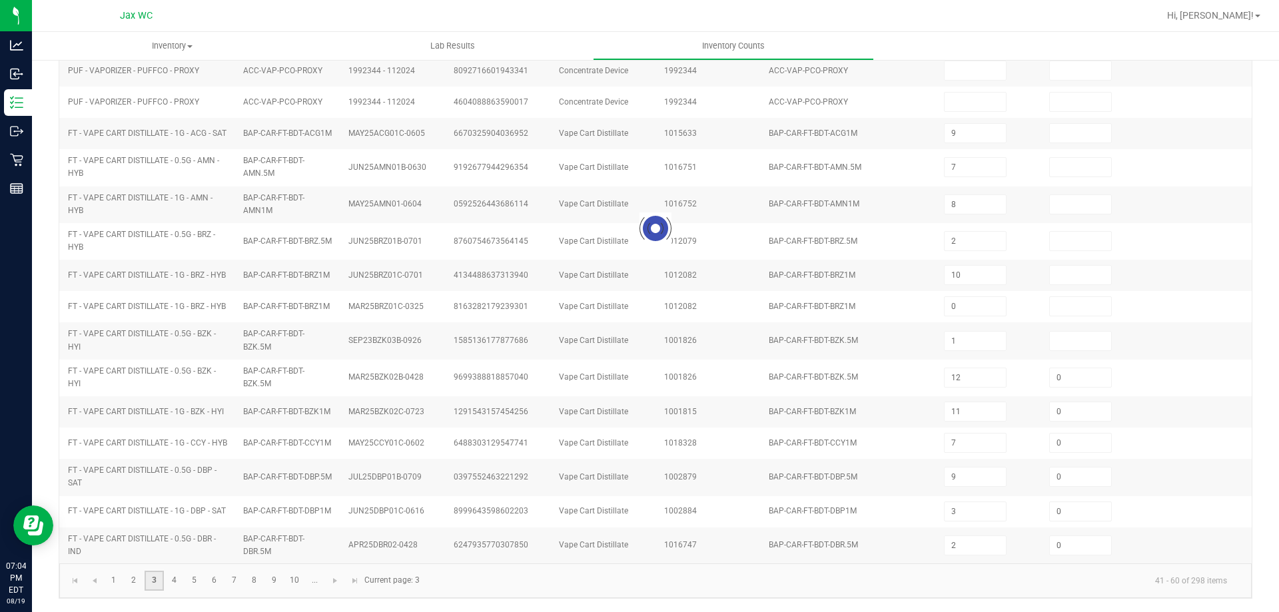
type input "7"
type input "8"
type input "0"
type input "7"
type input "4"
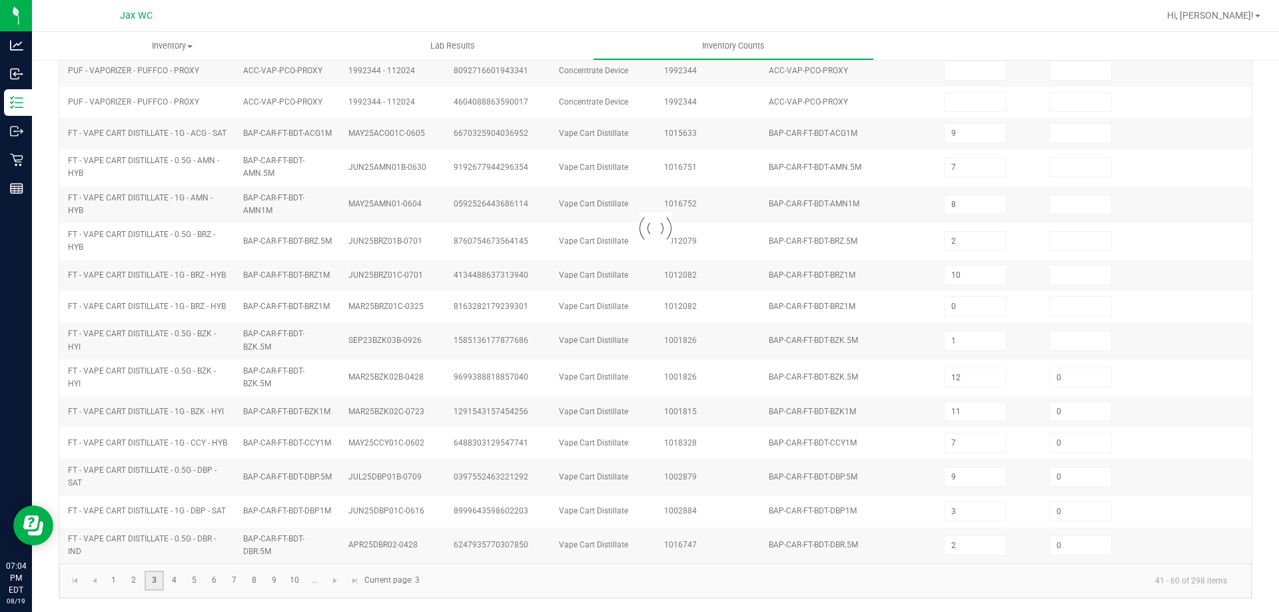
type input "10"
type input "12"
type input "0"
type input "2"
type input "0"
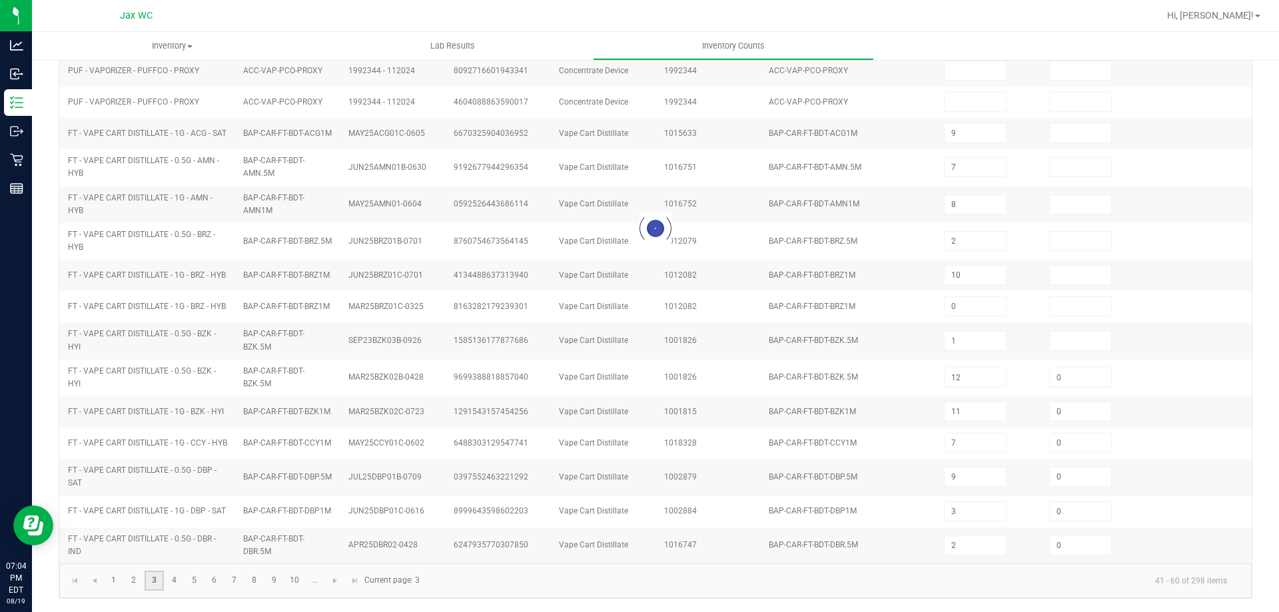
type input "0"
type input "7"
type input "0"
type input "11"
type input "0"
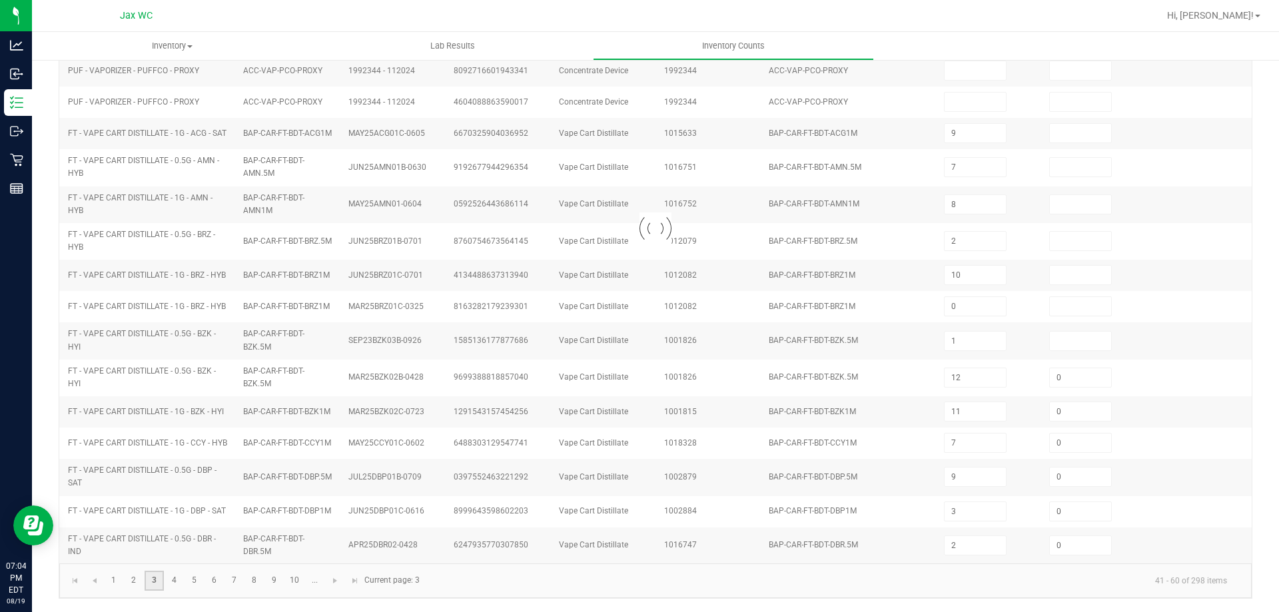
type input "7"
type input "0"
type input "12"
type input "0"
type input "11"
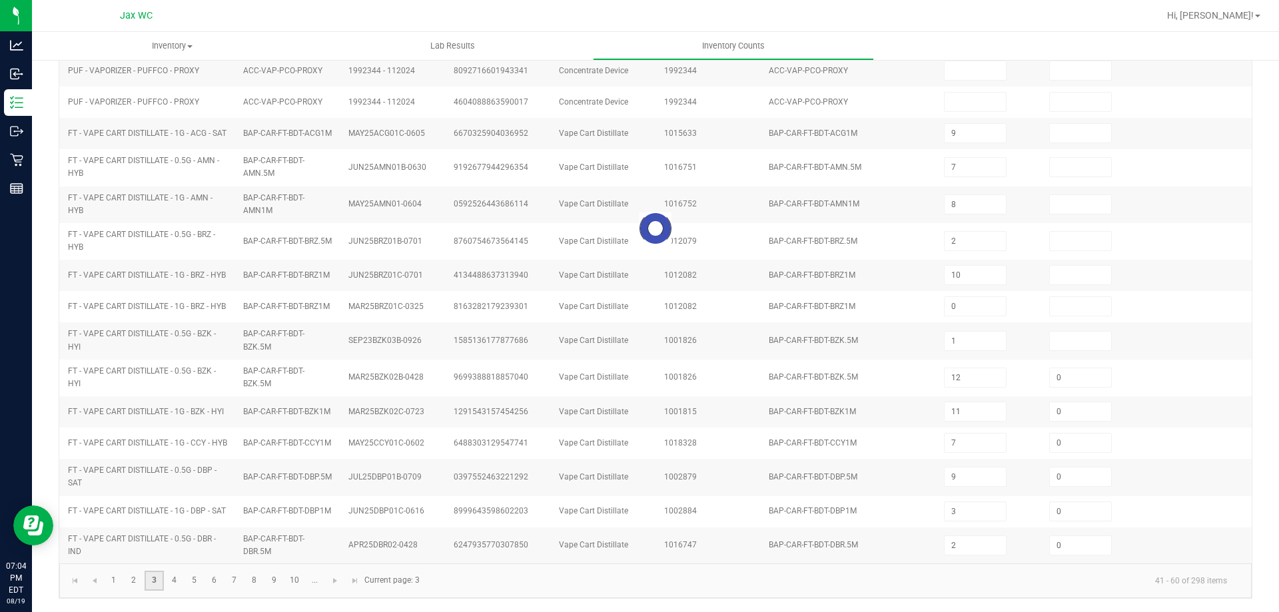
type input "0"
type input "9"
type input "12"
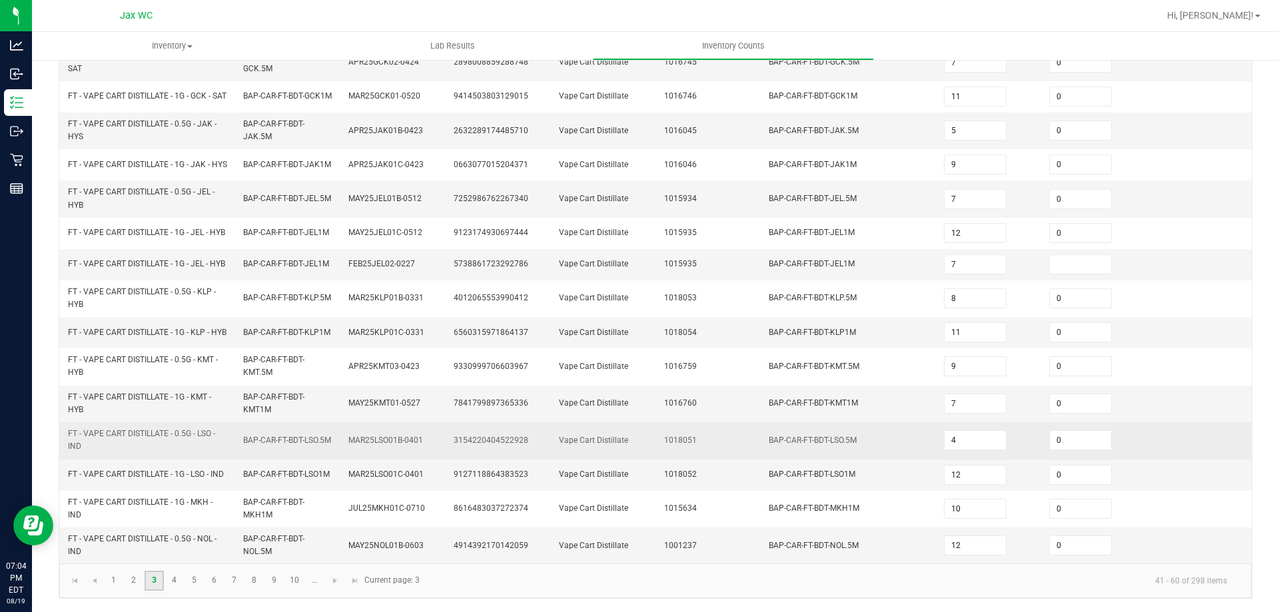
scroll to position [388, 0]
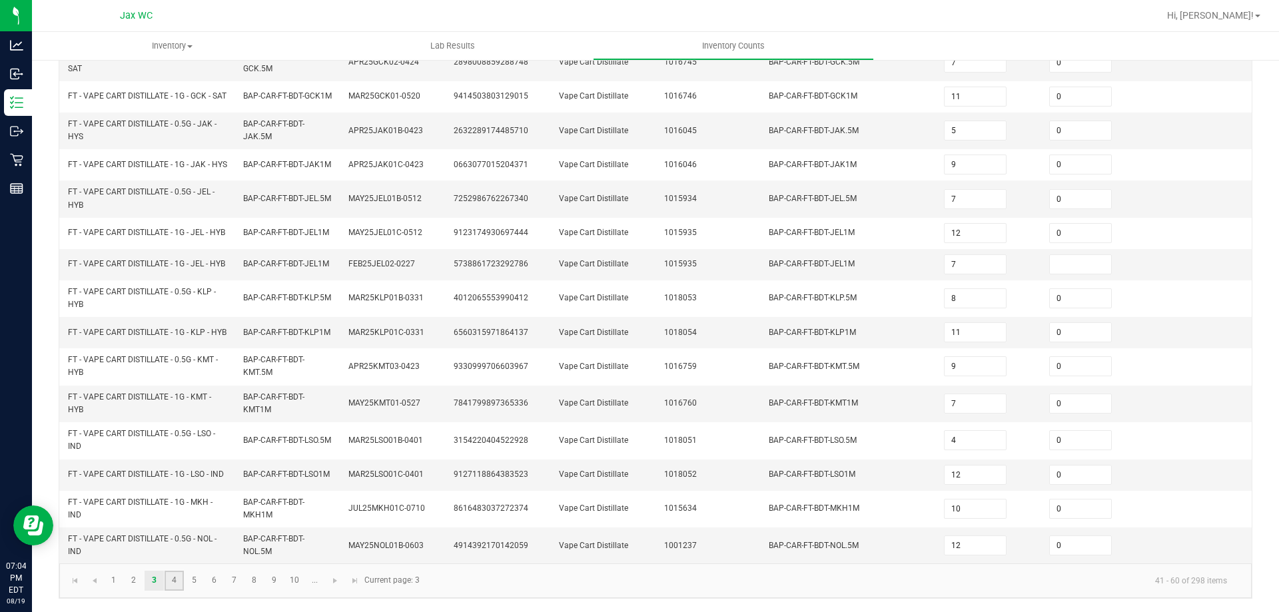
click at [167, 578] on link "4" at bounding box center [174, 581] width 19 height 20
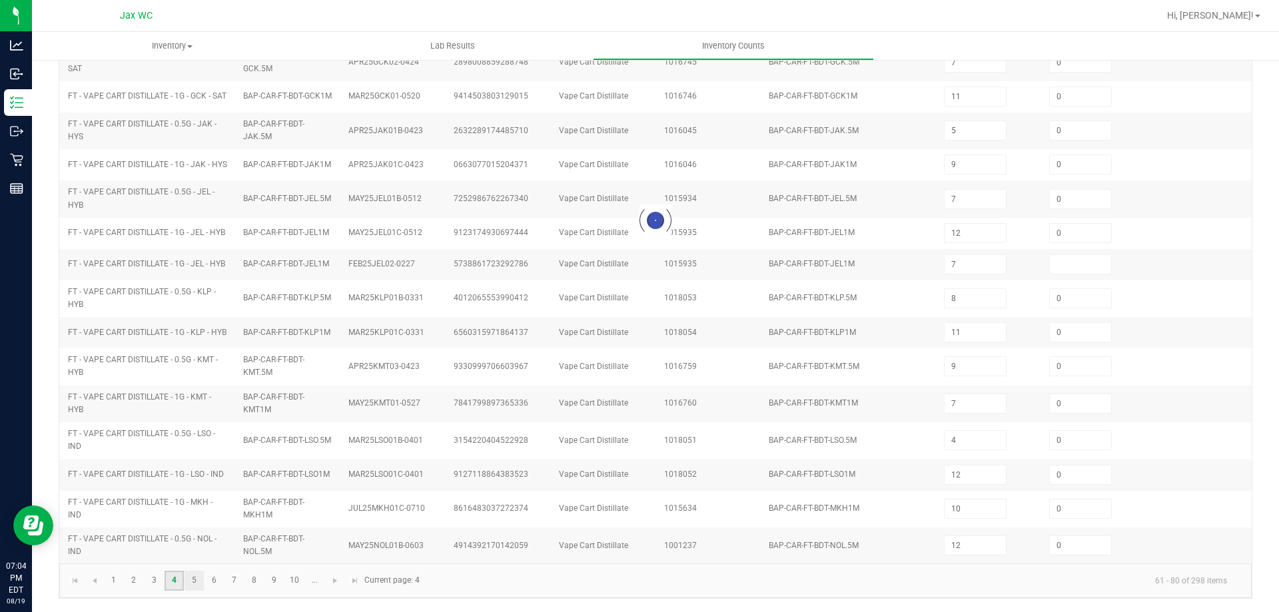
type input "9"
type input "2"
type input "3"
type input "5"
type input "8"
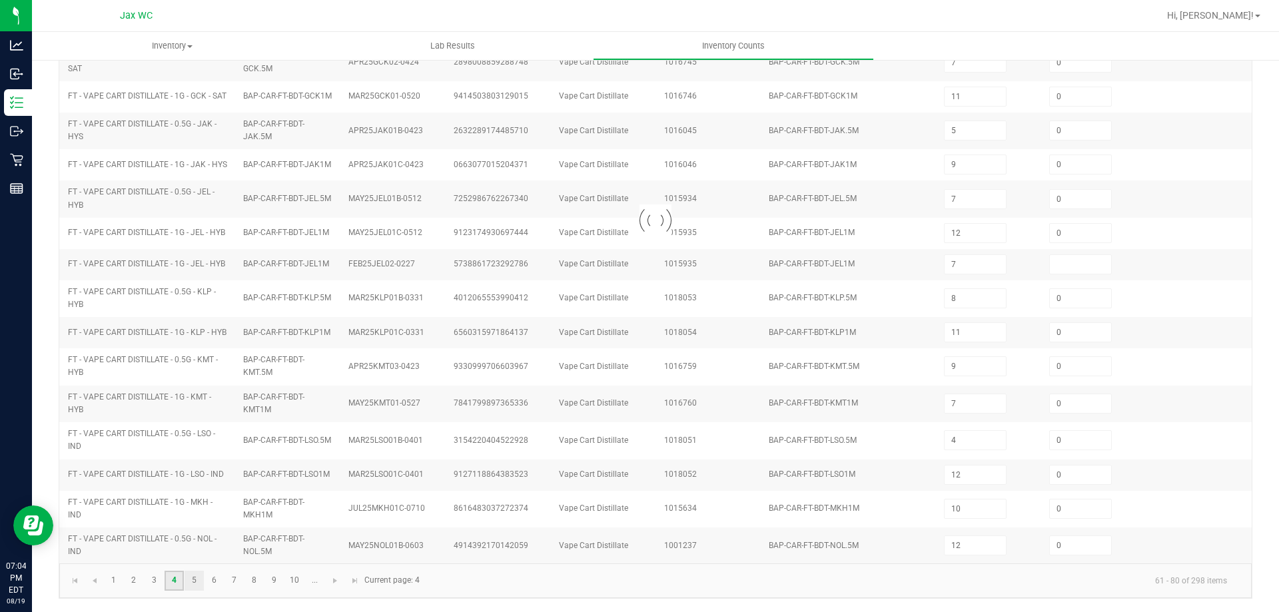
type input "11"
type input "2"
type input "1"
type input "2"
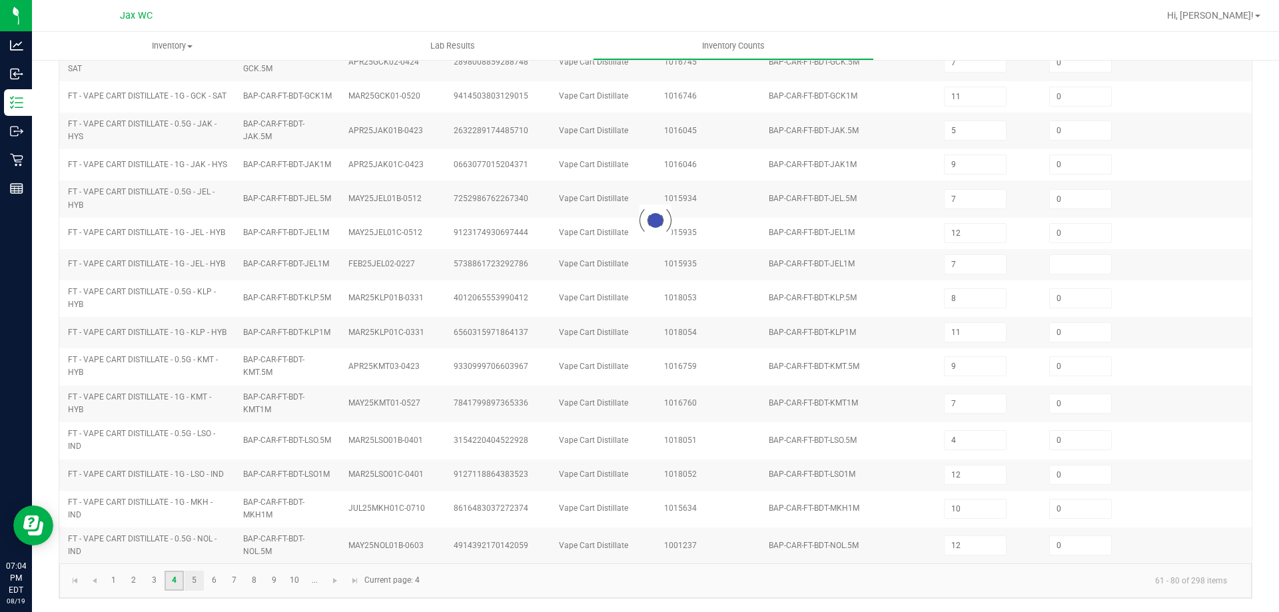
type input "12"
type input "6"
type input "9"
type input "1"
type input "2"
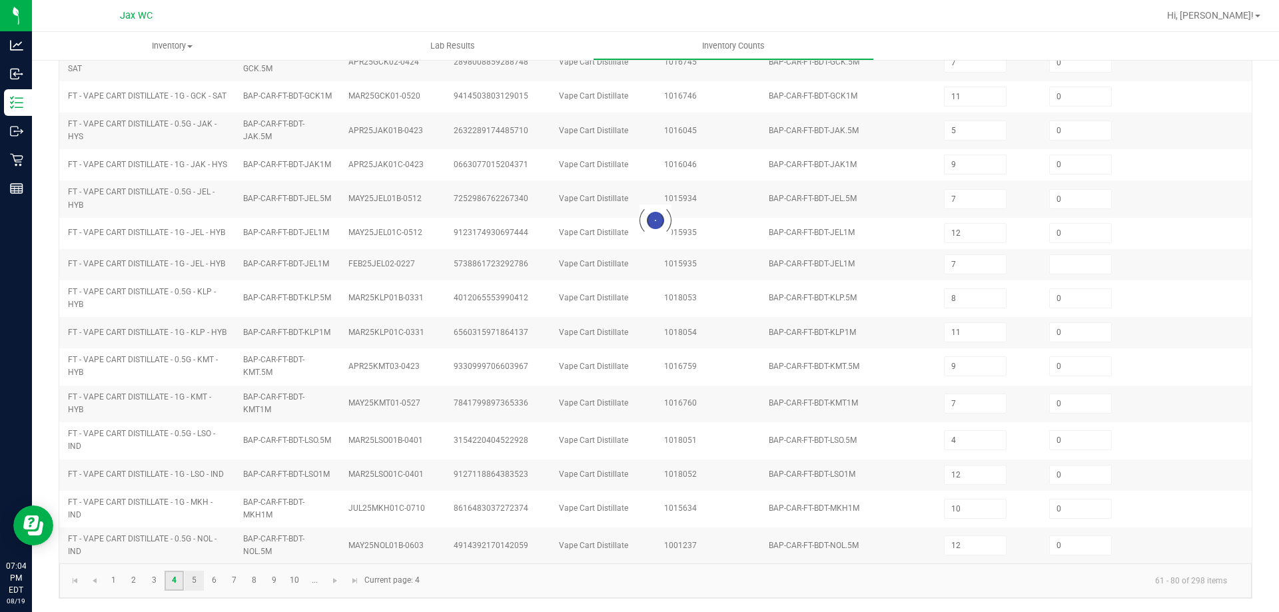
type input "2"
type input "0"
type input "9"
type input "4"
type input "9"
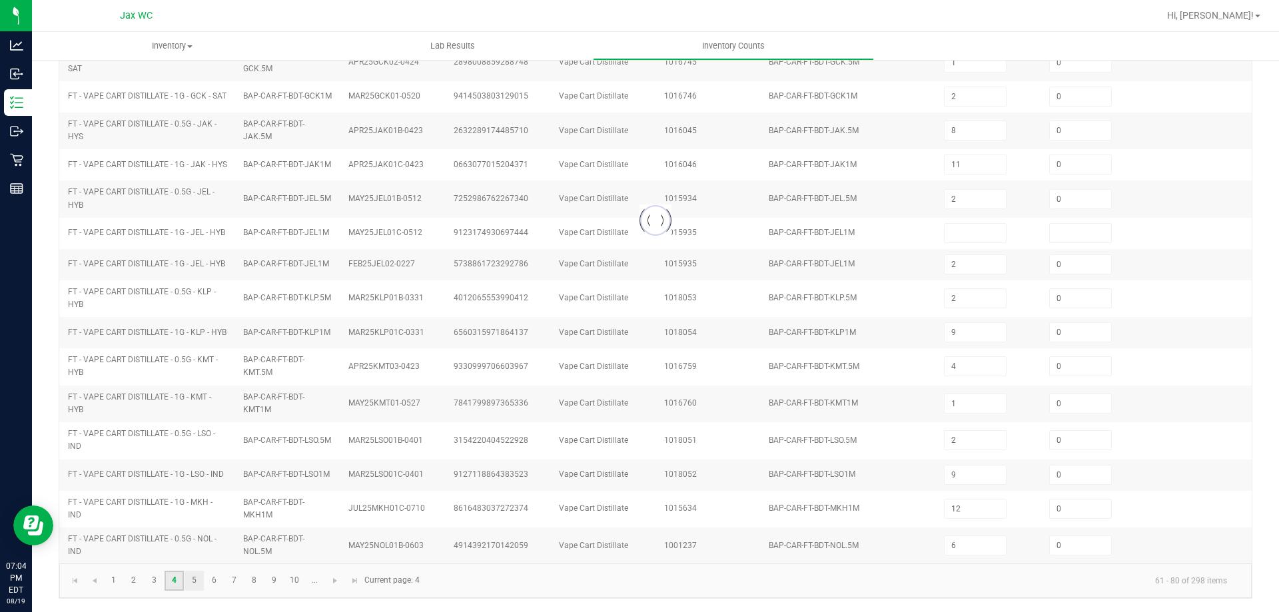
scroll to position [383, 0]
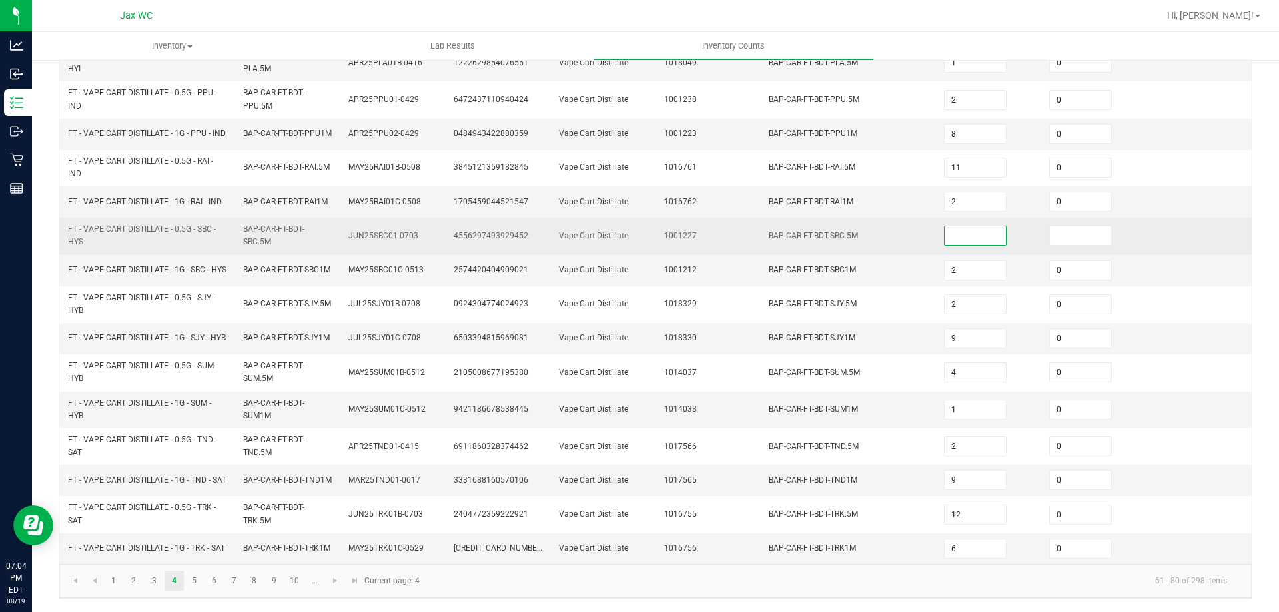
click at [960, 227] on input at bounding box center [975, 236] width 61 height 19
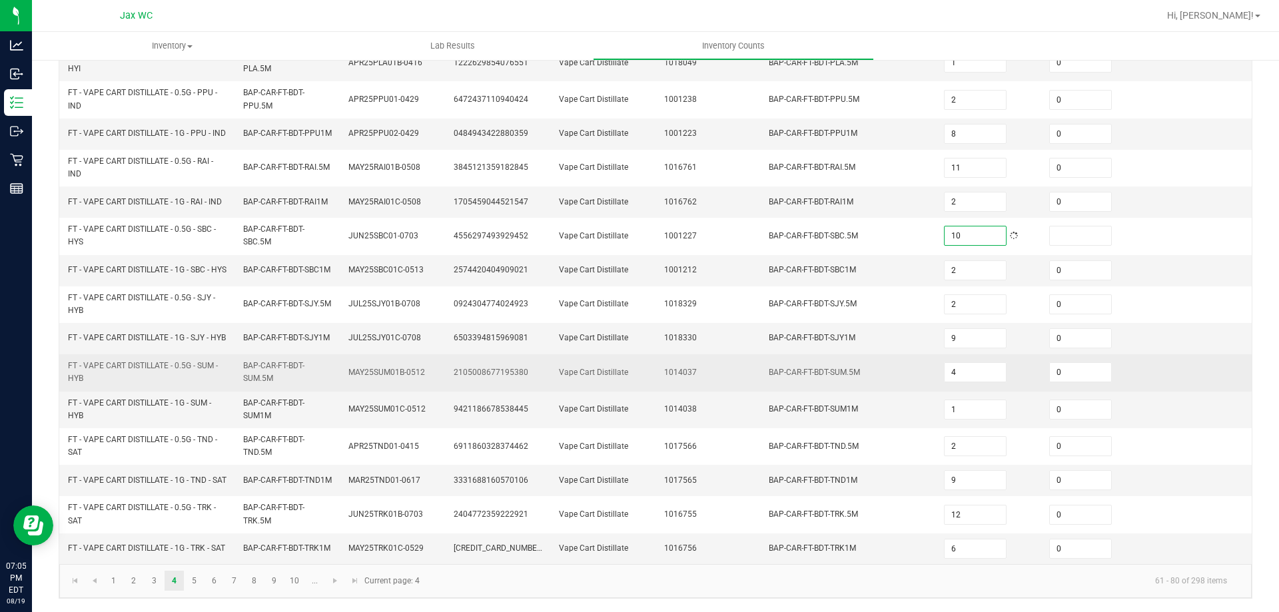
type input "10"
click at [416, 368] on span "MAY25SUM01B-0512" at bounding box center [386, 372] width 77 height 9
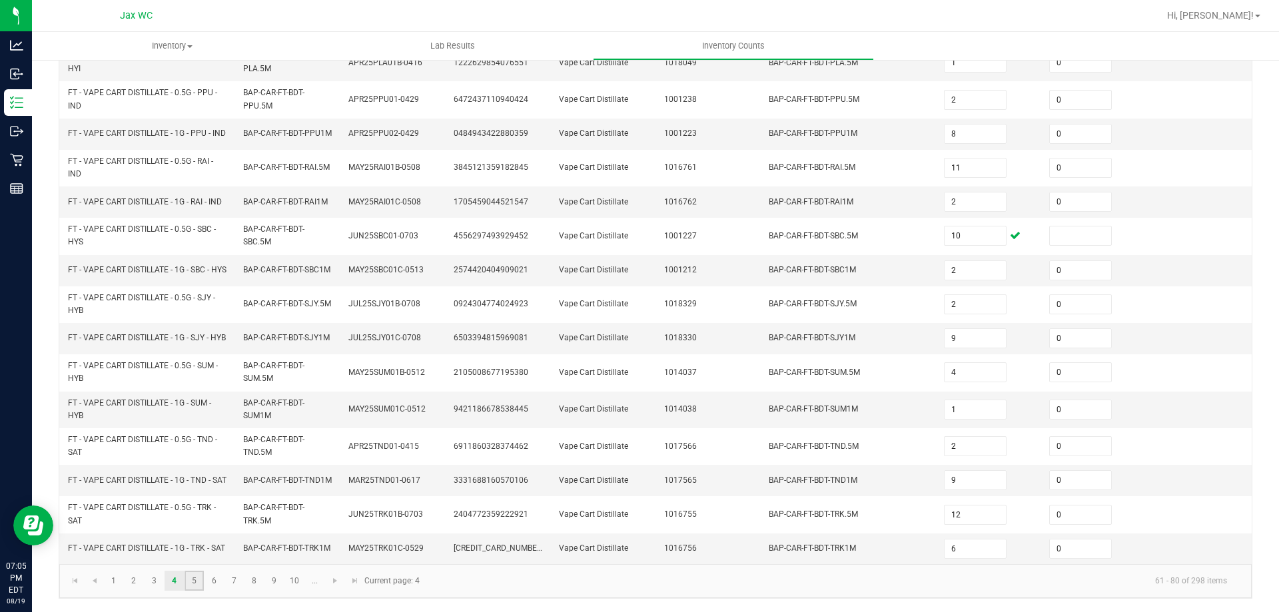
click at [199, 580] on link "5" at bounding box center [194, 581] width 19 height 20
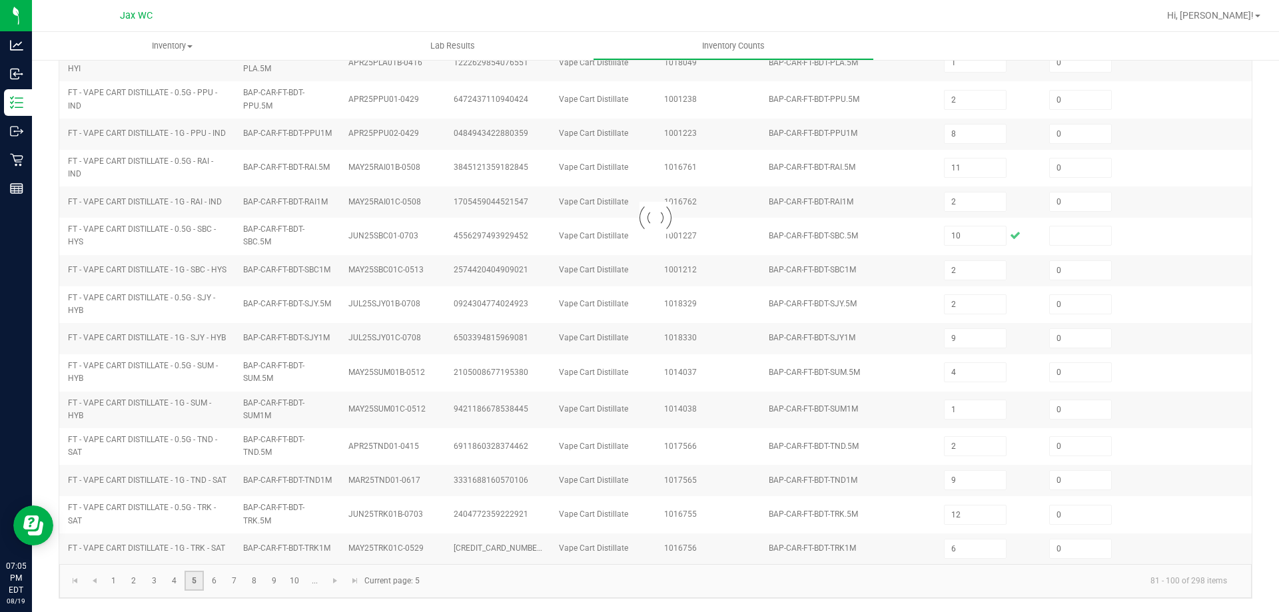
type input "4"
type input "1"
type input "9"
type input "3"
type input "10"
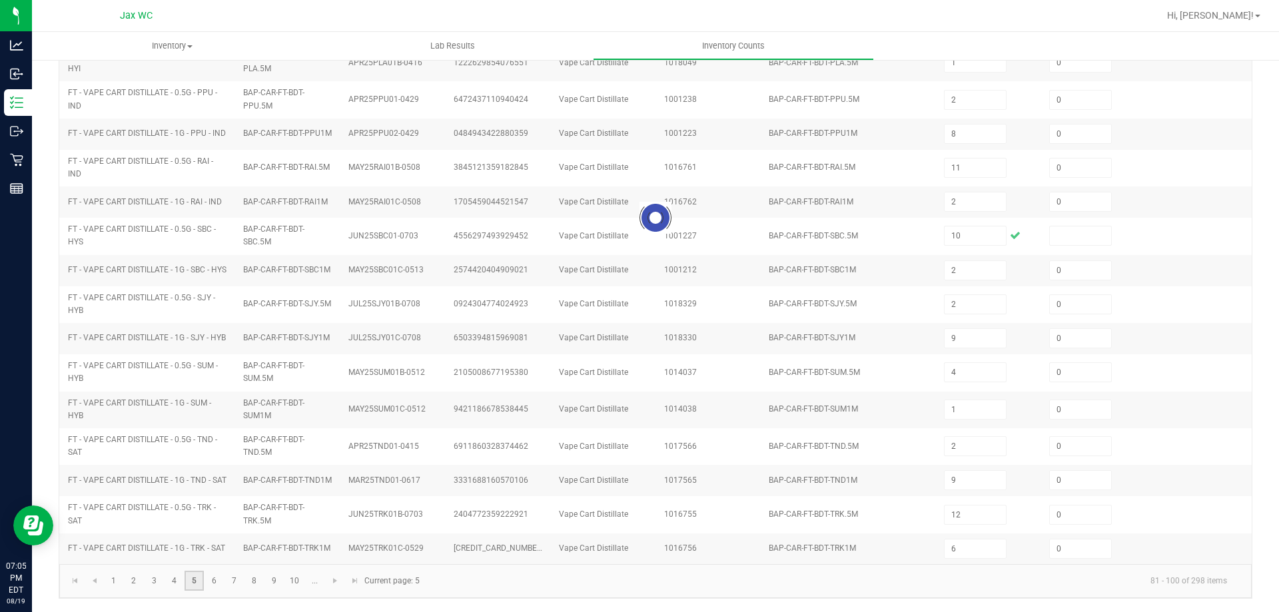
type input "5"
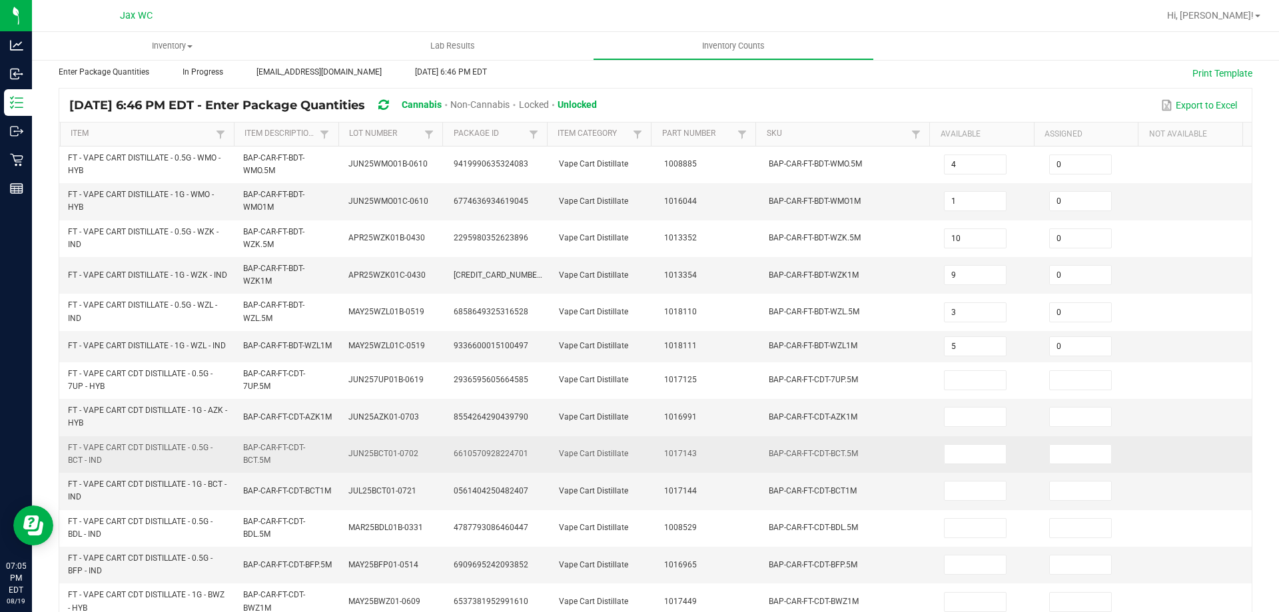
scroll to position [133, 0]
